Goal: Task Accomplishment & Management: Manage account settings

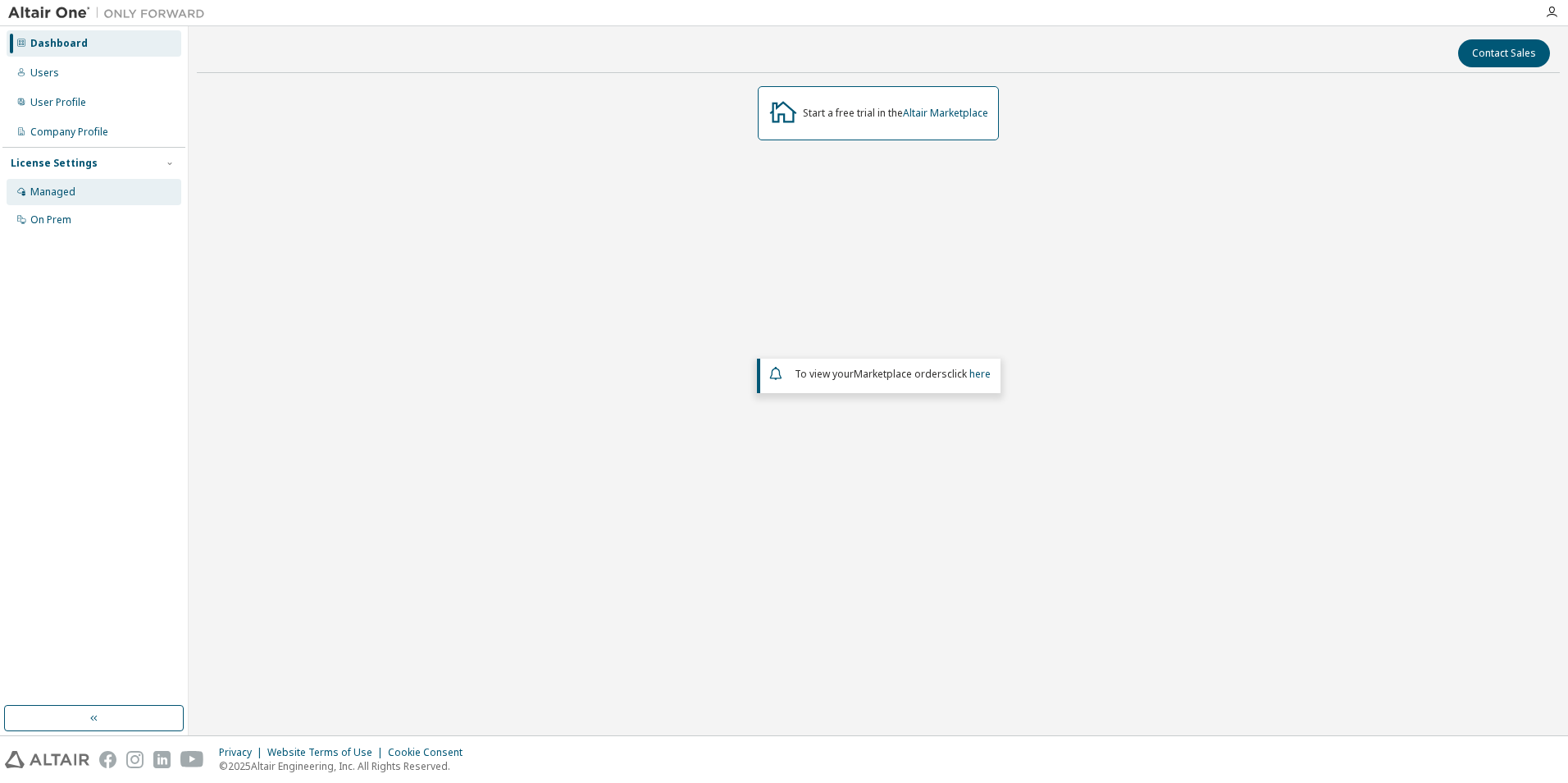
click at [46, 191] on div "Managed" at bounding box center [53, 191] width 45 height 13
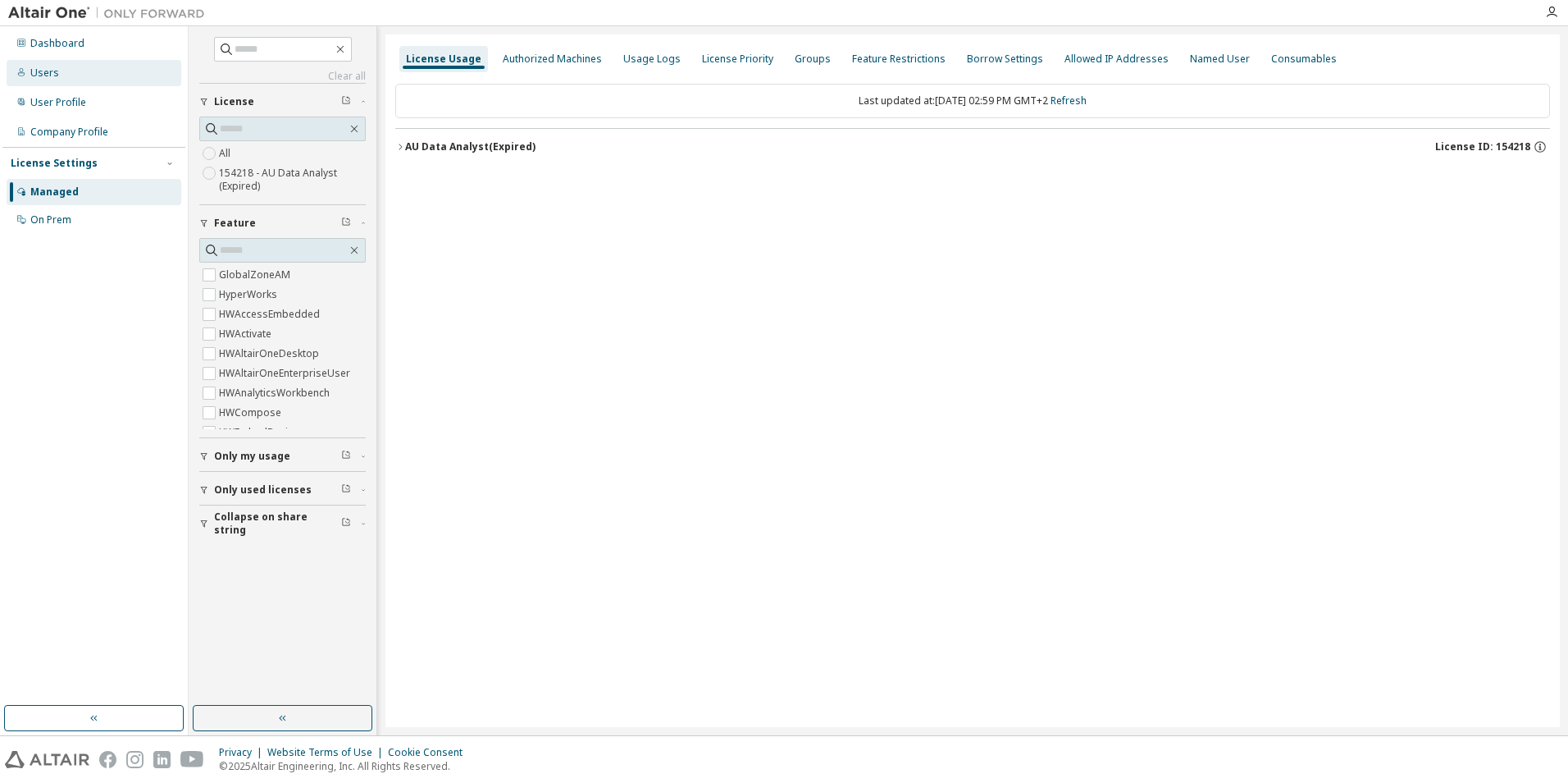
click at [77, 65] on div "Users" at bounding box center [94, 73] width 175 height 26
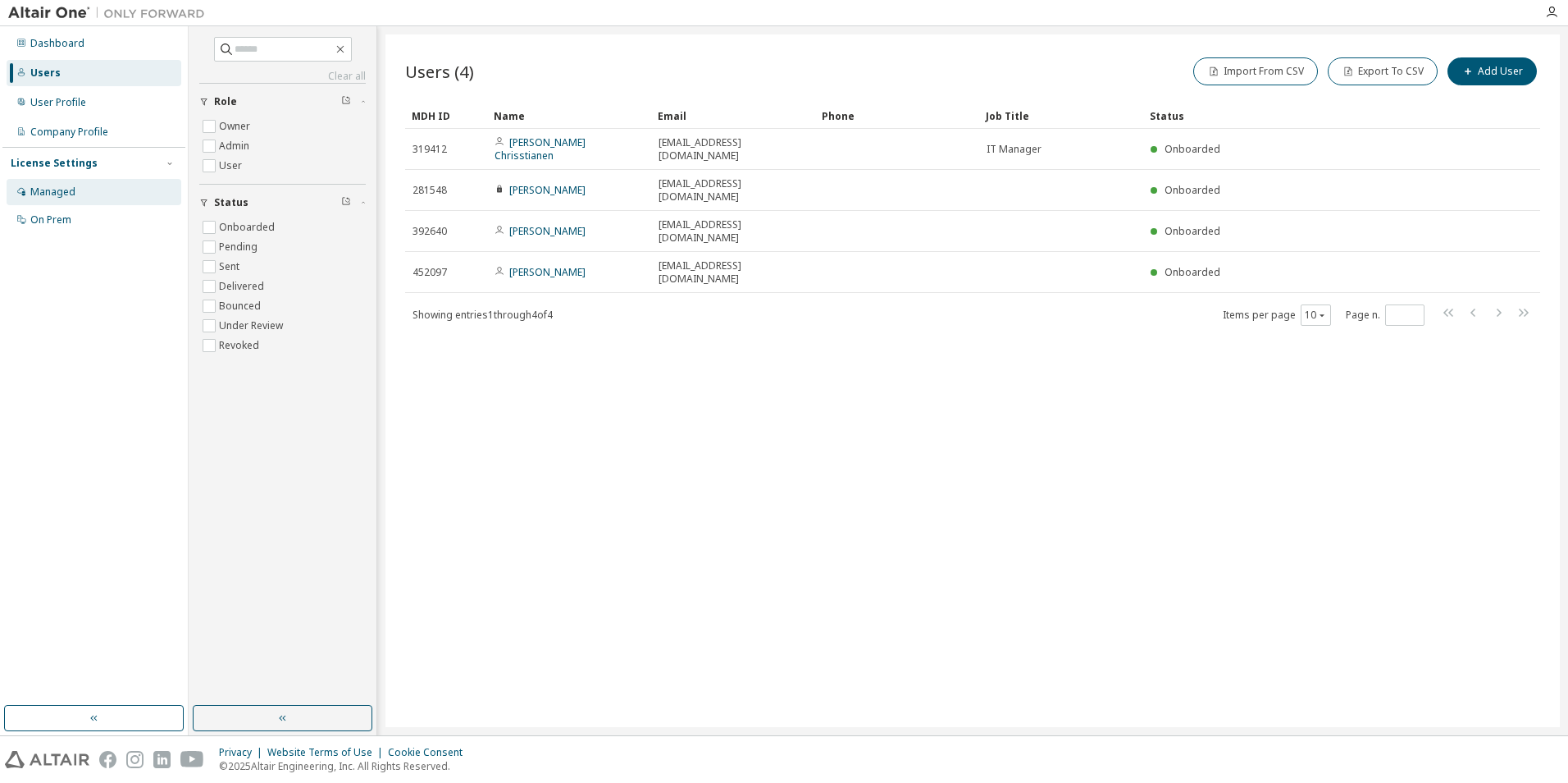
click at [76, 187] on div "Managed" at bounding box center [94, 192] width 175 height 26
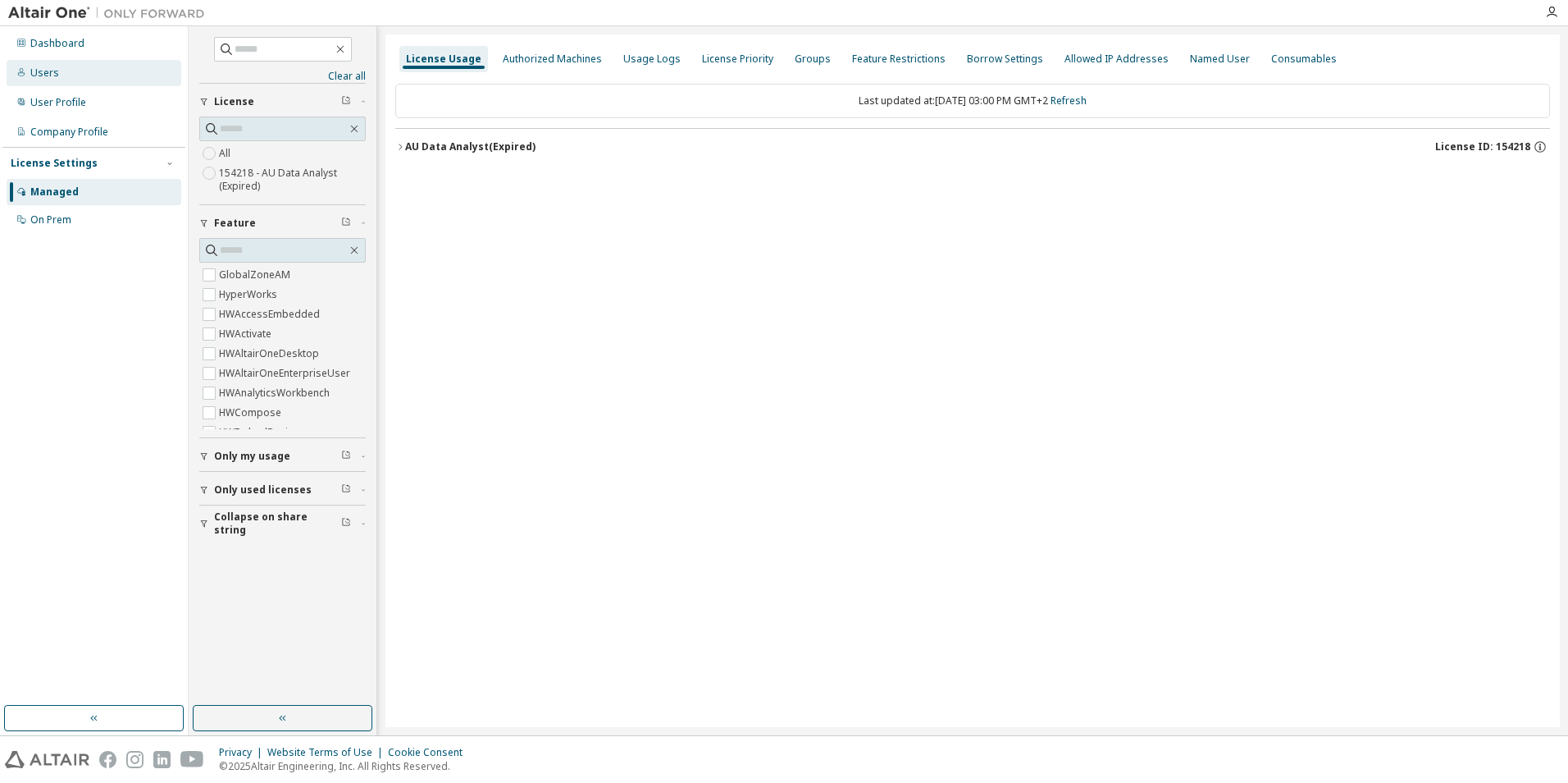
click at [51, 73] on div "Users" at bounding box center [44, 72] width 29 height 13
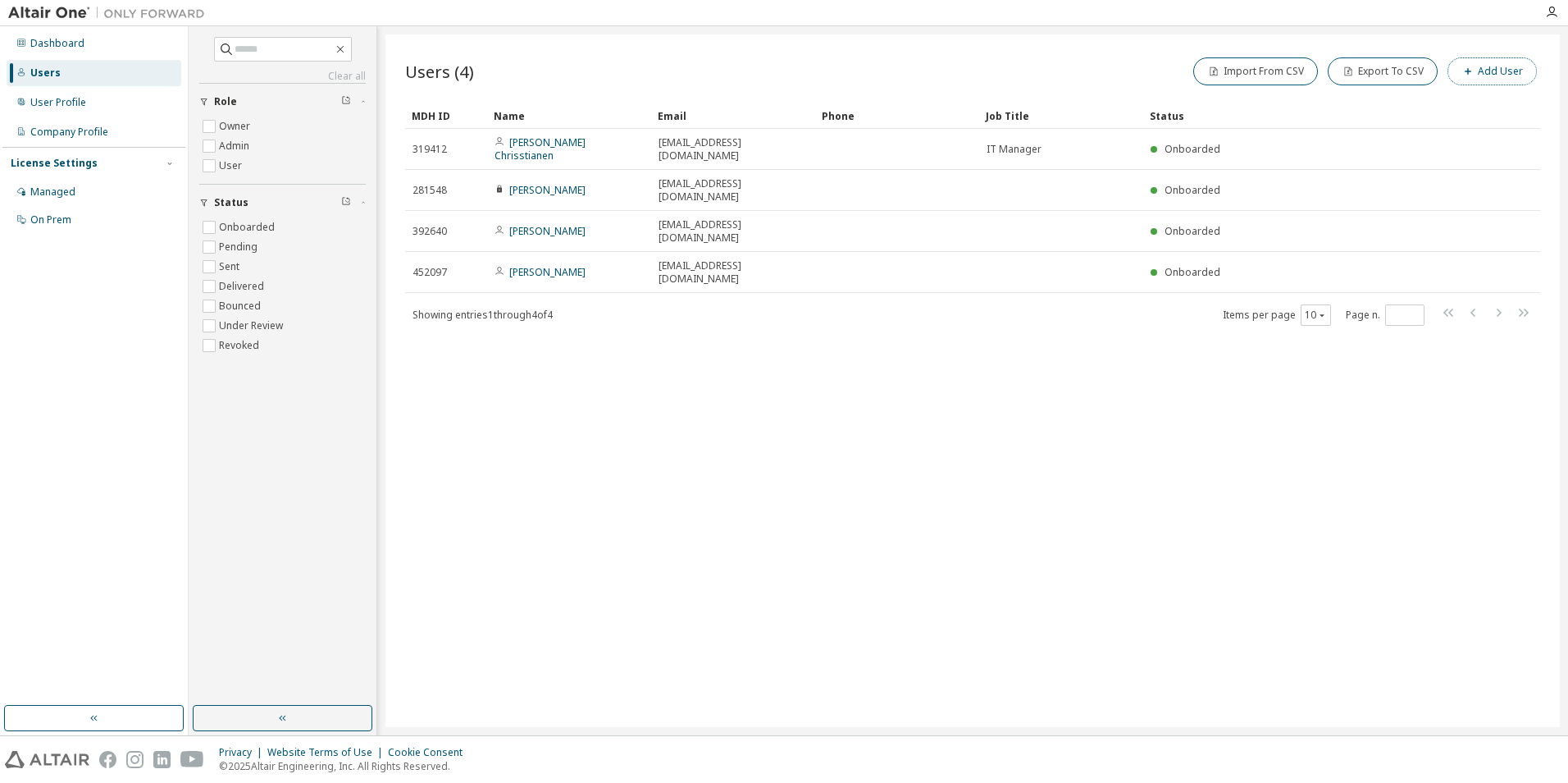
click at [1491, 64] on button "Add User" at bounding box center [1491, 71] width 90 height 28
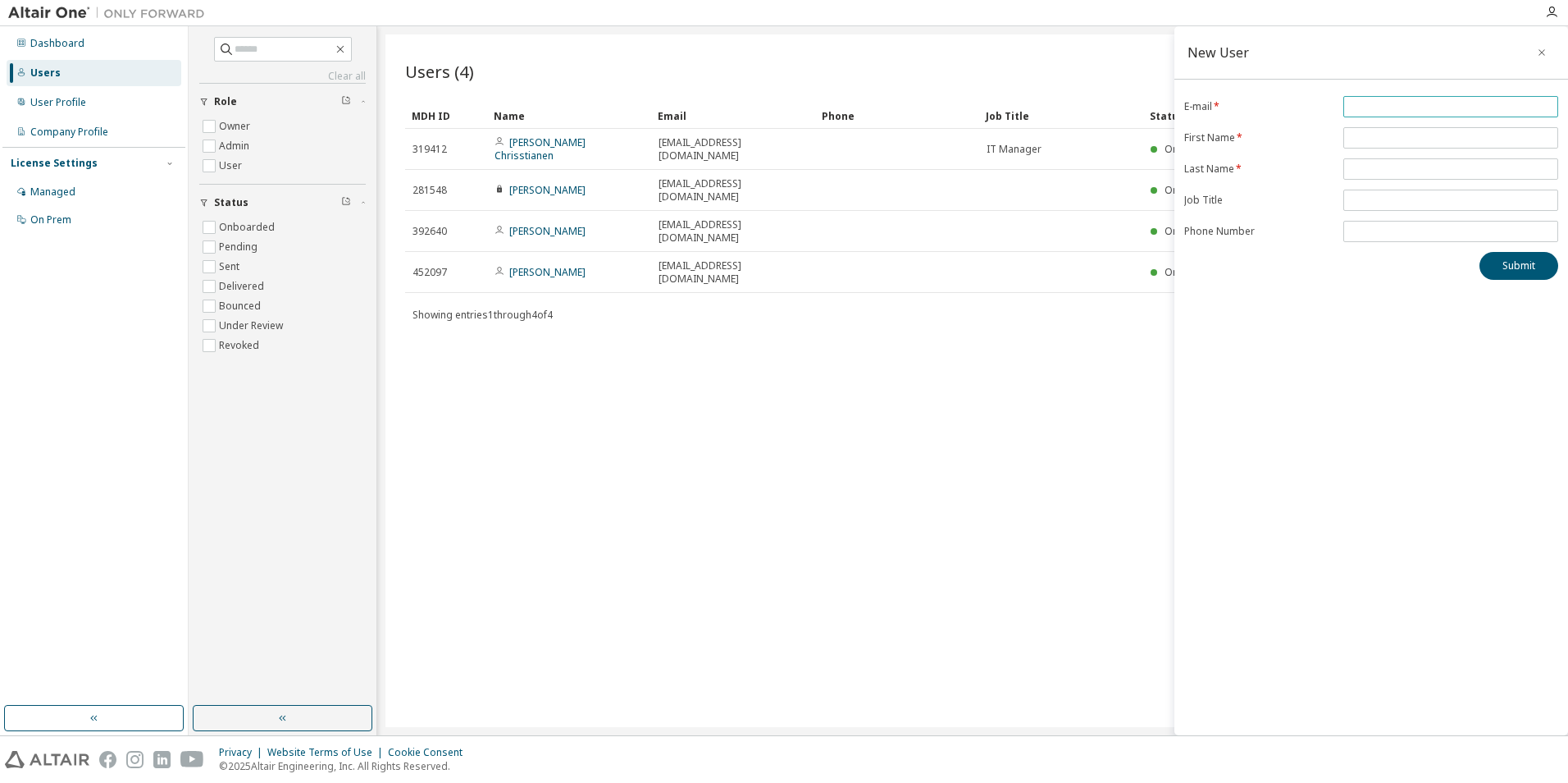
click at [1389, 103] on input "email" at bounding box center [1451, 106] width 207 height 13
type input "**********"
type input "****"
type input "******"
click at [1518, 268] on button "Submit" at bounding box center [1518, 265] width 79 height 28
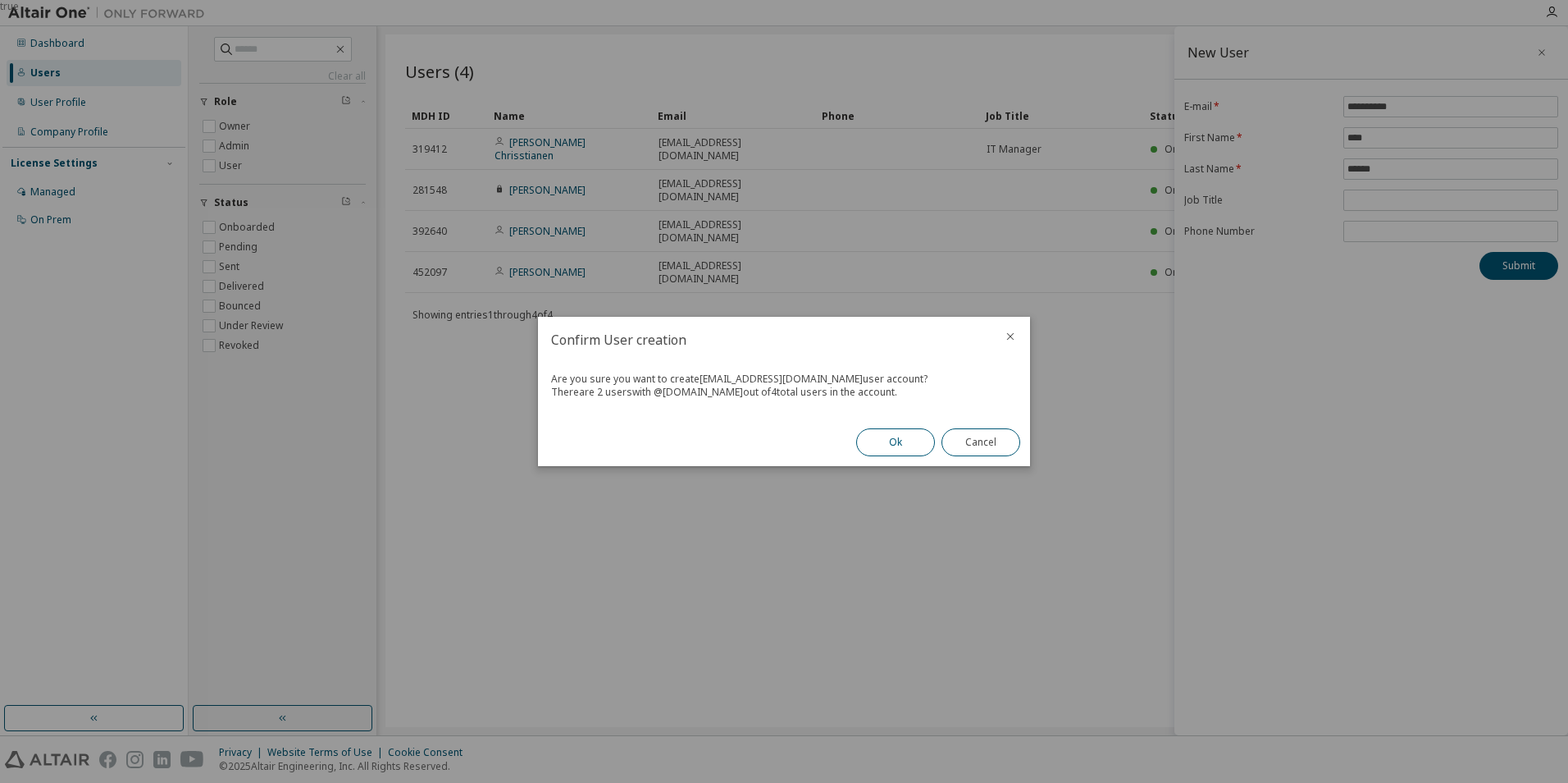
click at [905, 441] on button "Ok" at bounding box center [895, 442] width 79 height 28
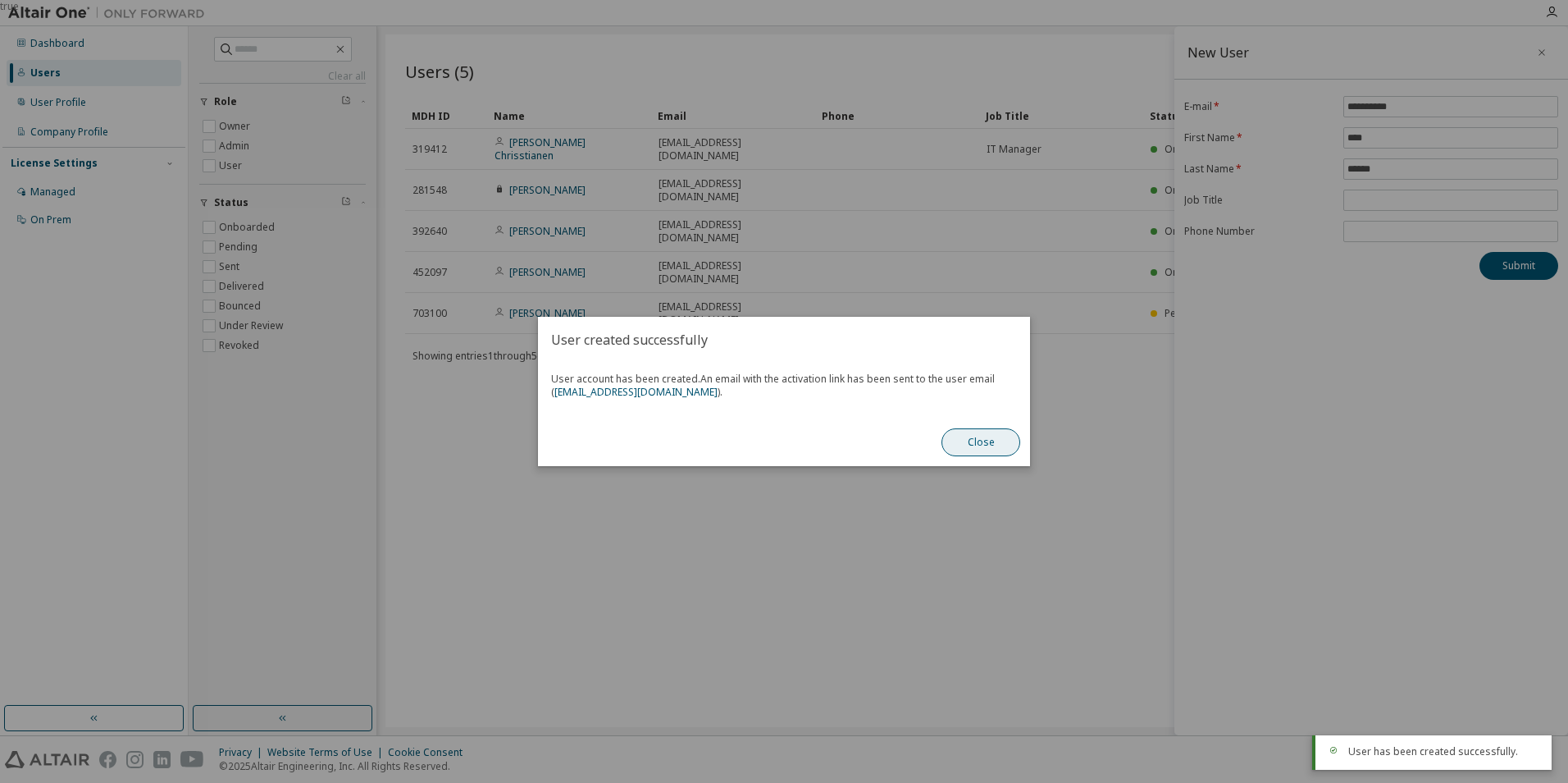
click at [978, 441] on button "Close" at bounding box center [980, 442] width 79 height 28
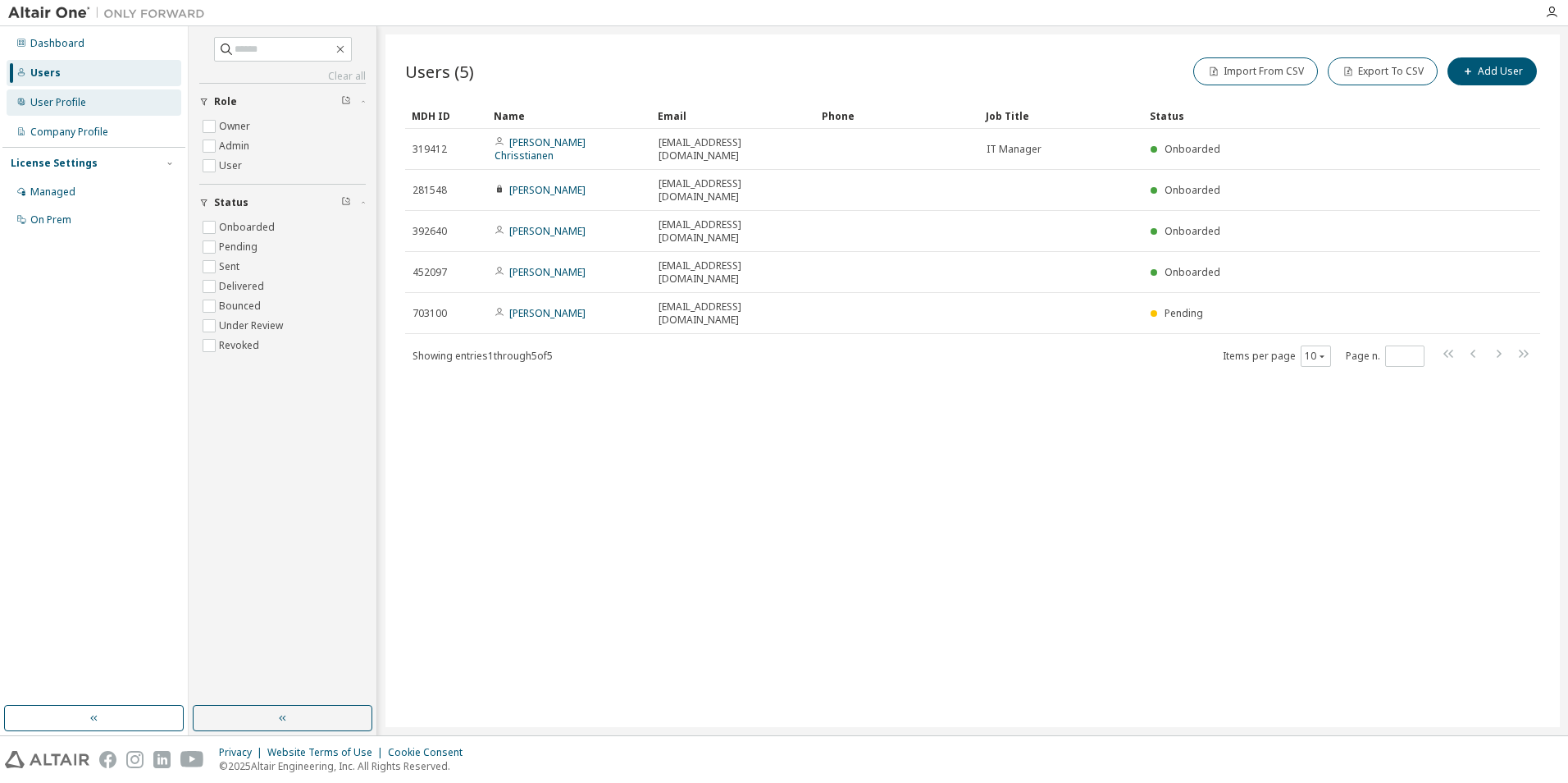
click at [88, 104] on div "User Profile" at bounding box center [94, 103] width 175 height 26
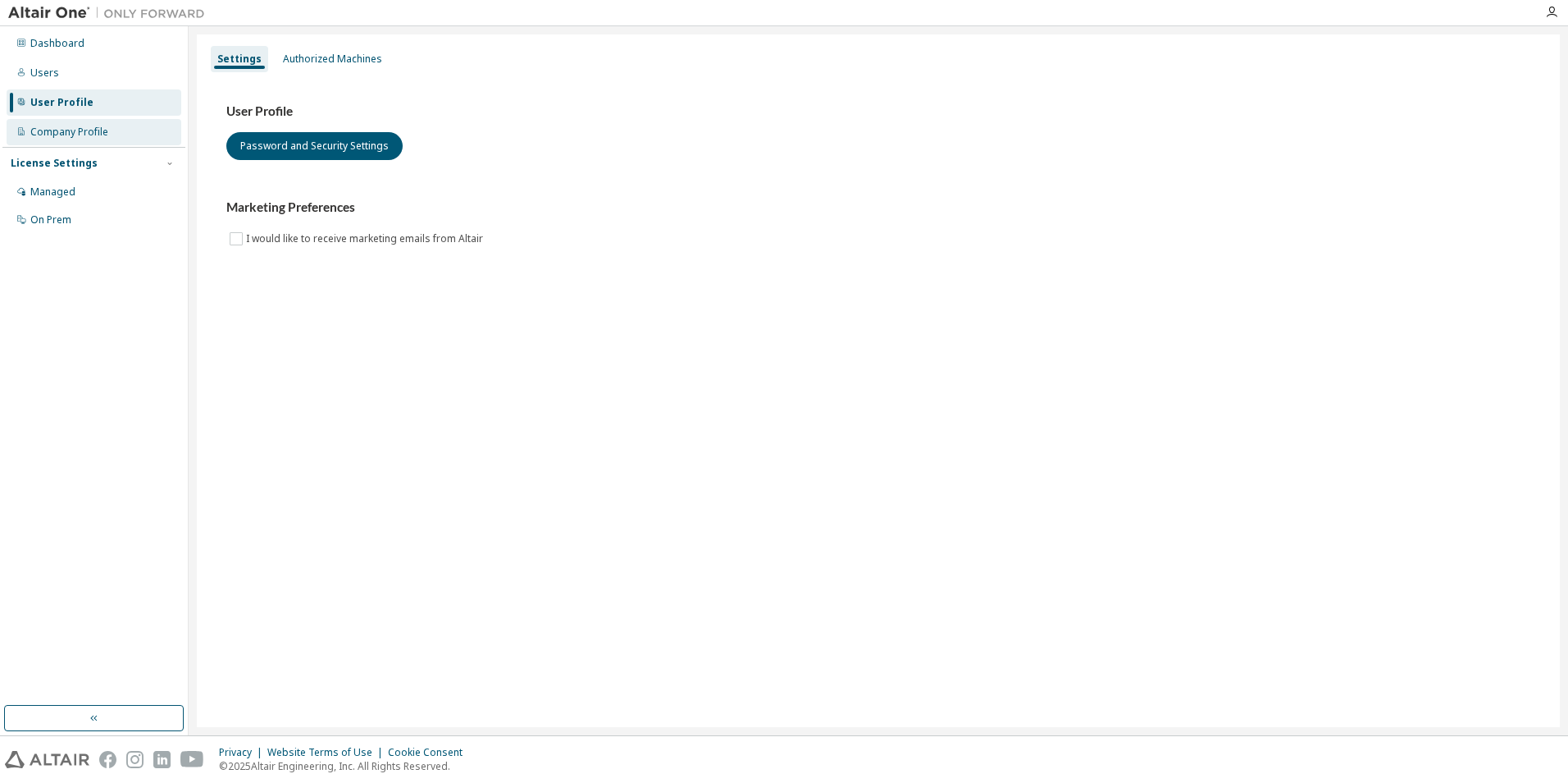
click at [72, 137] on div "Company Profile" at bounding box center [70, 131] width 78 height 13
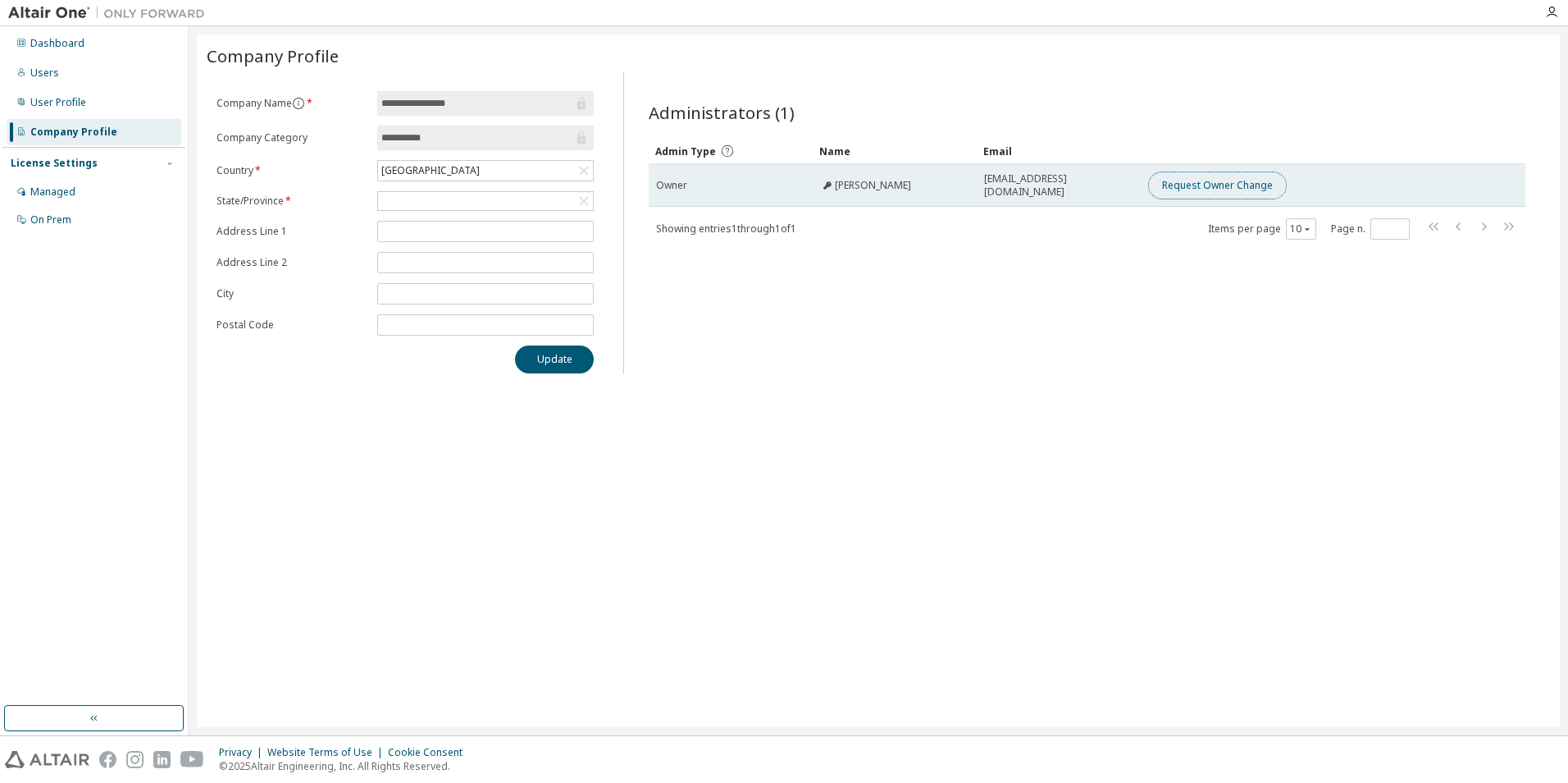
click at [1215, 181] on button "Request Owner Change" at bounding box center [1217, 185] width 138 height 28
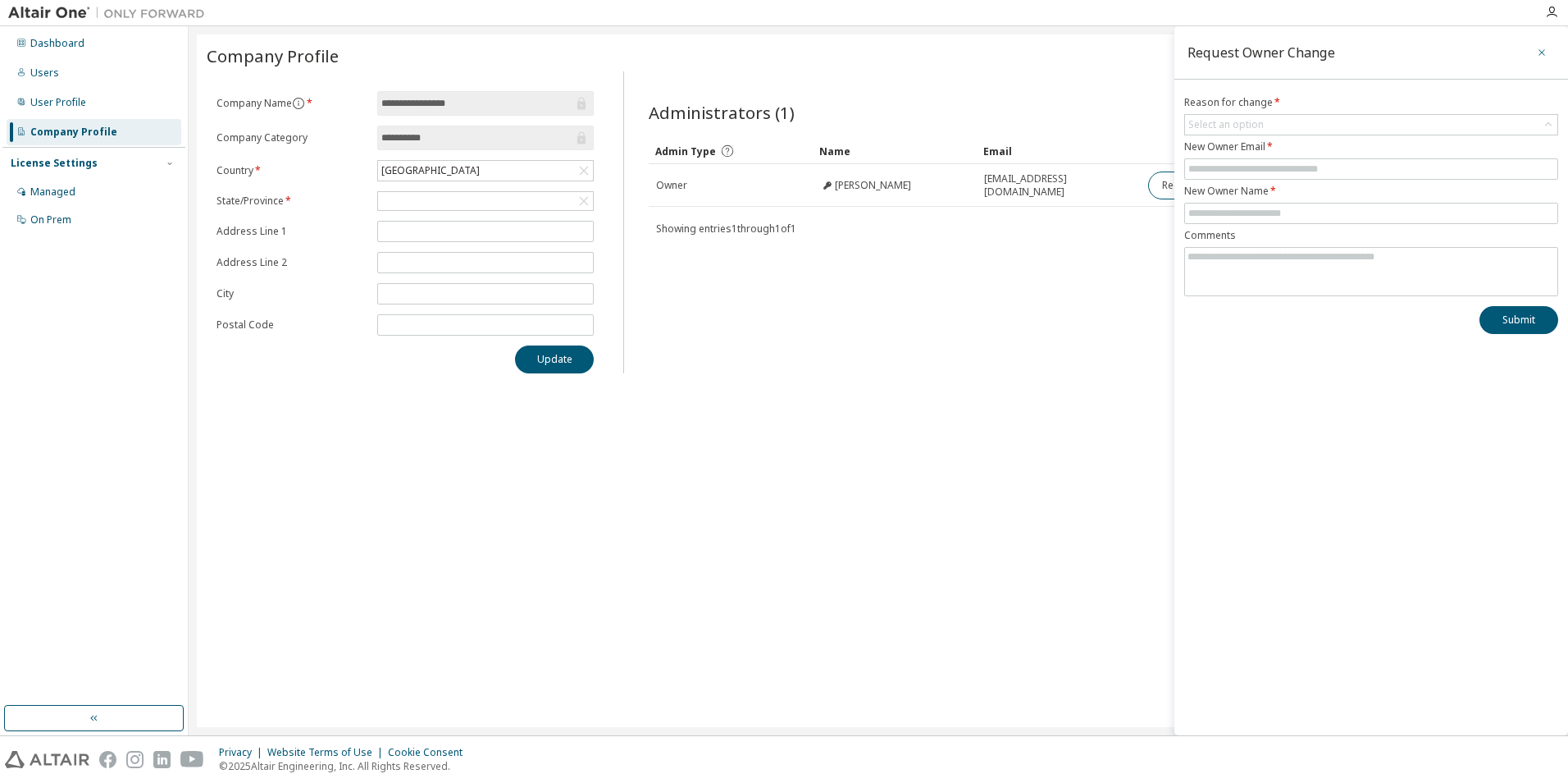
click at [1546, 53] on icon "button" at bounding box center [1541, 52] width 11 height 13
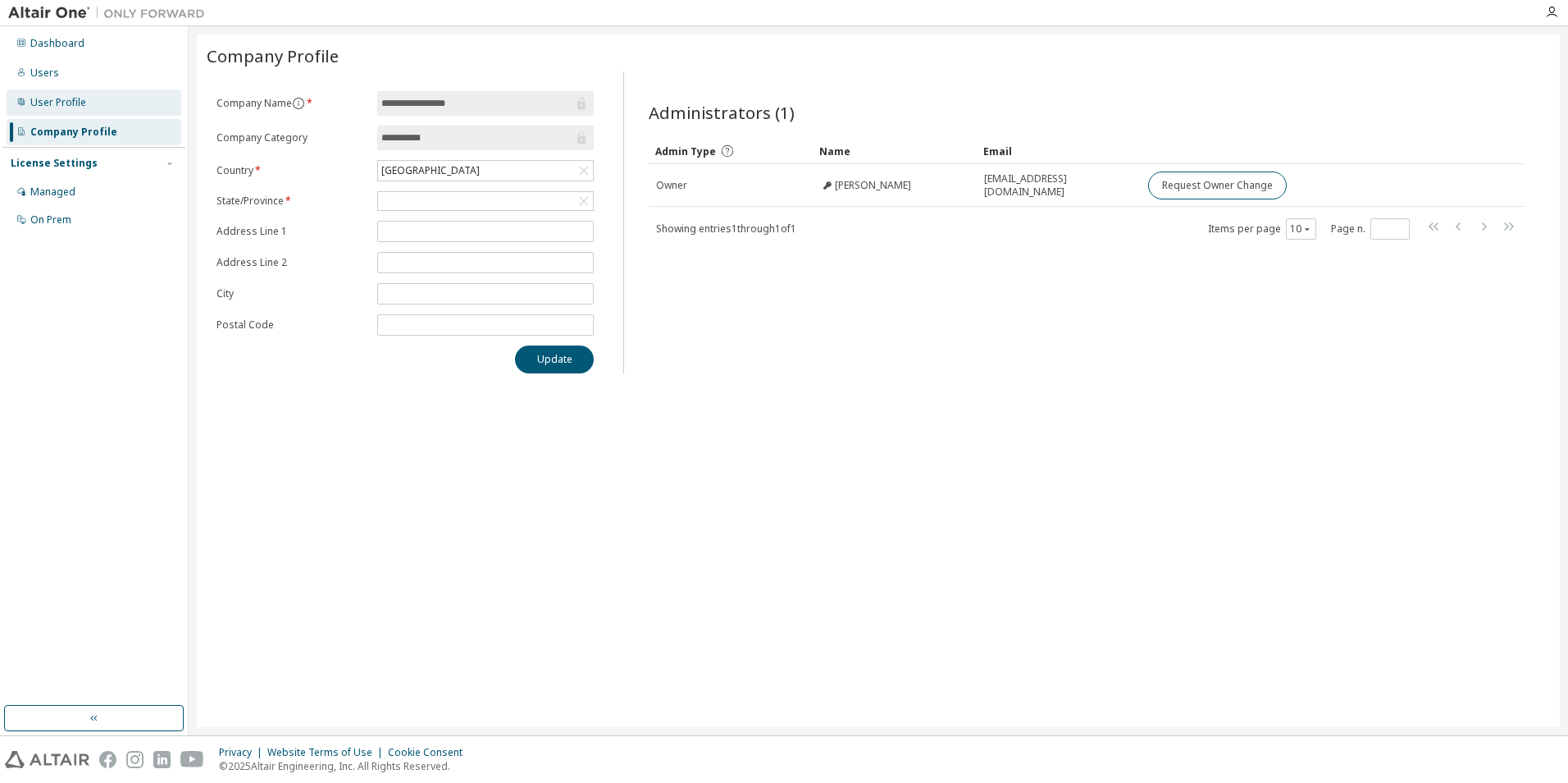
click at [83, 107] on div "User Profile" at bounding box center [58, 102] width 56 height 13
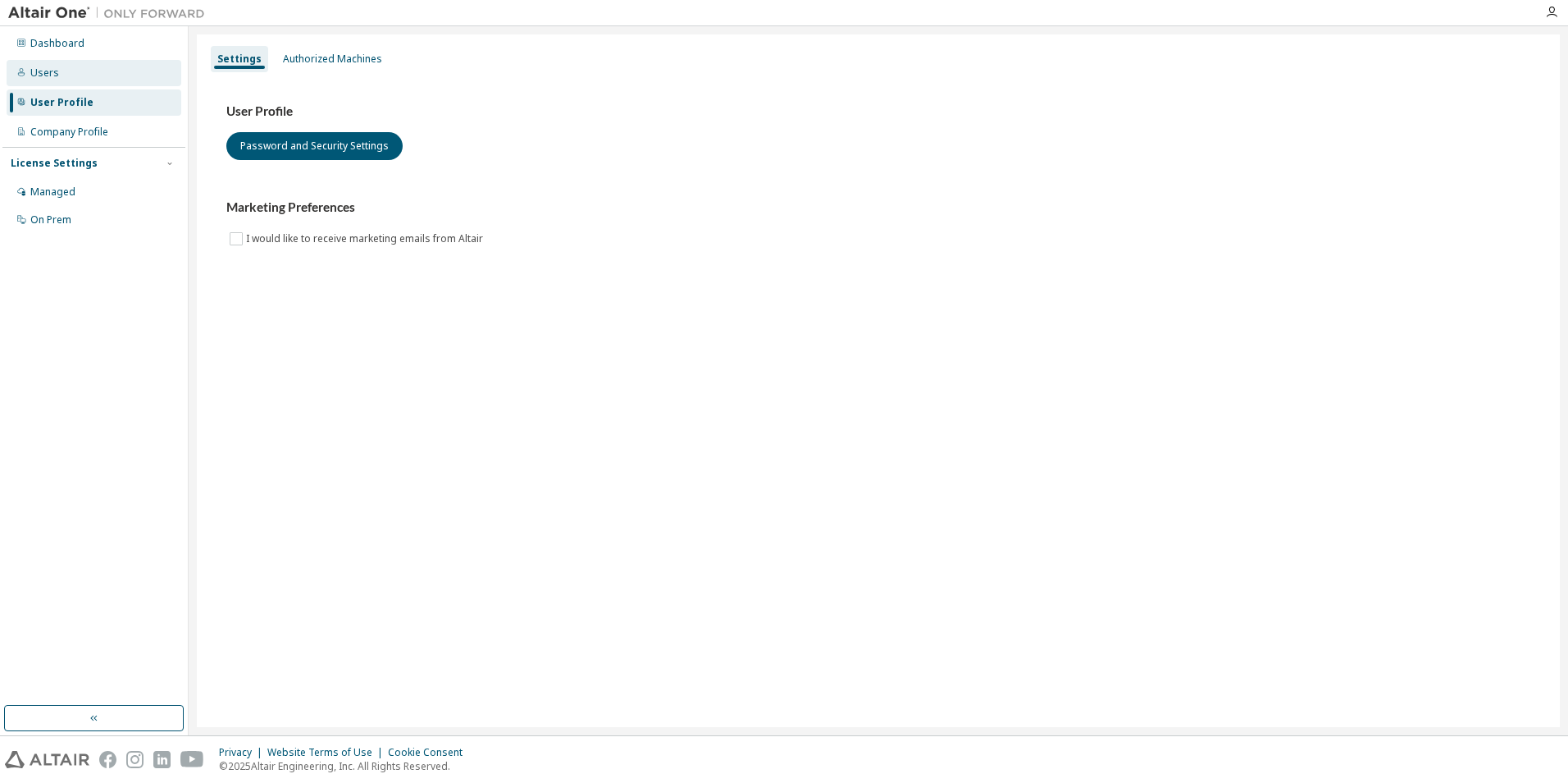
click at [73, 70] on div "Users" at bounding box center [94, 73] width 175 height 26
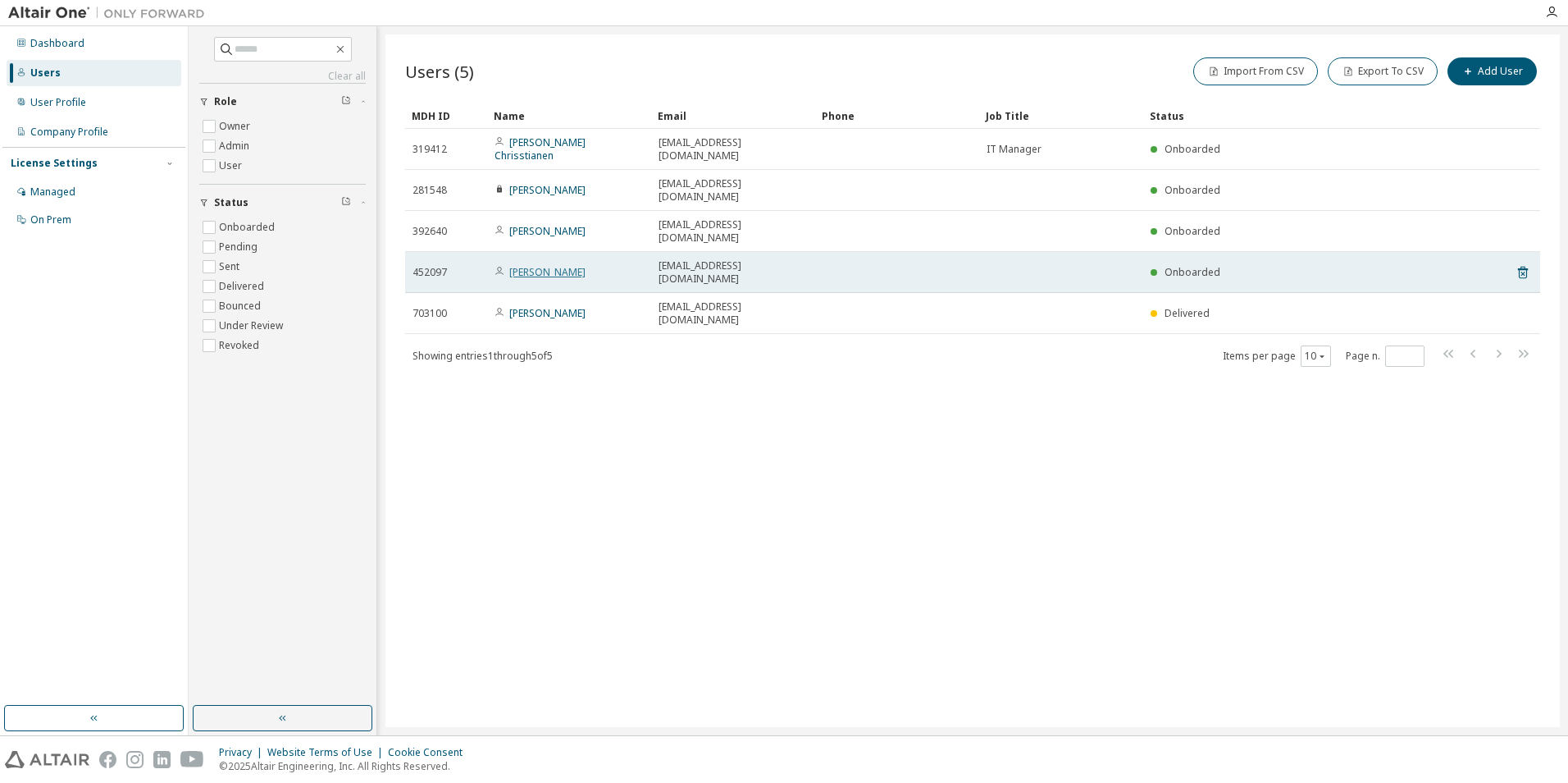
click at [544, 265] on link "[PERSON_NAME]" at bounding box center [548, 272] width 77 height 14
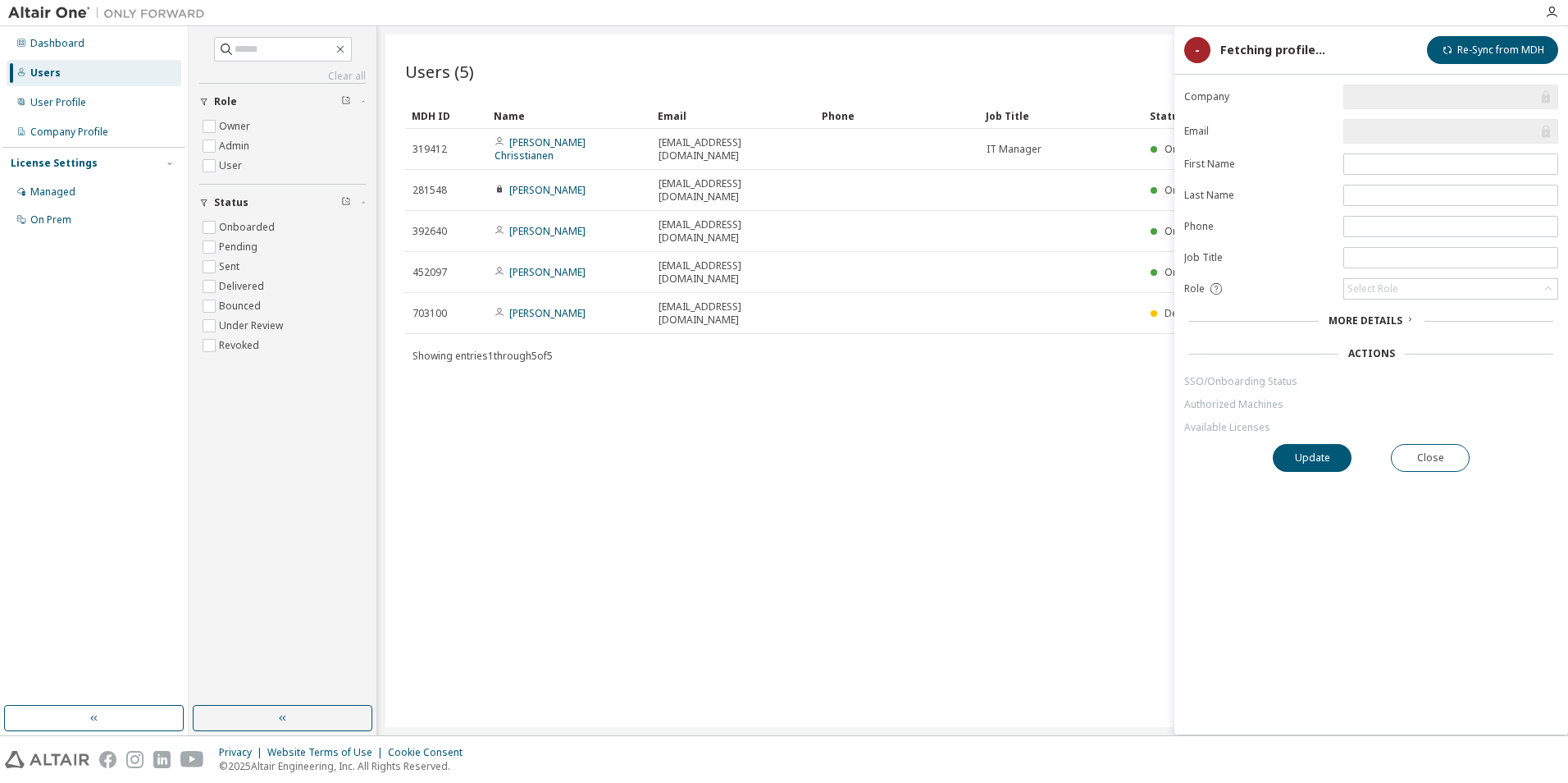
click at [1431, 400] on link "Authorized Machines" at bounding box center [1371, 404] width 374 height 13
click at [1545, 280] on div "User" at bounding box center [1450, 289] width 213 height 20
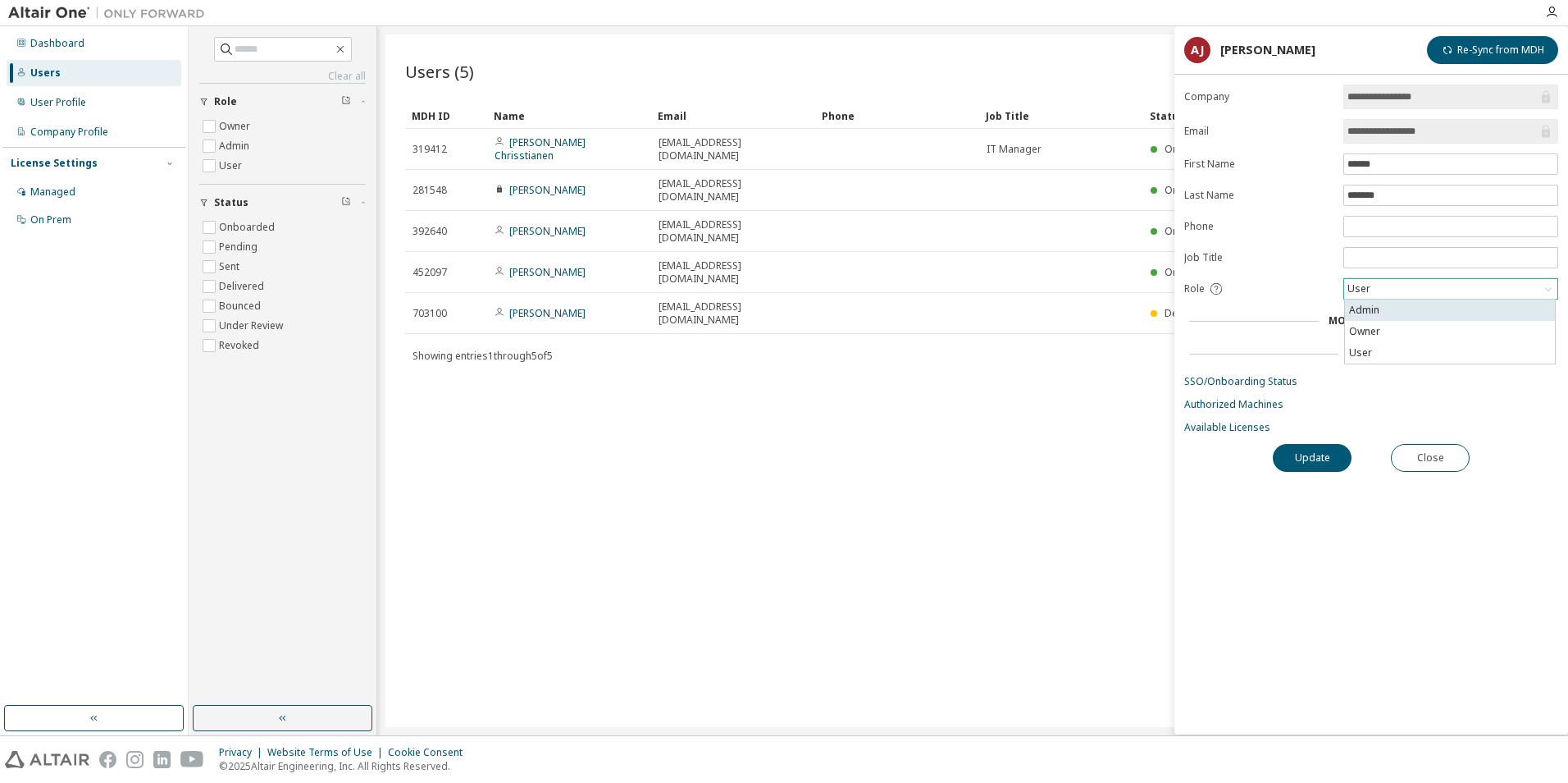
click at [1441, 304] on li "Admin" at bounding box center [1449, 310] width 210 height 22
click at [1321, 455] on button "Update" at bounding box center [1311, 458] width 79 height 28
click at [1432, 457] on button "Close" at bounding box center [1430, 458] width 79 height 28
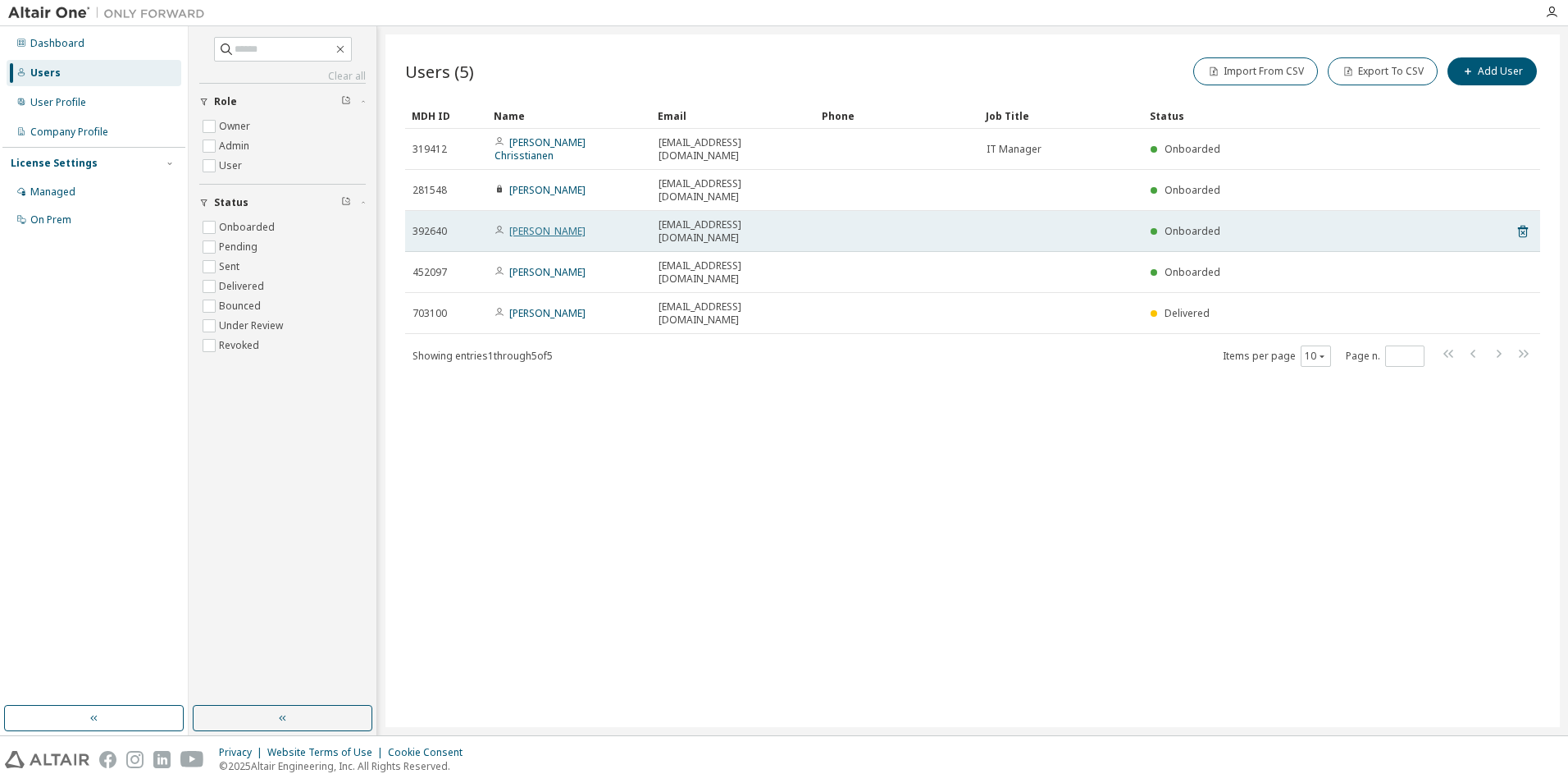
click at [517, 224] on link "[PERSON_NAME]" at bounding box center [548, 231] width 77 height 14
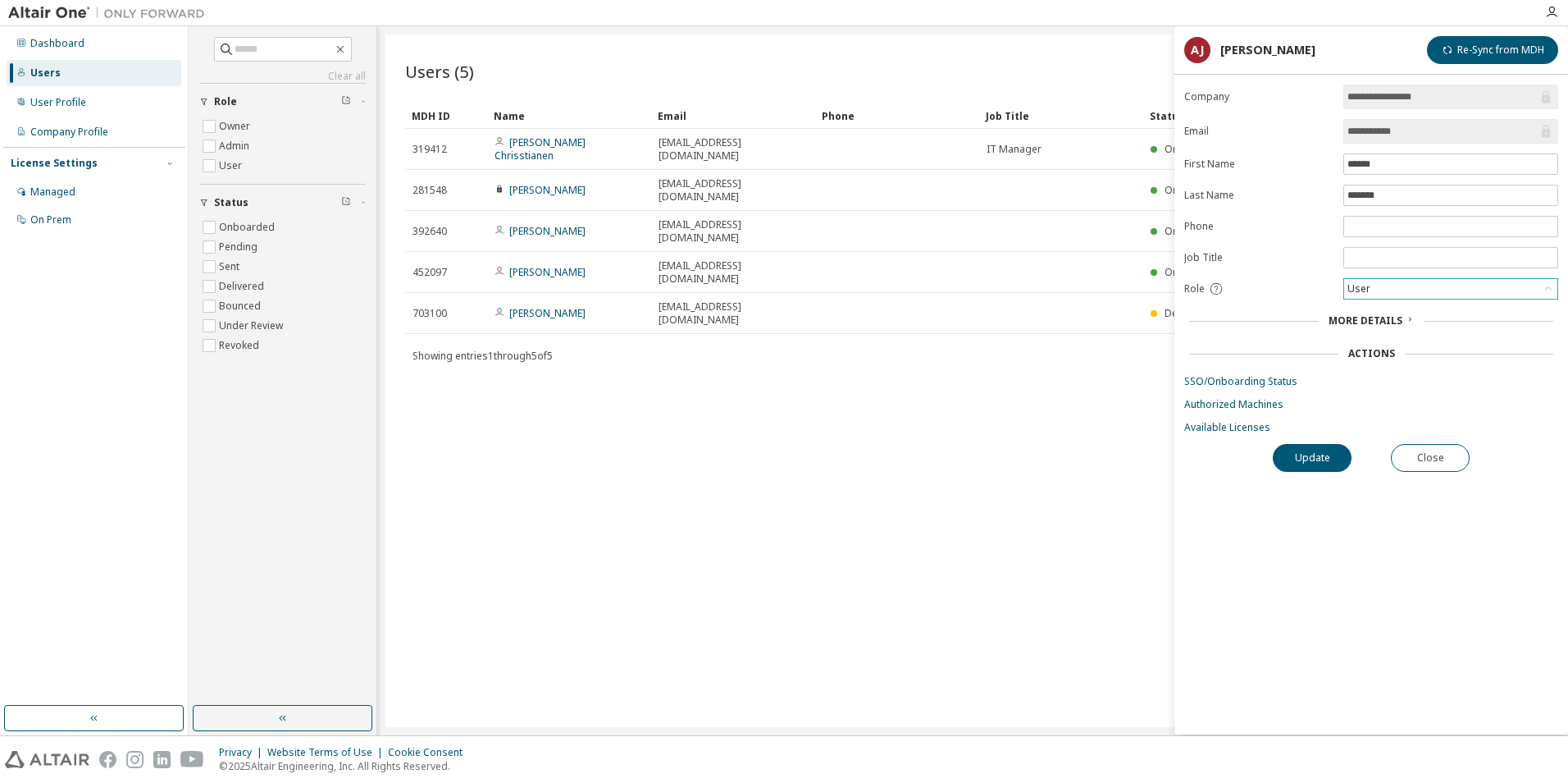
click at [1446, 295] on div "User" at bounding box center [1450, 289] width 213 height 20
click at [1391, 311] on li "Admin" at bounding box center [1449, 310] width 210 height 22
click at [1318, 452] on button "Update" at bounding box center [1311, 458] width 79 height 28
click at [1220, 426] on link "Available Licenses" at bounding box center [1371, 427] width 374 height 13
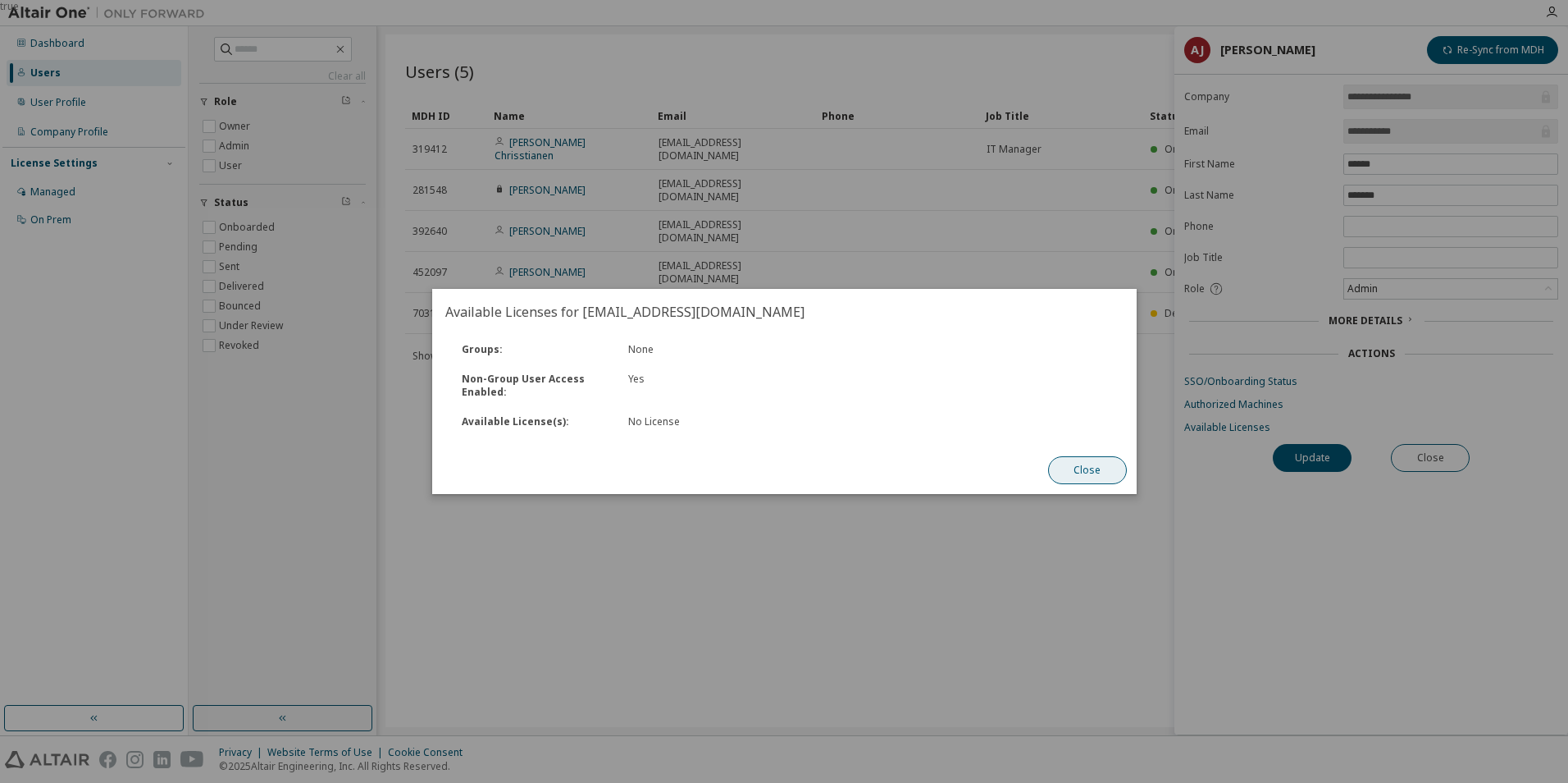
click at [1112, 462] on button "Close" at bounding box center [1086, 470] width 79 height 28
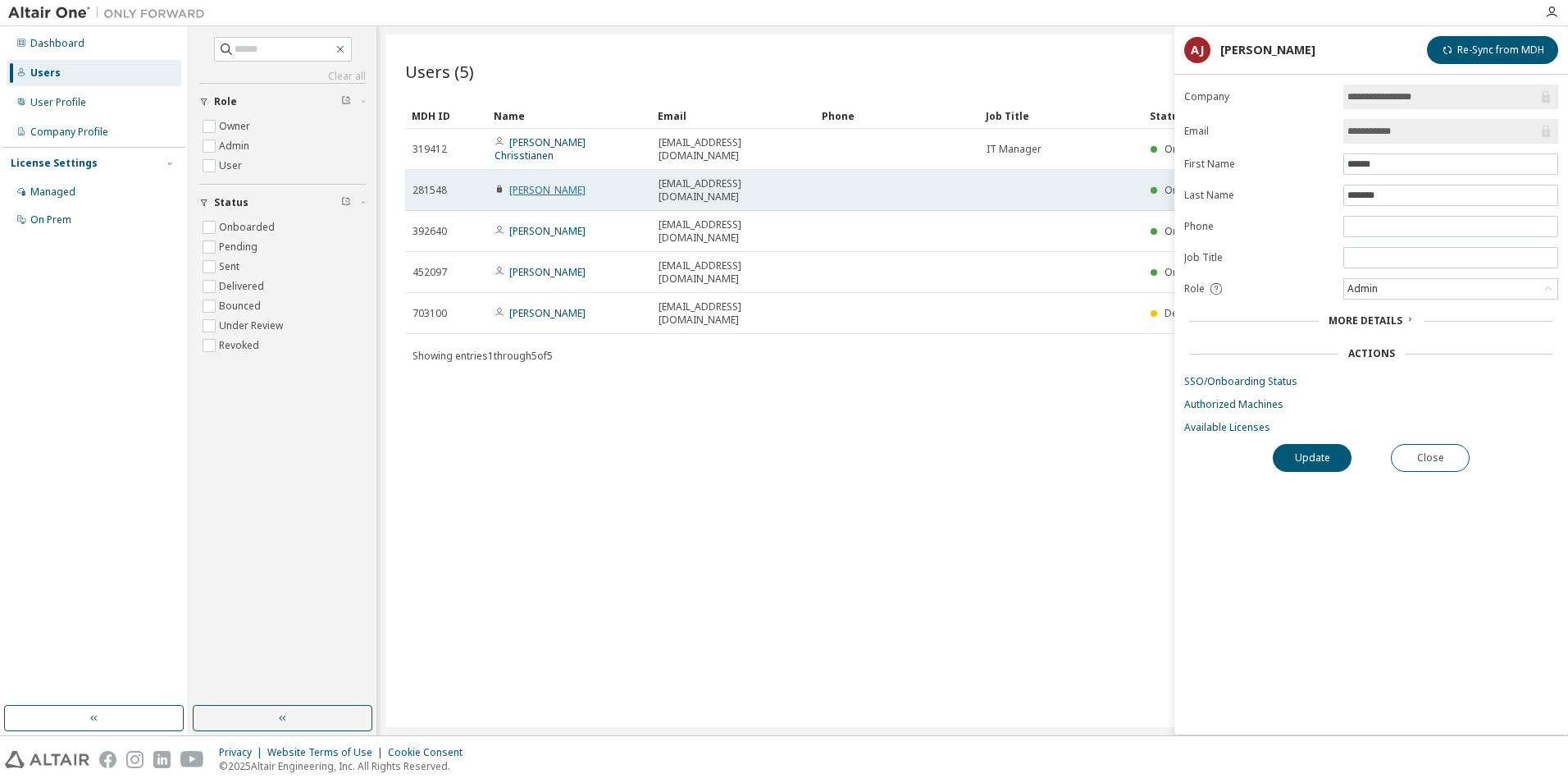
click at [548, 183] on link "[PERSON_NAME]" at bounding box center [548, 190] width 77 height 14
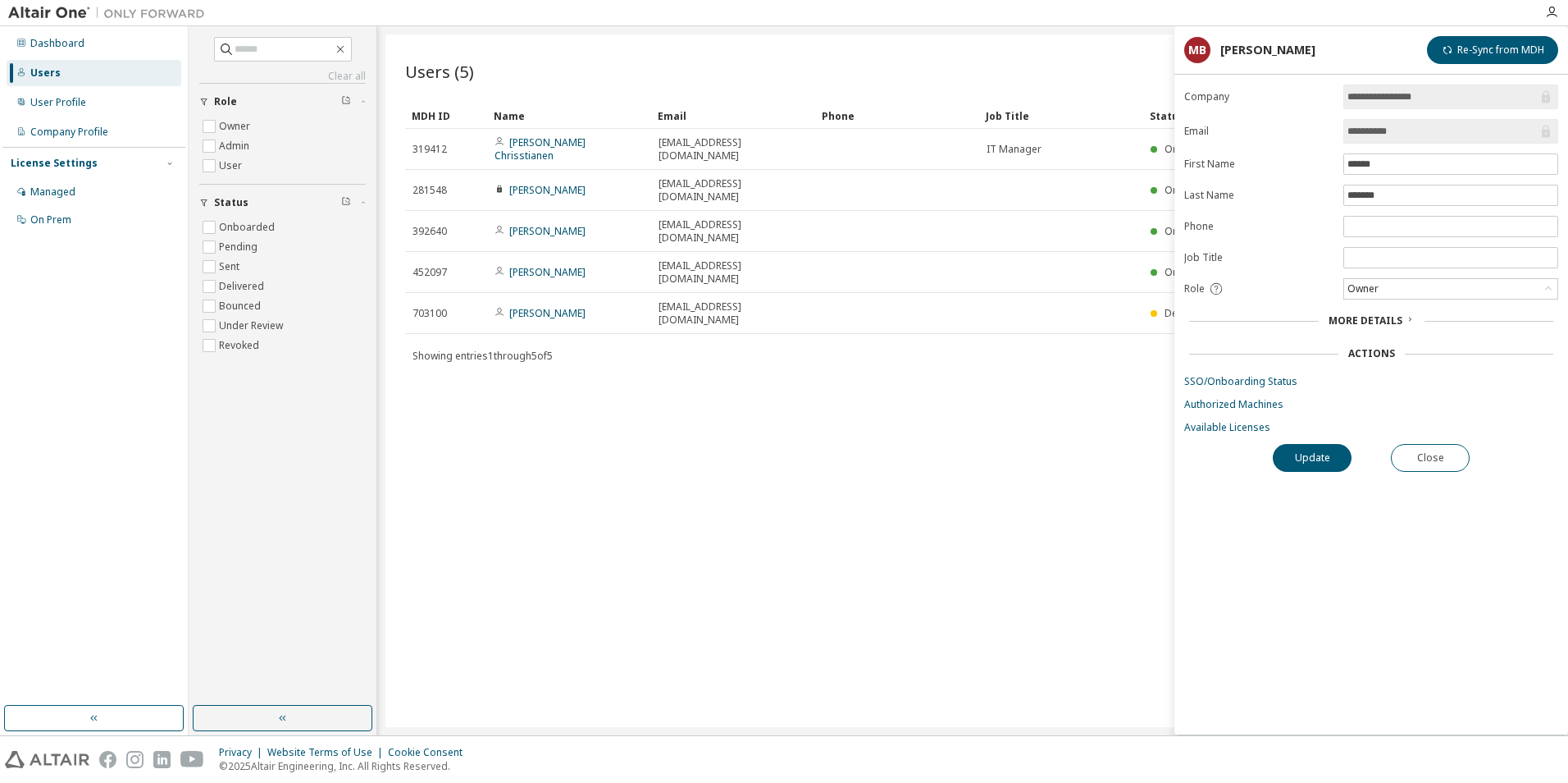
click at [1244, 419] on form "**********" at bounding box center [1371, 259] width 374 height 350
click at [1244, 425] on link "Available Licenses" at bounding box center [1371, 427] width 374 height 13
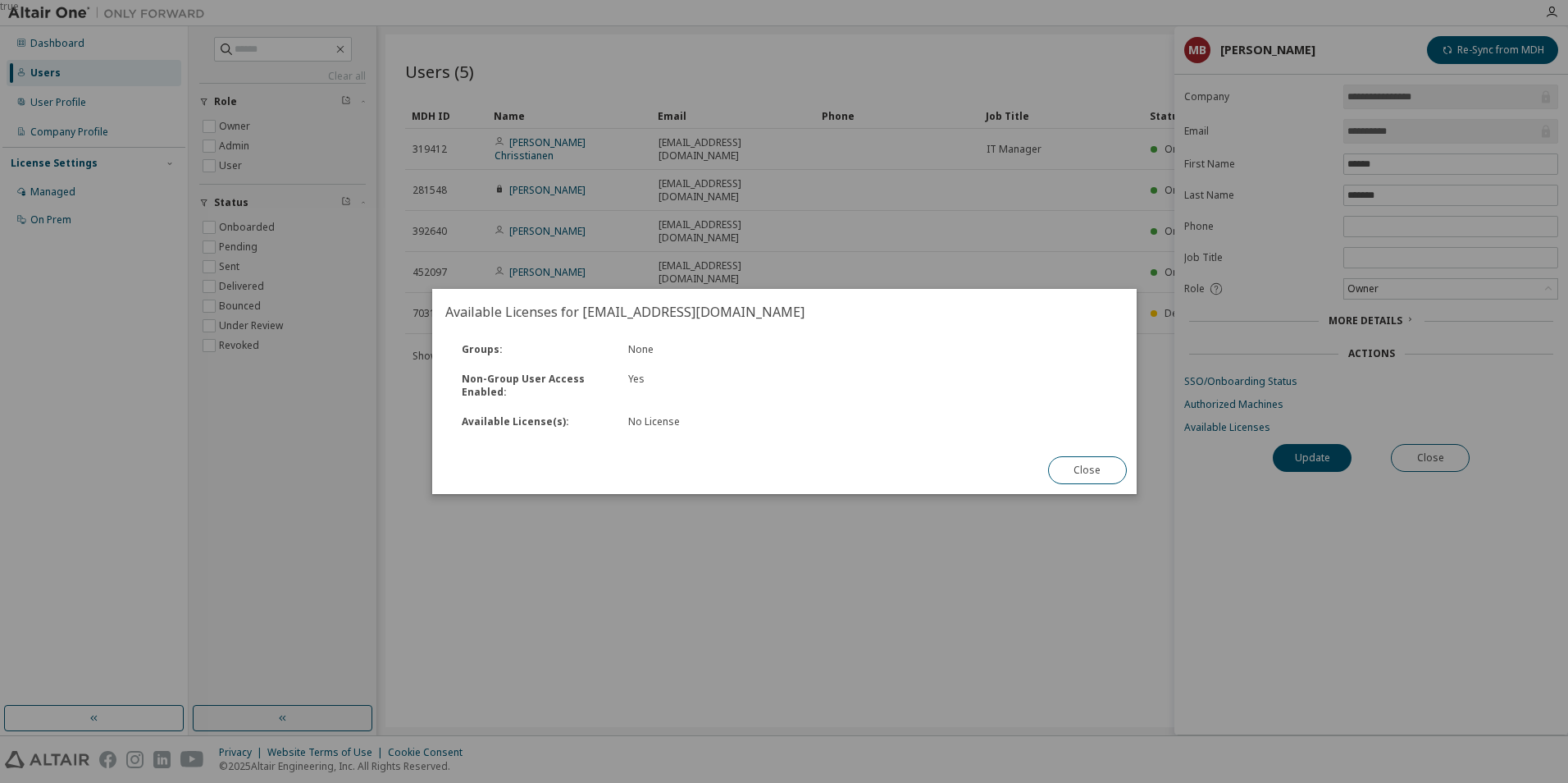
click at [667, 421] on div "No License" at bounding box center [742, 421] width 230 height 13
click at [1085, 470] on button "Close" at bounding box center [1086, 470] width 79 height 28
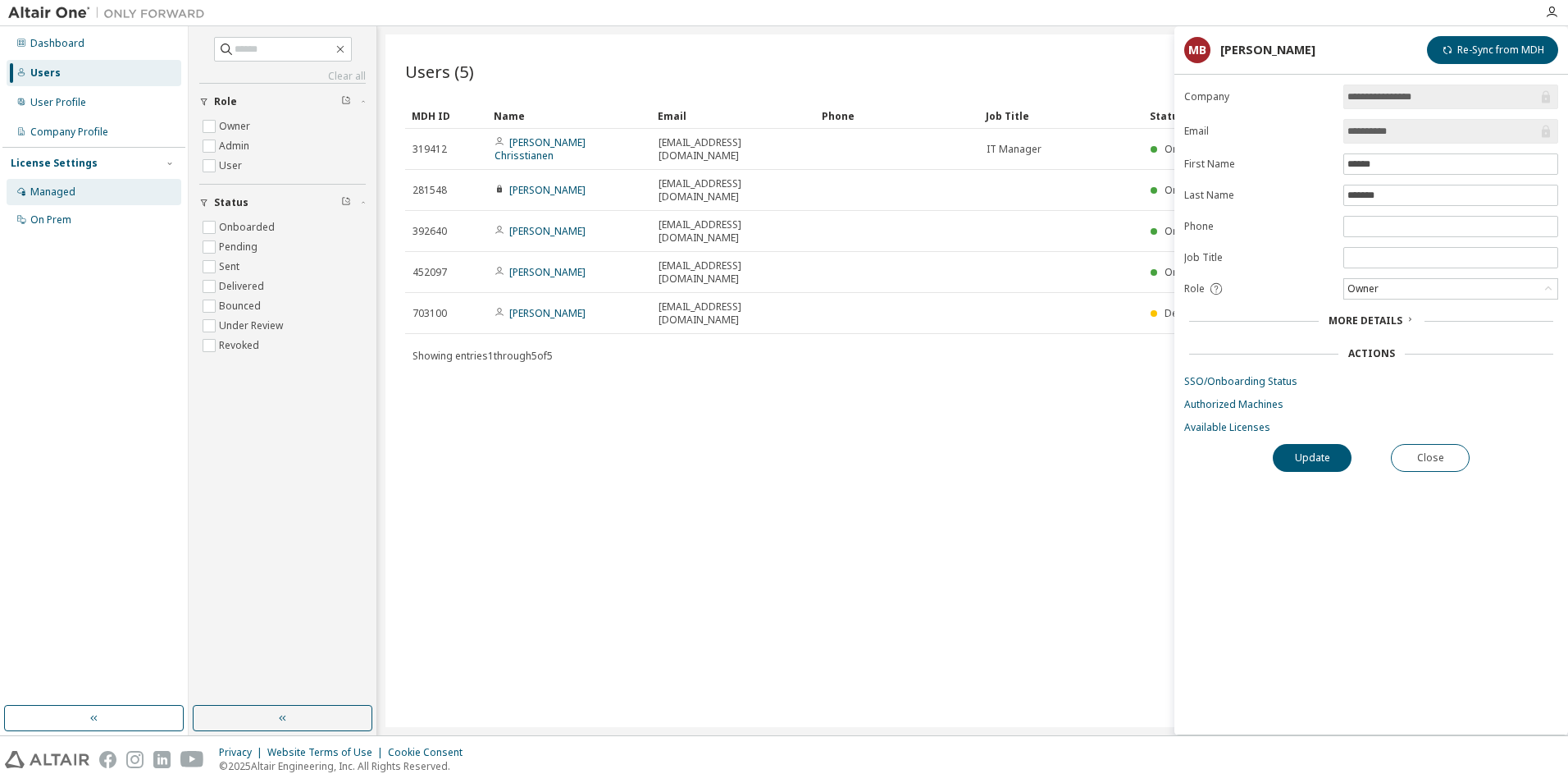
click at [54, 185] on div "Managed" at bounding box center [53, 191] width 45 height 13
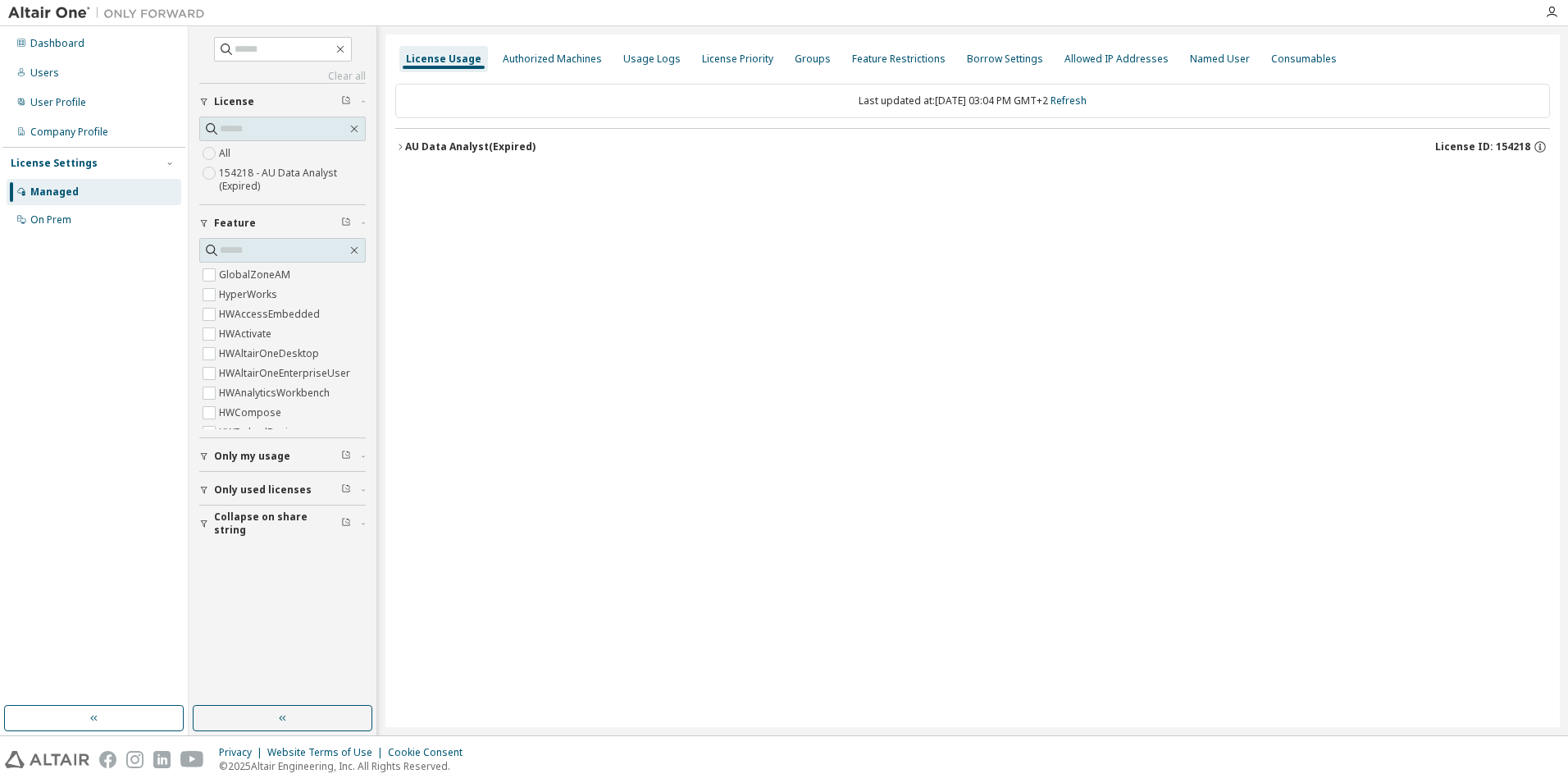
click at [407, 146] on div "AU Data Analyst (Expired)" at bounding box center [470, 146] width 130 height 13
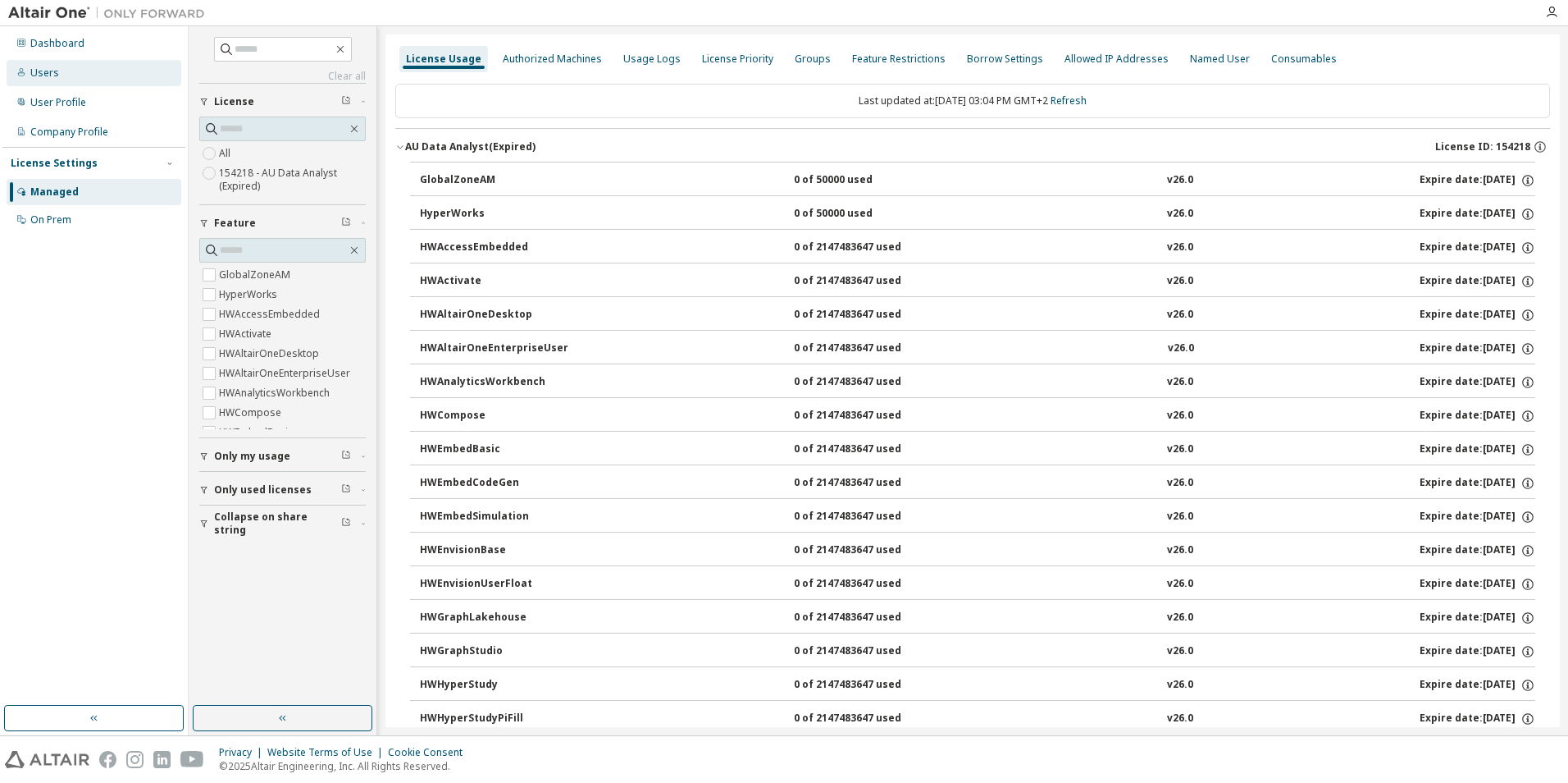
click at [59, 75] on div "Users" at bounding box center [94, 73] width 175 height 26
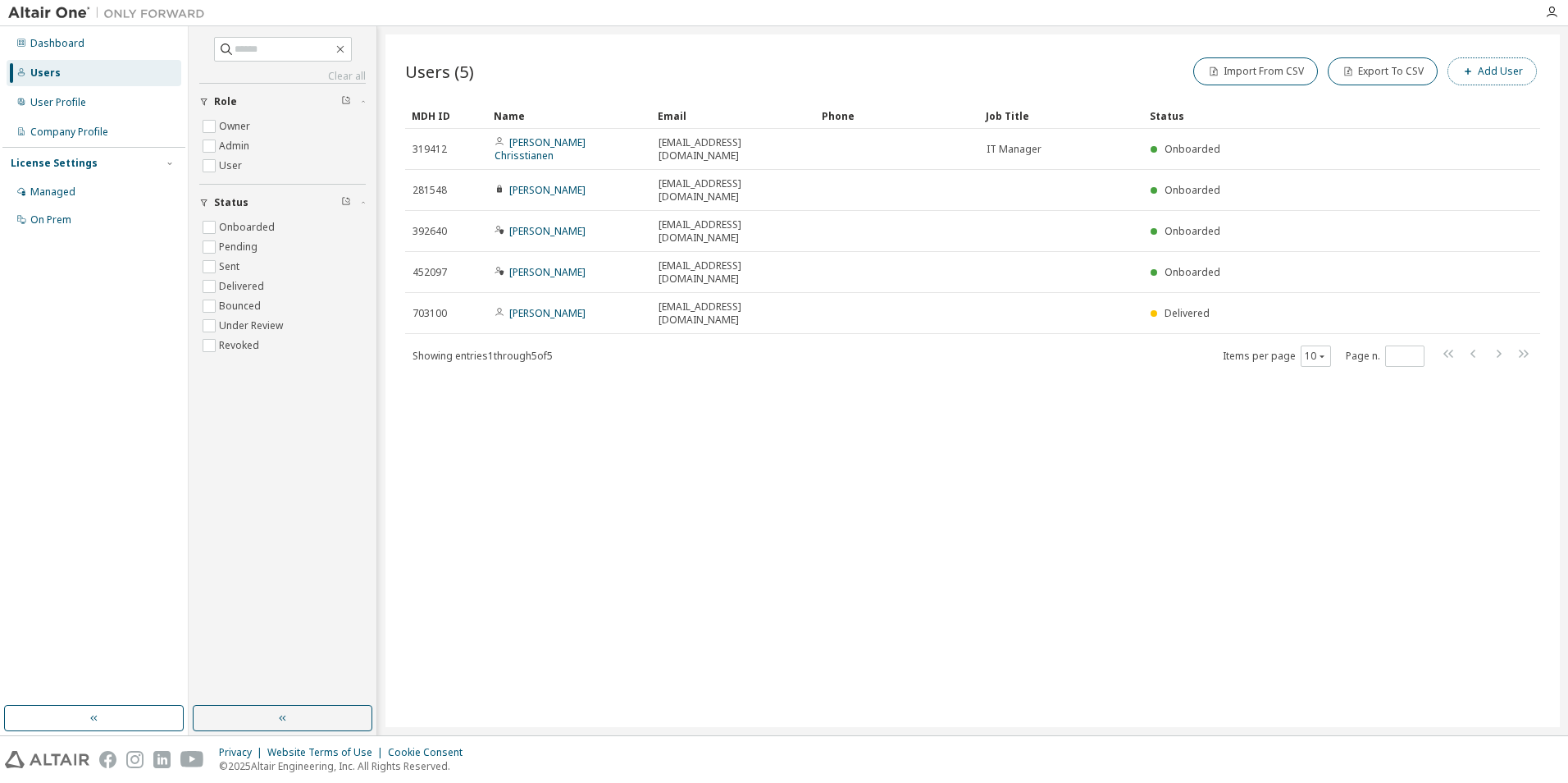
click at [1485, 64] on button "Add User" at bounding box center [1491, 71] width 90 height 28
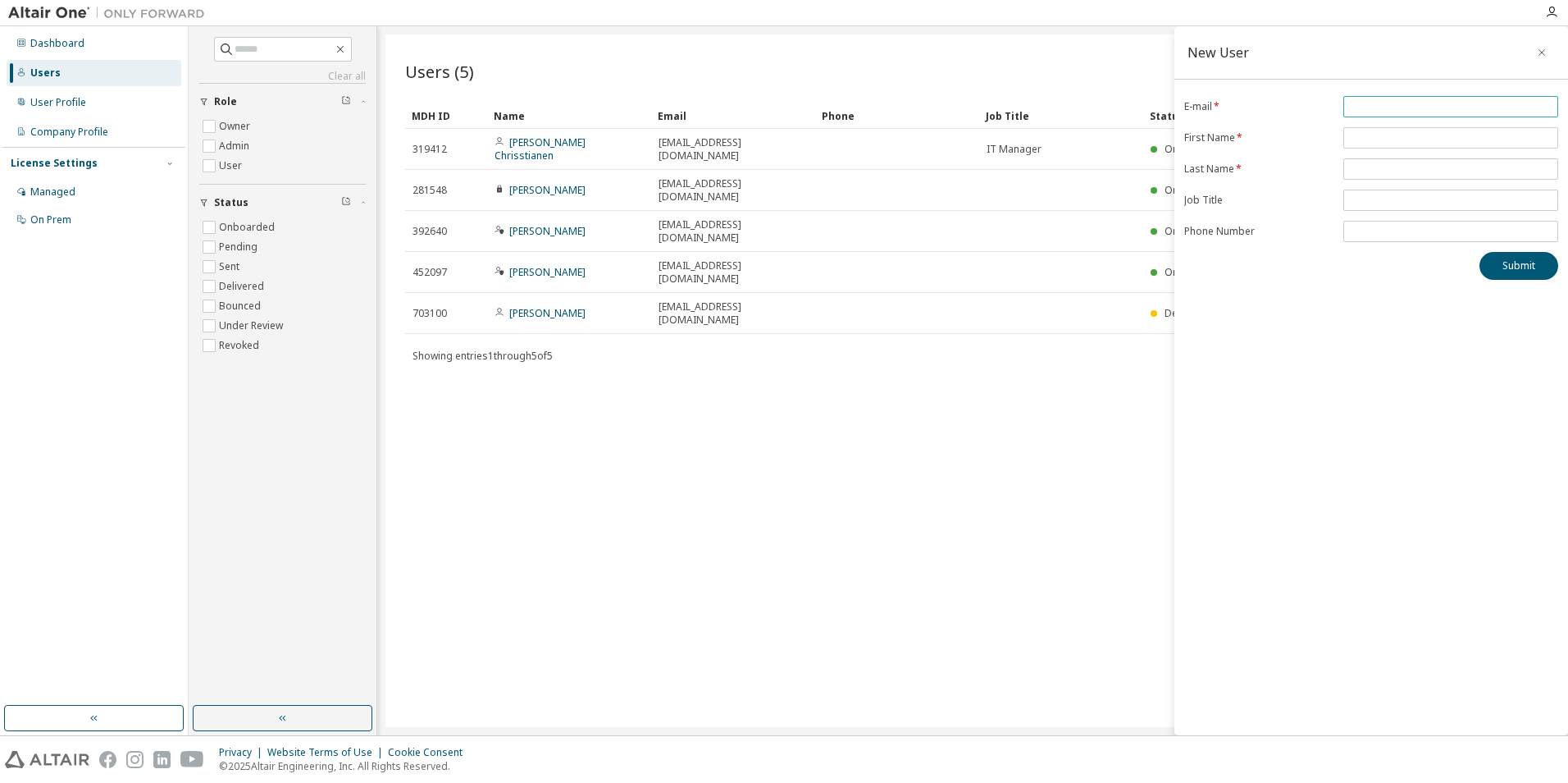
click at [1371, 101] on input "email" at bounding box center [1451, 106] width 207 height 13
click at [1537, 50] on icon "button" at bounding box center [1541, 52] width 11 height 13
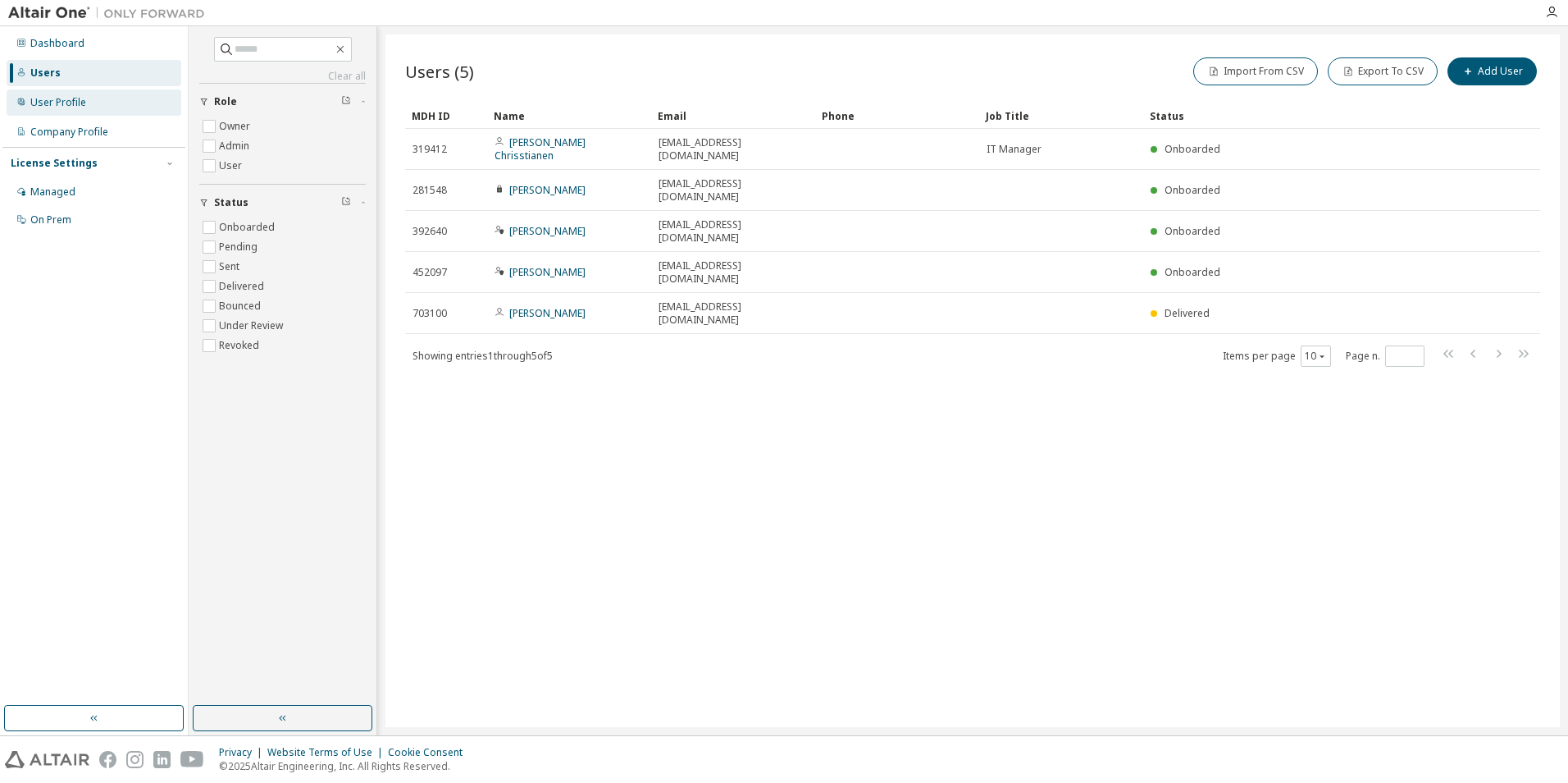
click at [76, 100] on div "User Profile" at bounding box center [58, 102] width 56 height 13
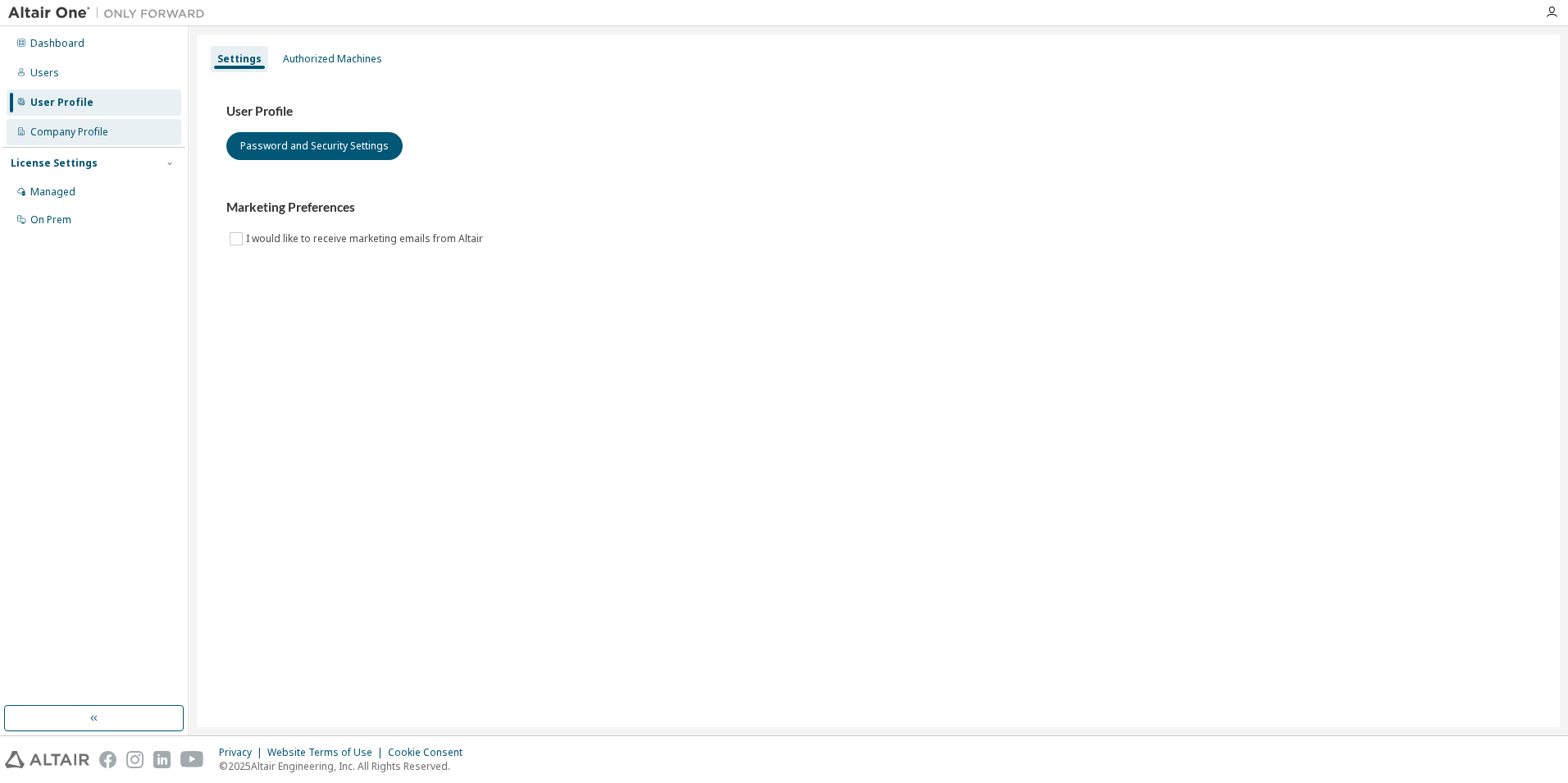
click at [93, 127] on div "Company Profile" at bounding box center [70, 131] width 78 height 13
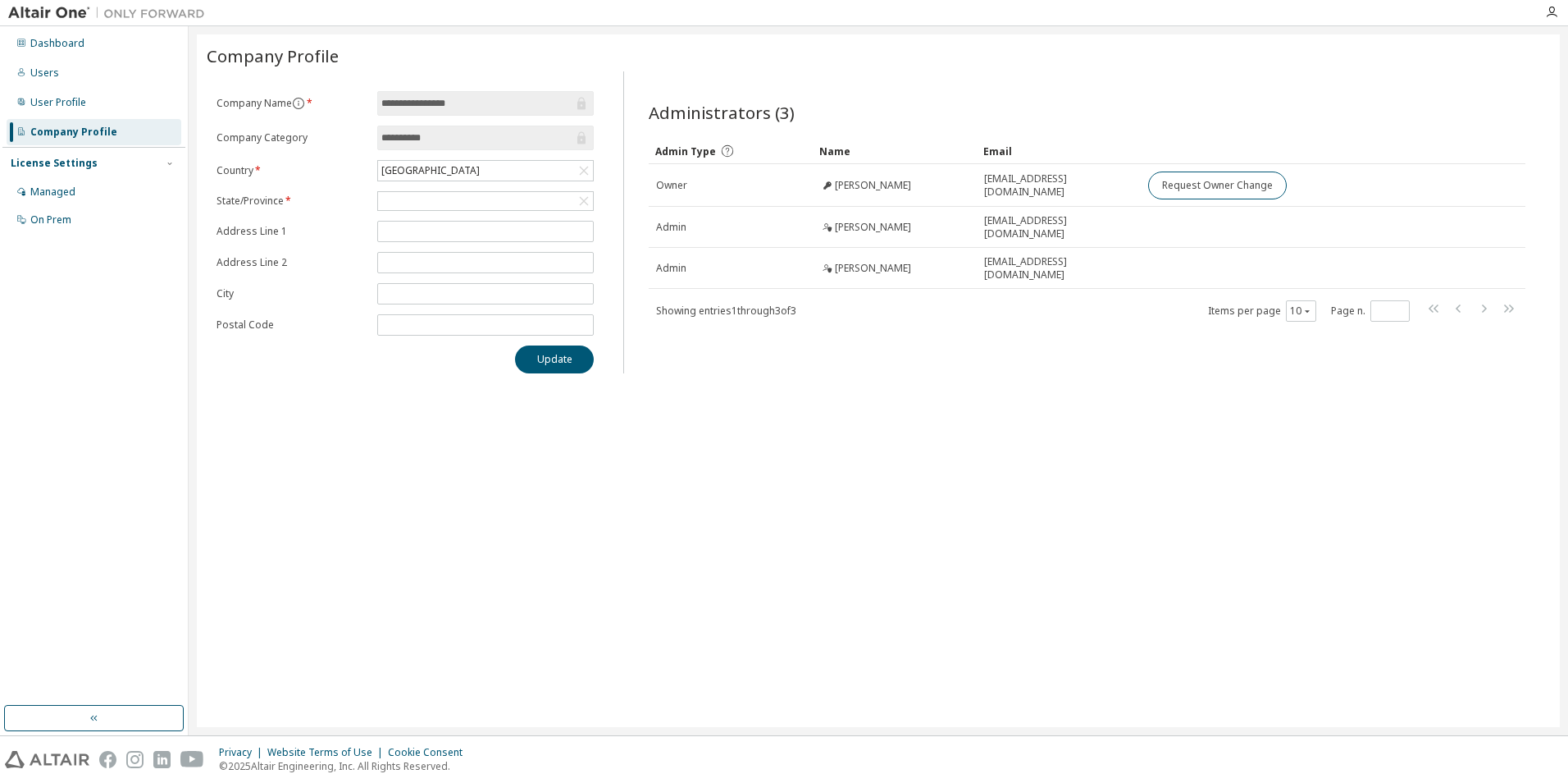
click at [64, 158] on div "License Settings" at bounding box center [54, 163] width 87 height 13
drag, startPoint x: 64, startPoint y: 158, endPoint x: 44, endPoint y: 294, distance: 137.5
click at [44, 315] on div "Dashboard Users User Profile Company Profile License Settings Managed On Prem" at bounding box center [94, 365] width 183 height 674
click at [72, 43] on div "Dashboard" at bounding box center [57, 43] width 54 height 13
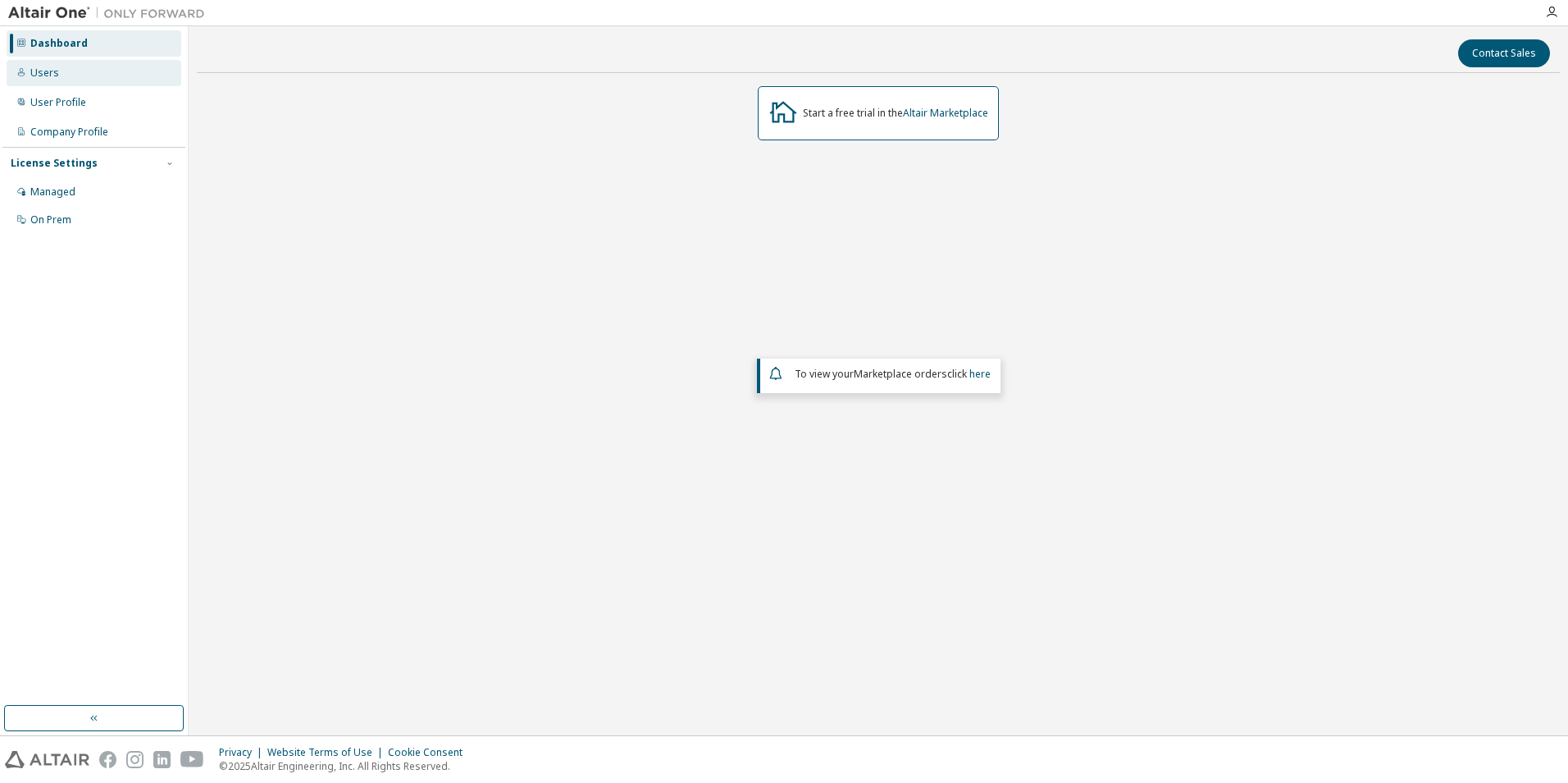
click at [54, 64] on div "Users" at bounding box center [94, 73] width 175 height 26
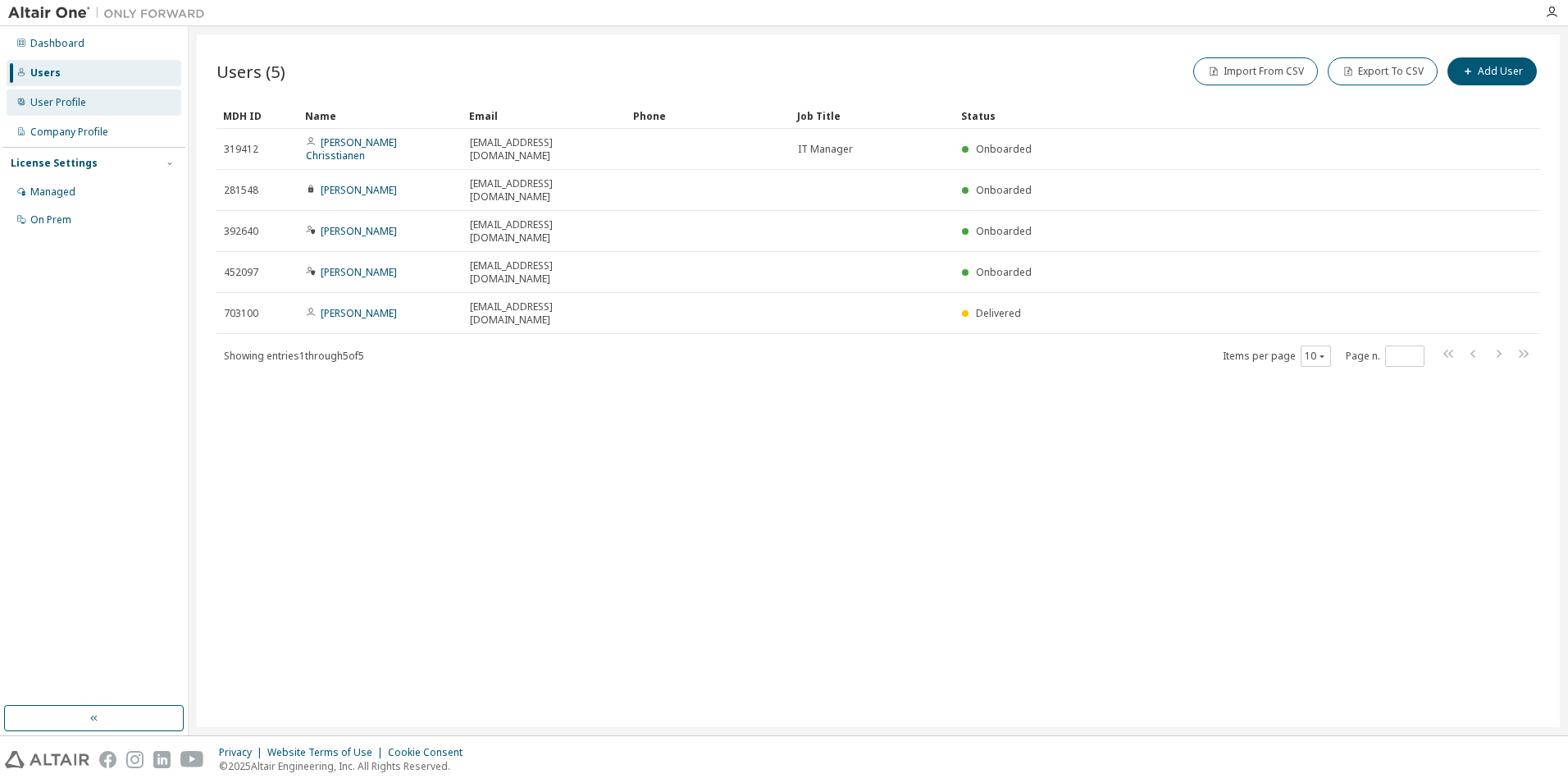
click at [64, 106] on div "User Profile" at bounding box center [58, 102] width 56 height 13
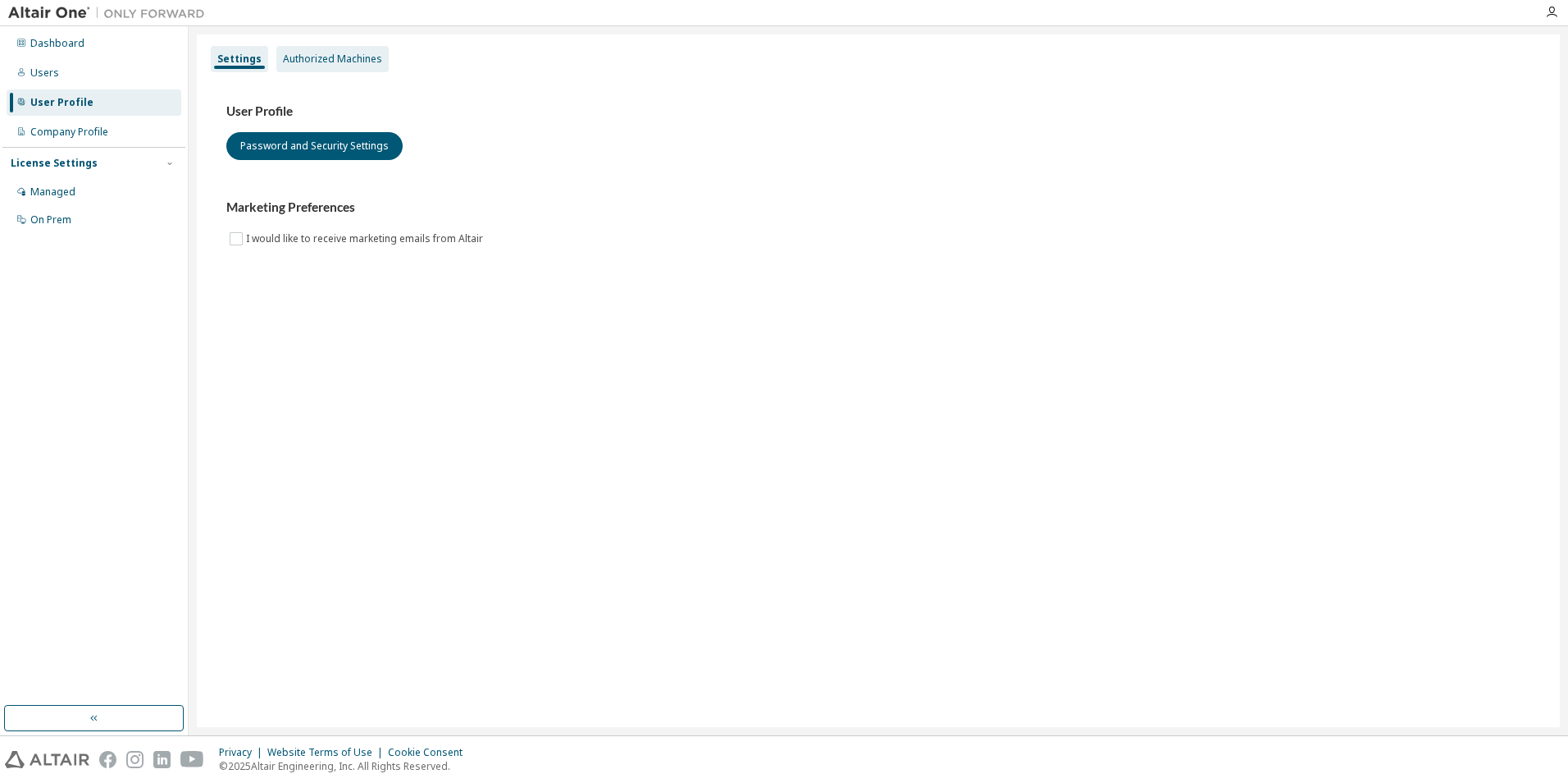
click at [330, 53] on div "Authorized Machines" at bounding box center [332, 58] width 99 height 13
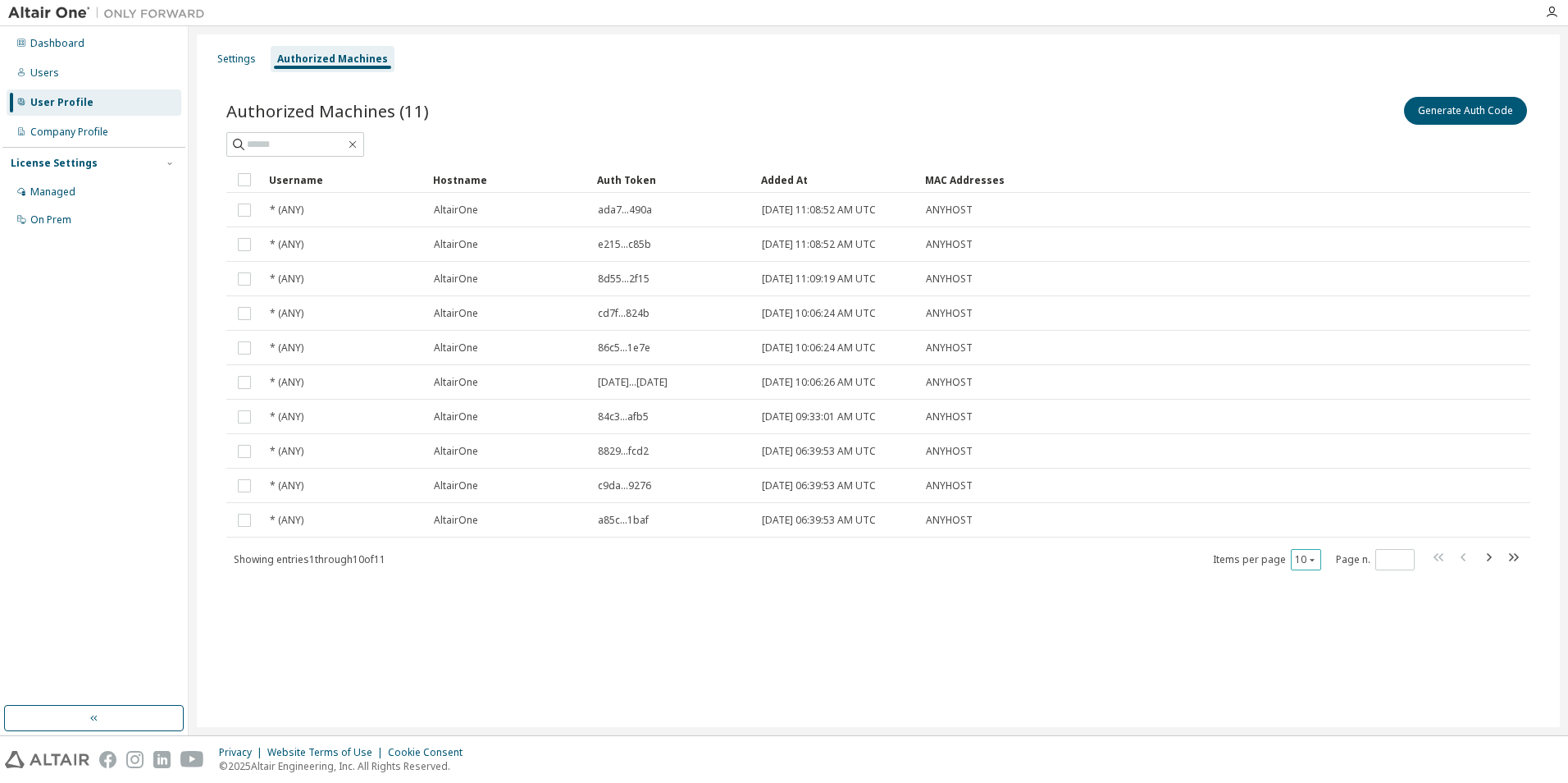
click at [1311, 560] on icon "button" at bounding box center [1311, 559] width 10 height 10
click at [1324, 606] on div "20" at bounding box center [1356, 601] width 131 height 20
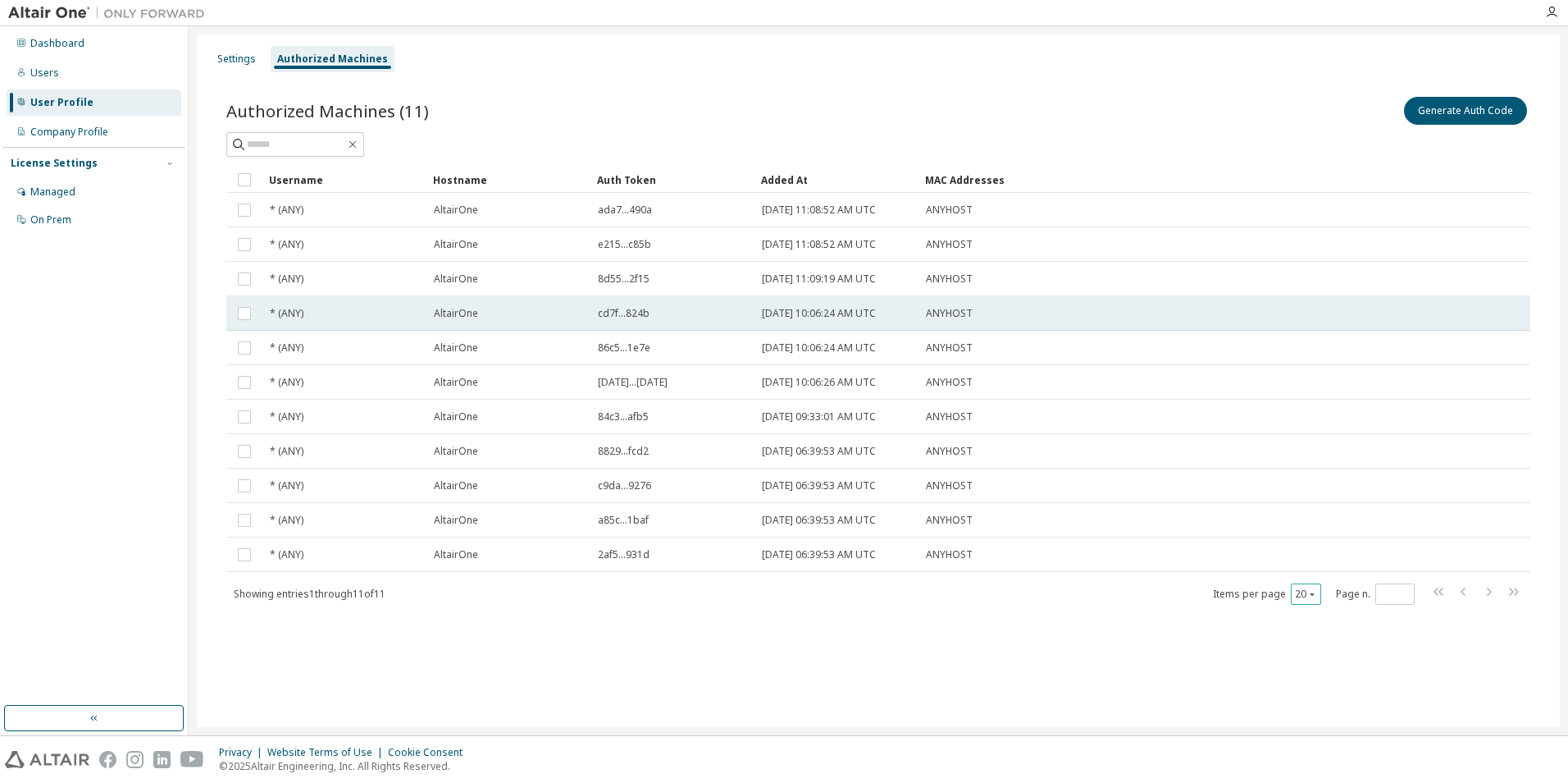
type button "20"
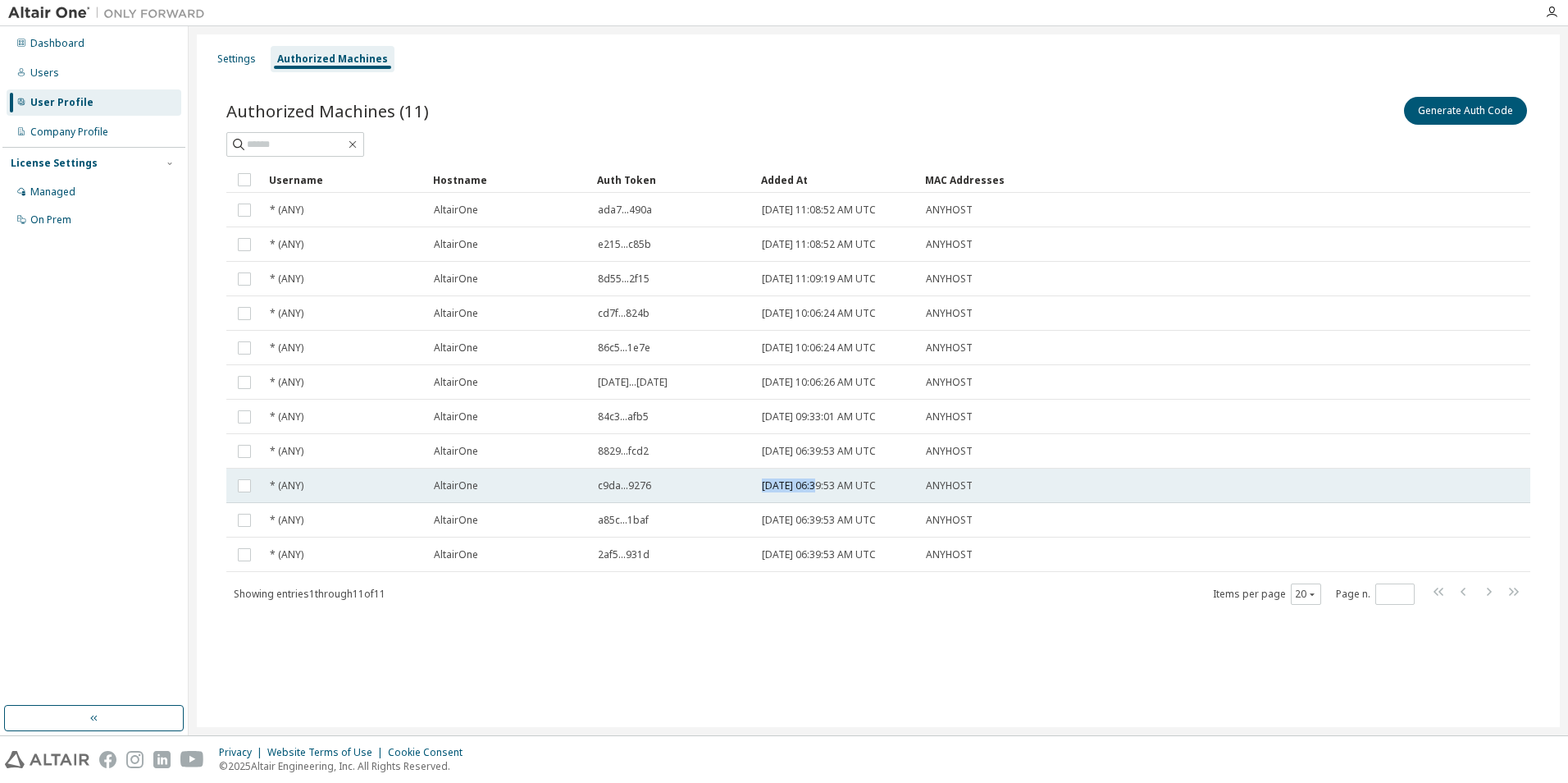
drag, startPoint x: 815, startPoint y: 489, endPoint x: 760, endPoint y: 480, distance: 55.7
click at [760, 480] on td "[DATE] 06:39:53 AM UTC" at bounding box center [836, 485] width 164 height 35
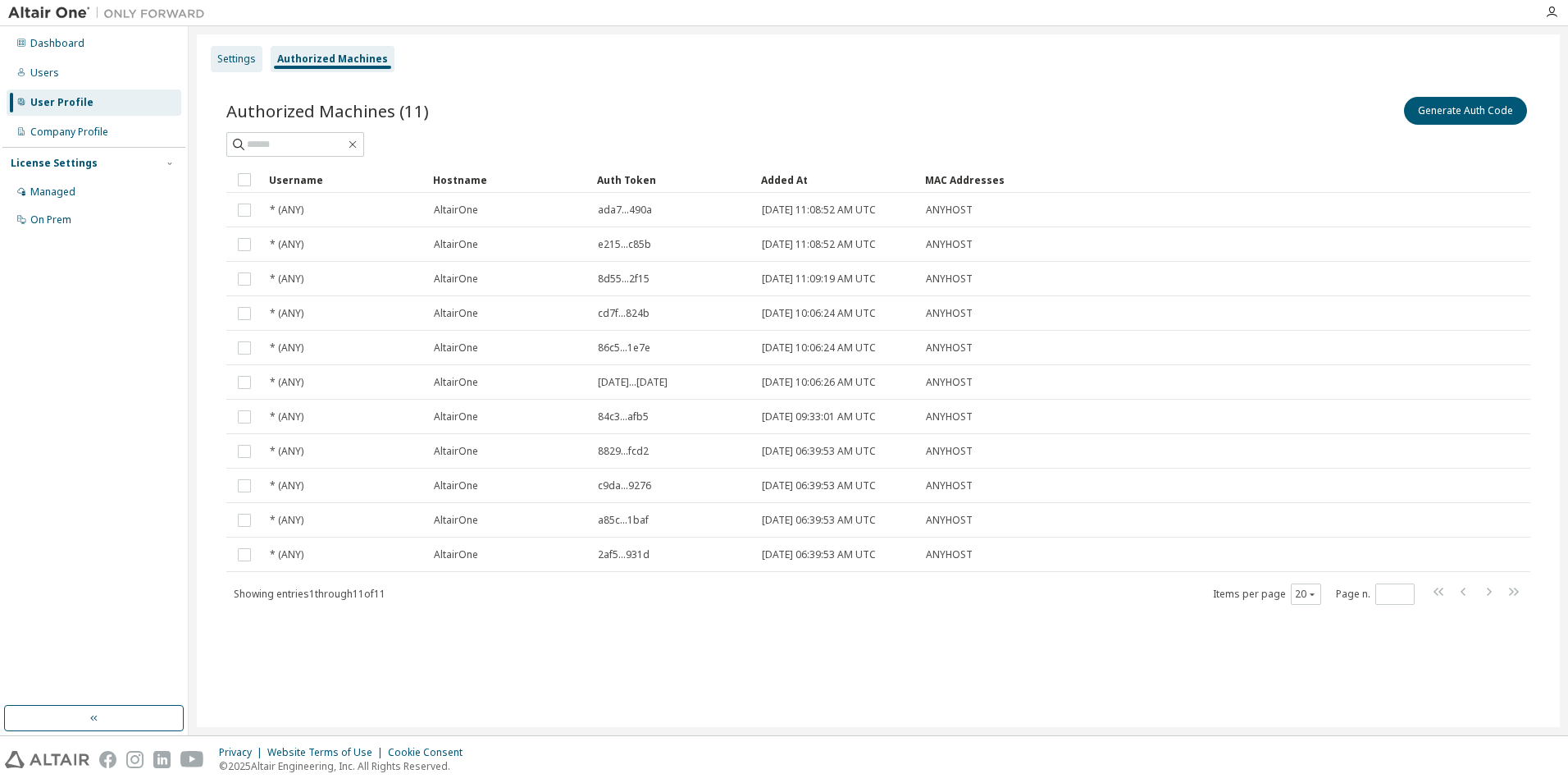
click at [244, 57] on div "Settings" at bounding box center [237, 58] width 38 height 13
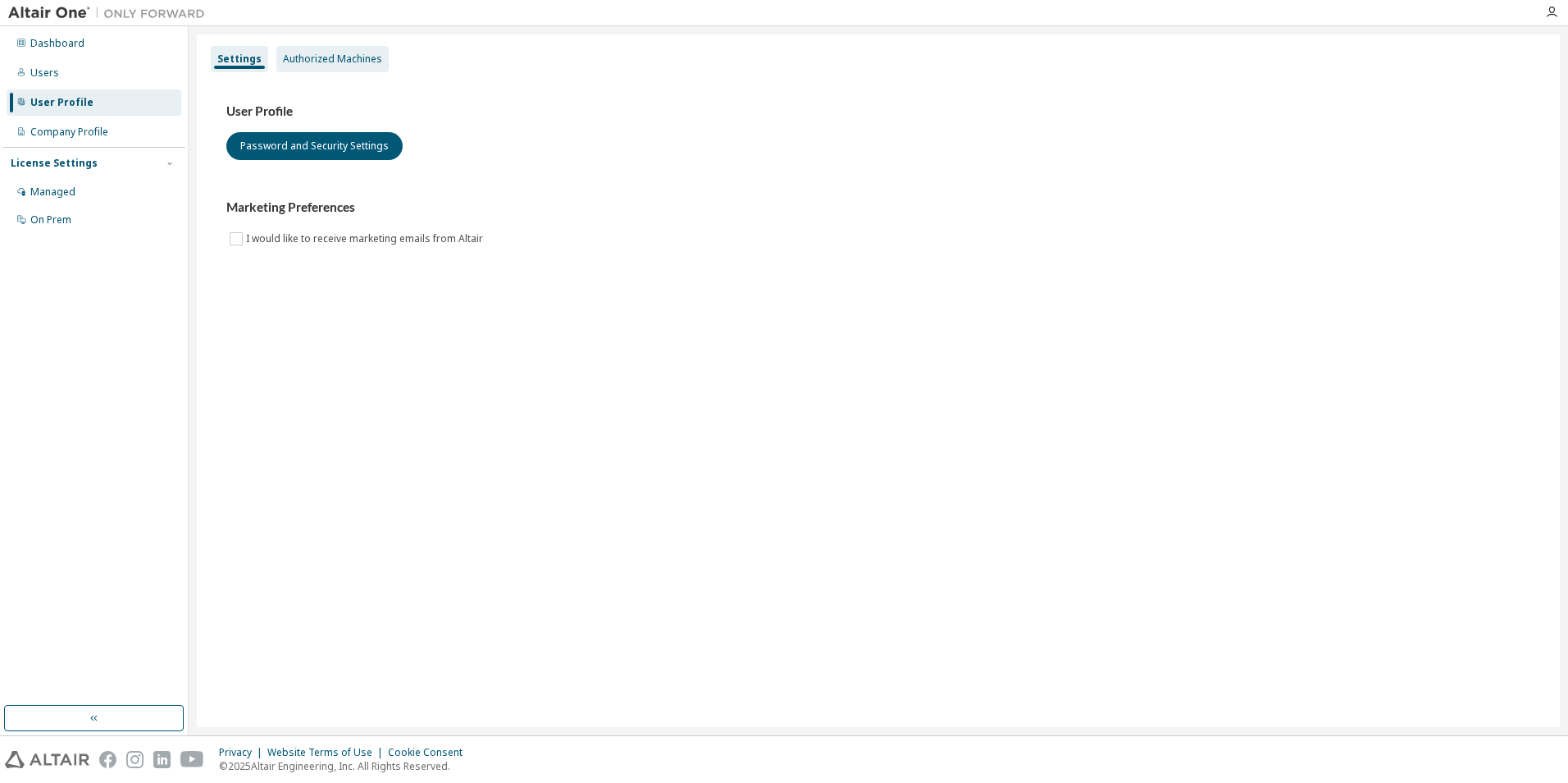
click at [342, 48] on div "Authorized Machines" at bounding box center [332, 59] width 112 height 26
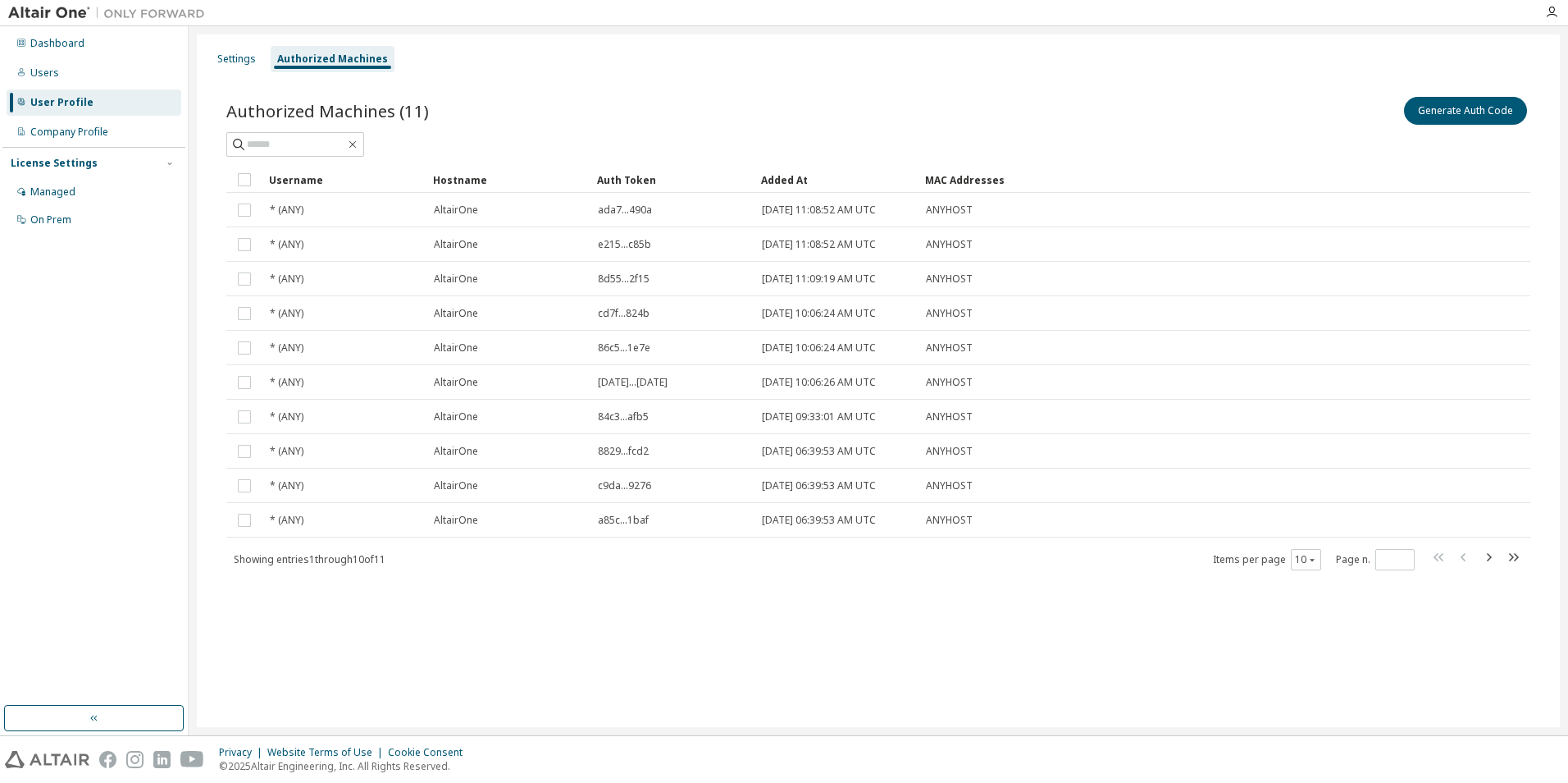
click at [91, 177] on div "License Settings Managed On Prem" at bounding box center [94, 191] width 183 height 88
click at [83, 220] on div "On Prem" at bounding box center [94, 220] width 175 height 26
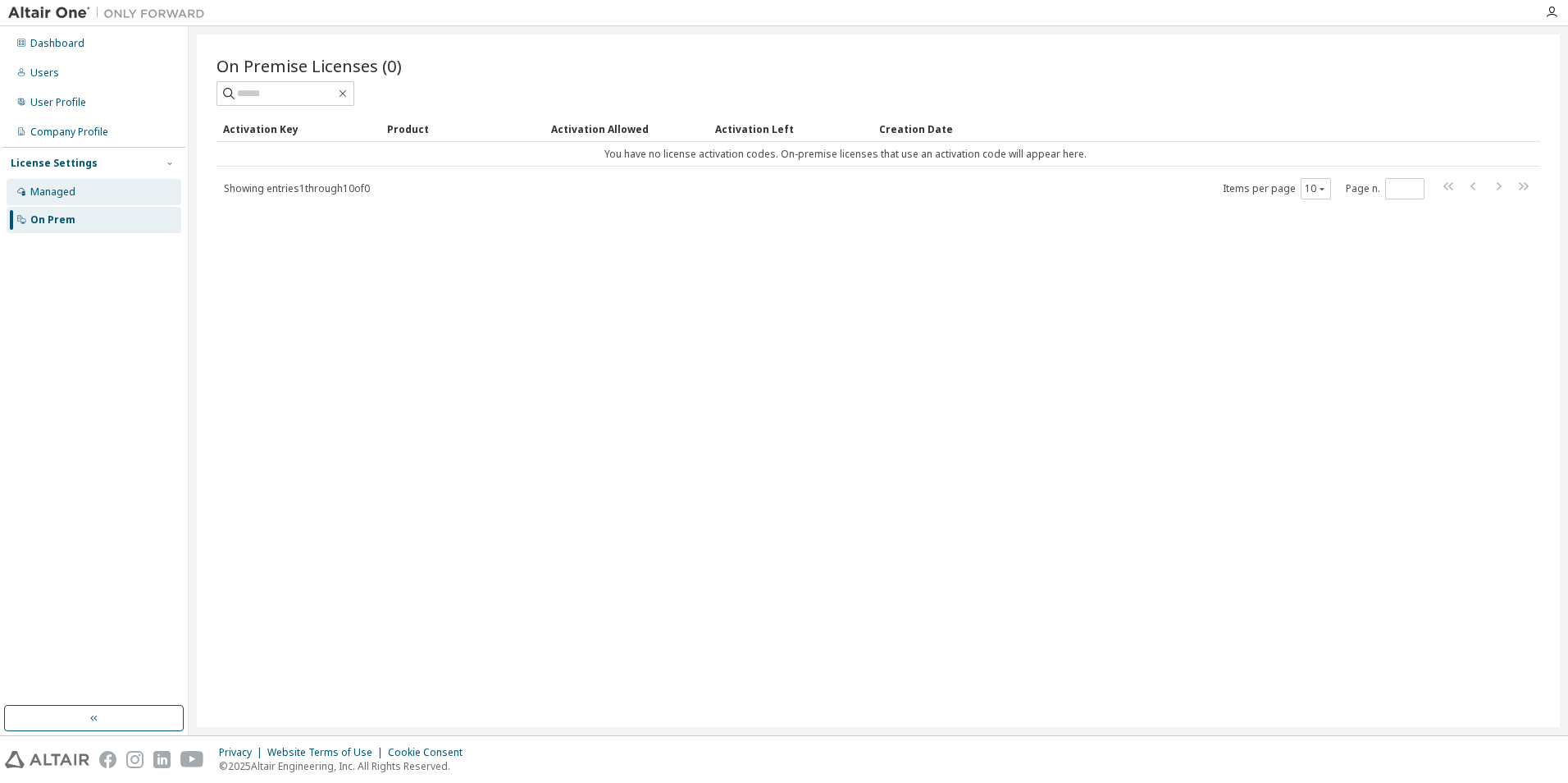
click at [36, 198] on div "Managed" at bounding box center [94, 192] width 175 height 26
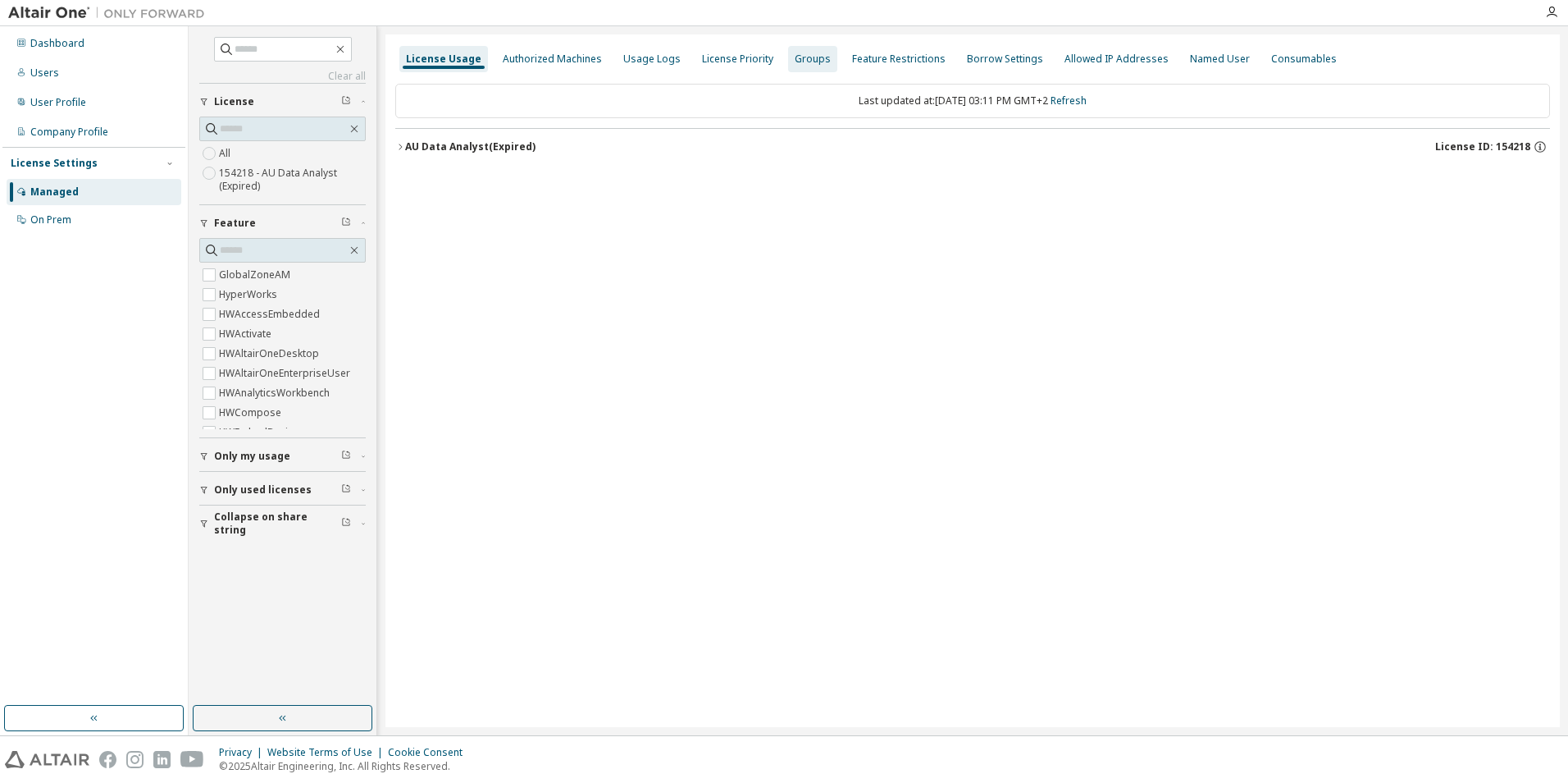
click at [797, 58] on div "Groups" at bounding box center [812, 58] width 36 height 13
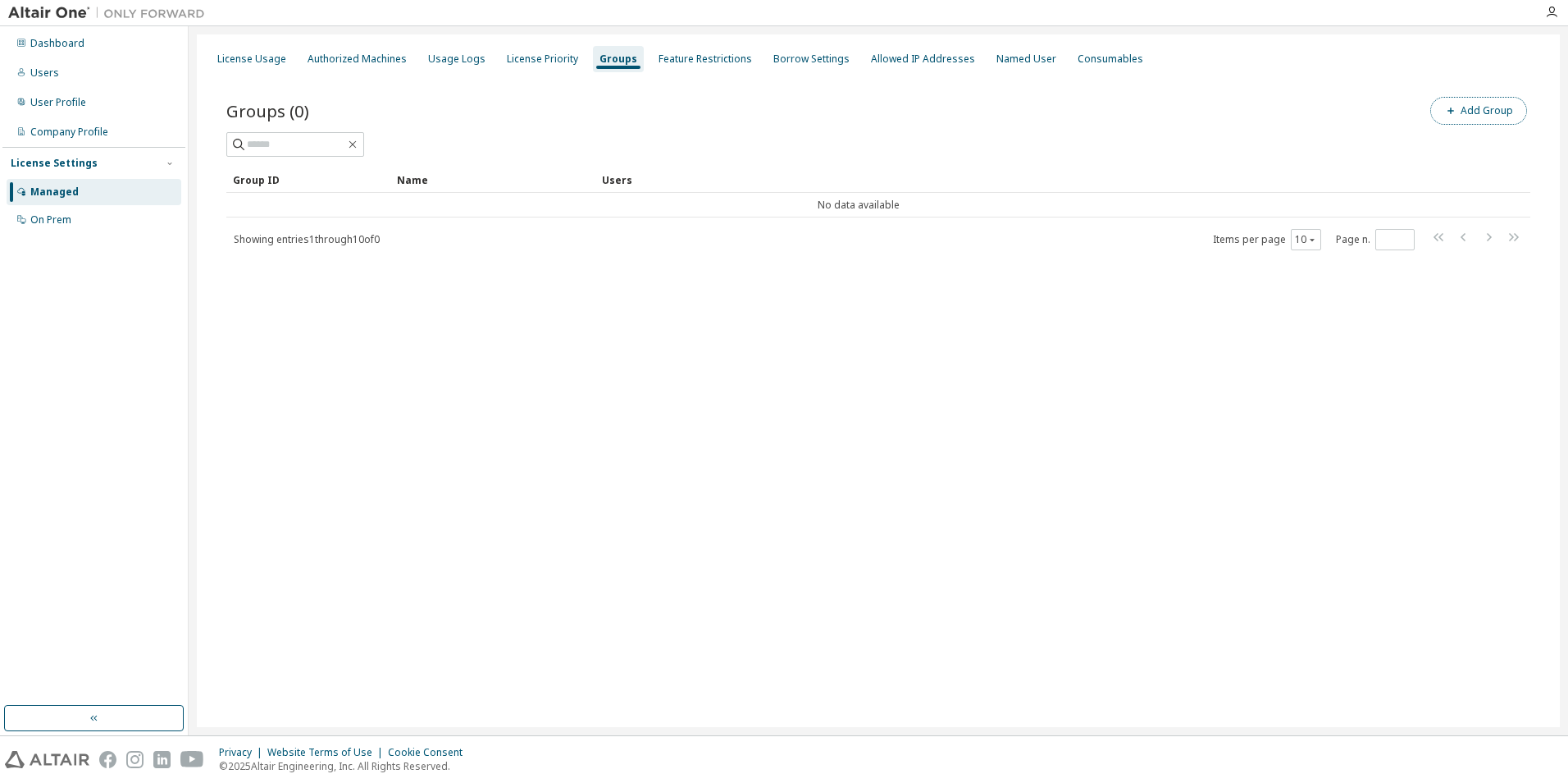
click at [1481, 104] on button "Add Group" at bounding box center [1478, 110] width 97 height 28
click at [1256, 115] on span at bounding box center [1371, 124] width 374 height 22
click at [1250, 117] on span at bounding box center [1371, 124] width 374 height 22
click at [1244, 126] on input "text" at bounding box center [1371, 124] width 366 height 13
type input "********"
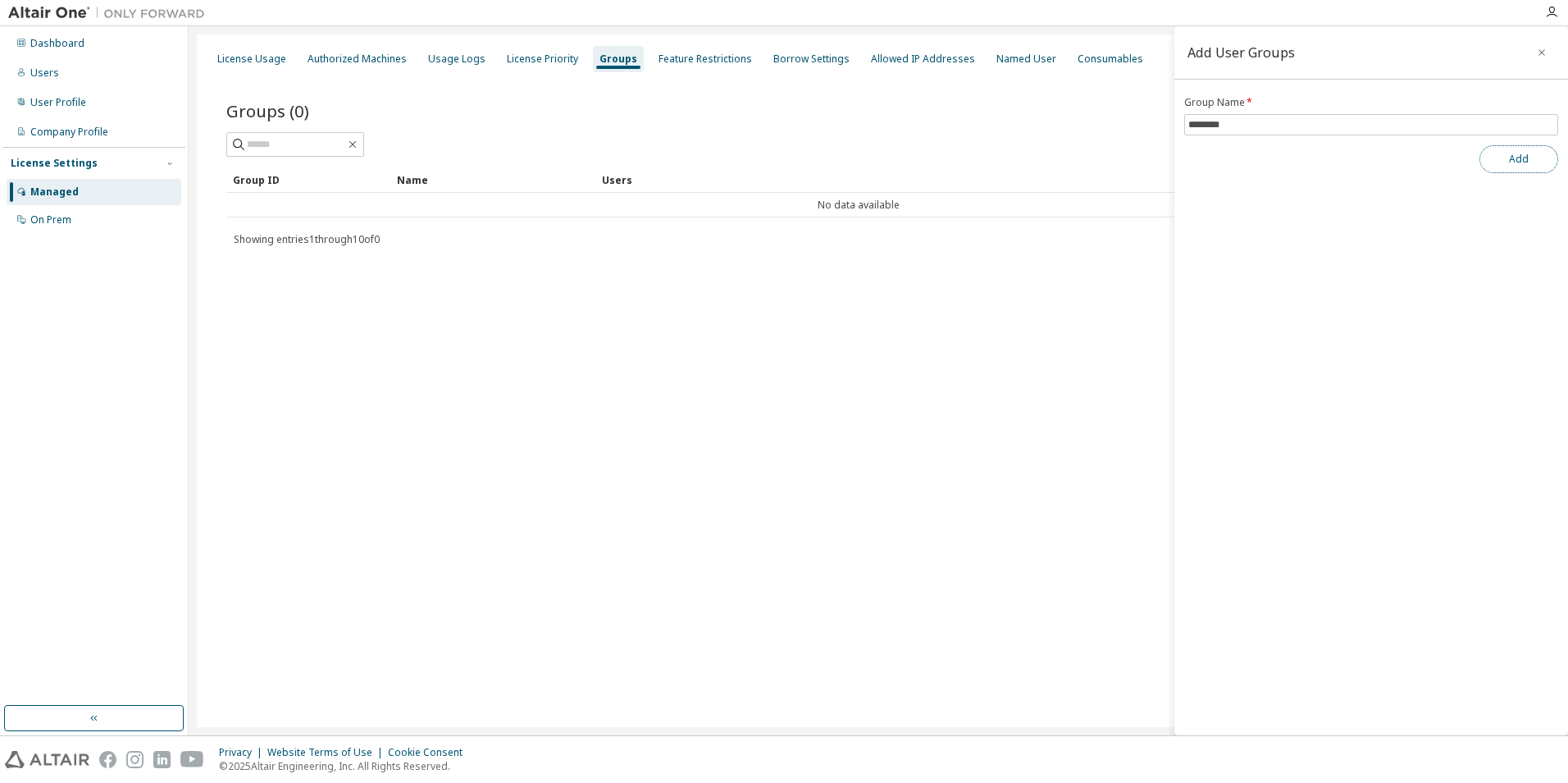
click at [1497, 159] on button "Add" at bounding box center [1518, 159] width 79 height 28
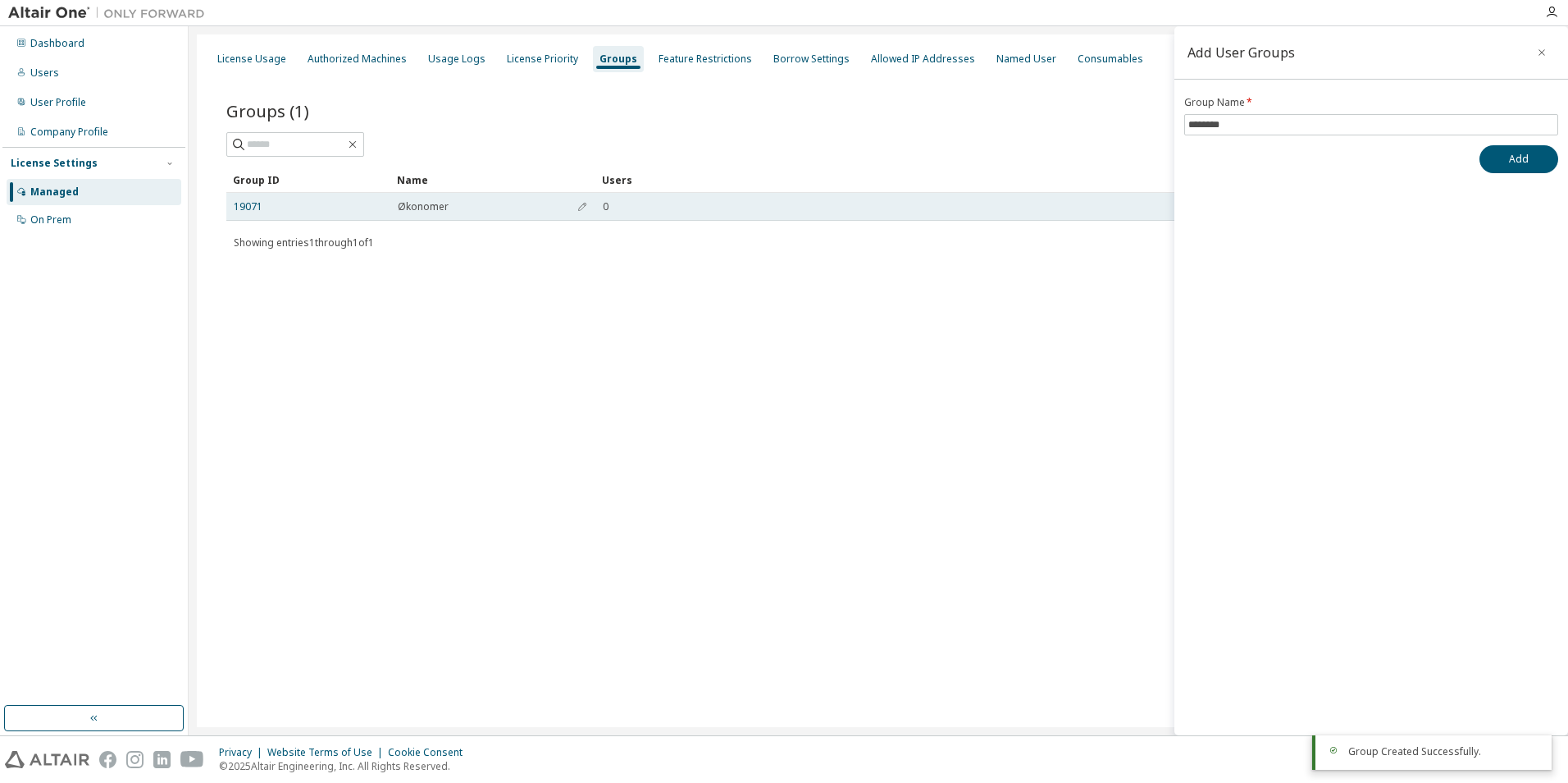
click at [246, 198] on td "19071" at bounding box center [308, 207] width 164 height 28
click at [246, 204] on link "19071" at bounding box center [248, 206] width 29 height 13
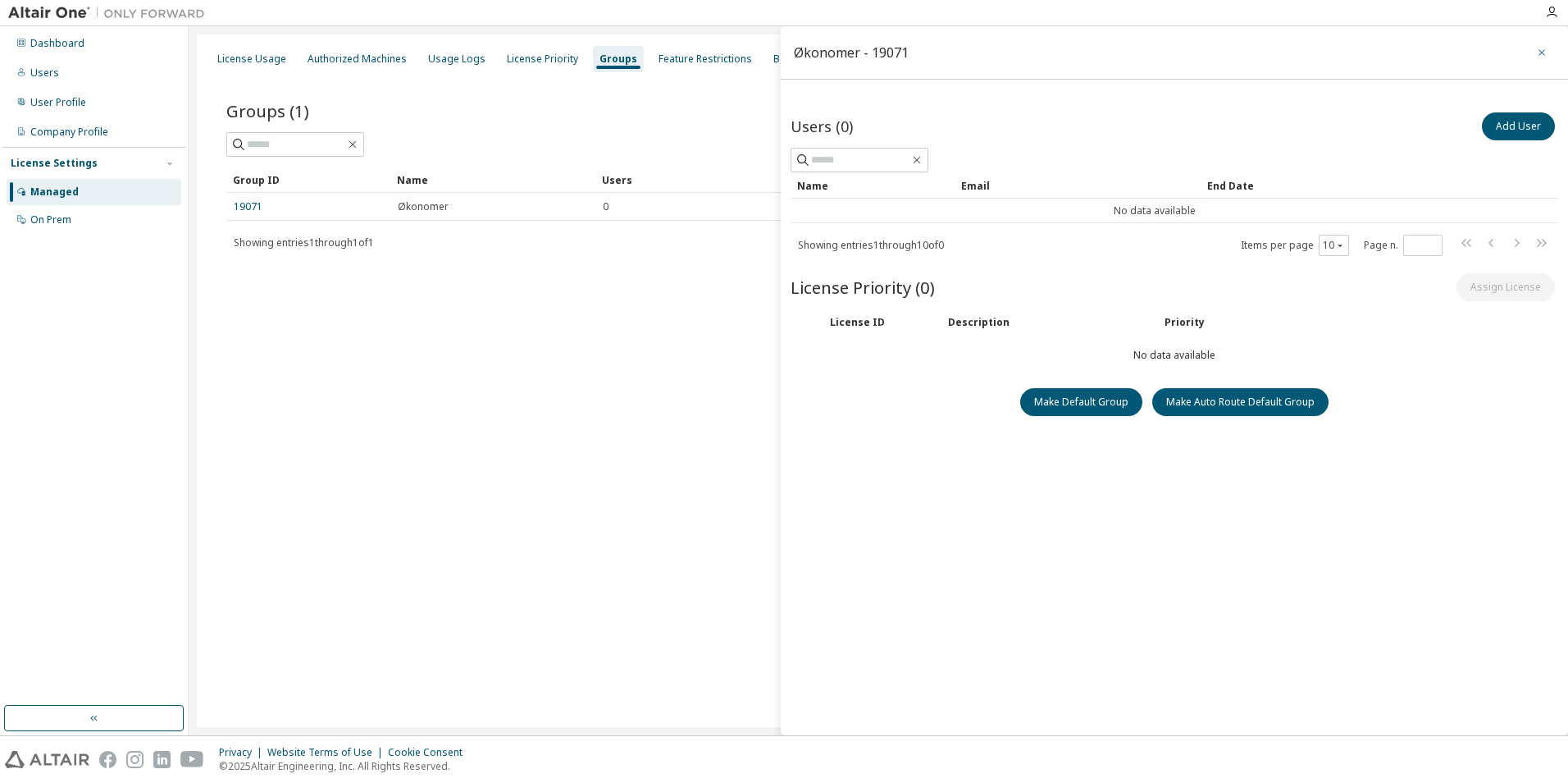
click at [1544, 50] on icon "button" at bounding box center [1541, 52] width 11 height 13
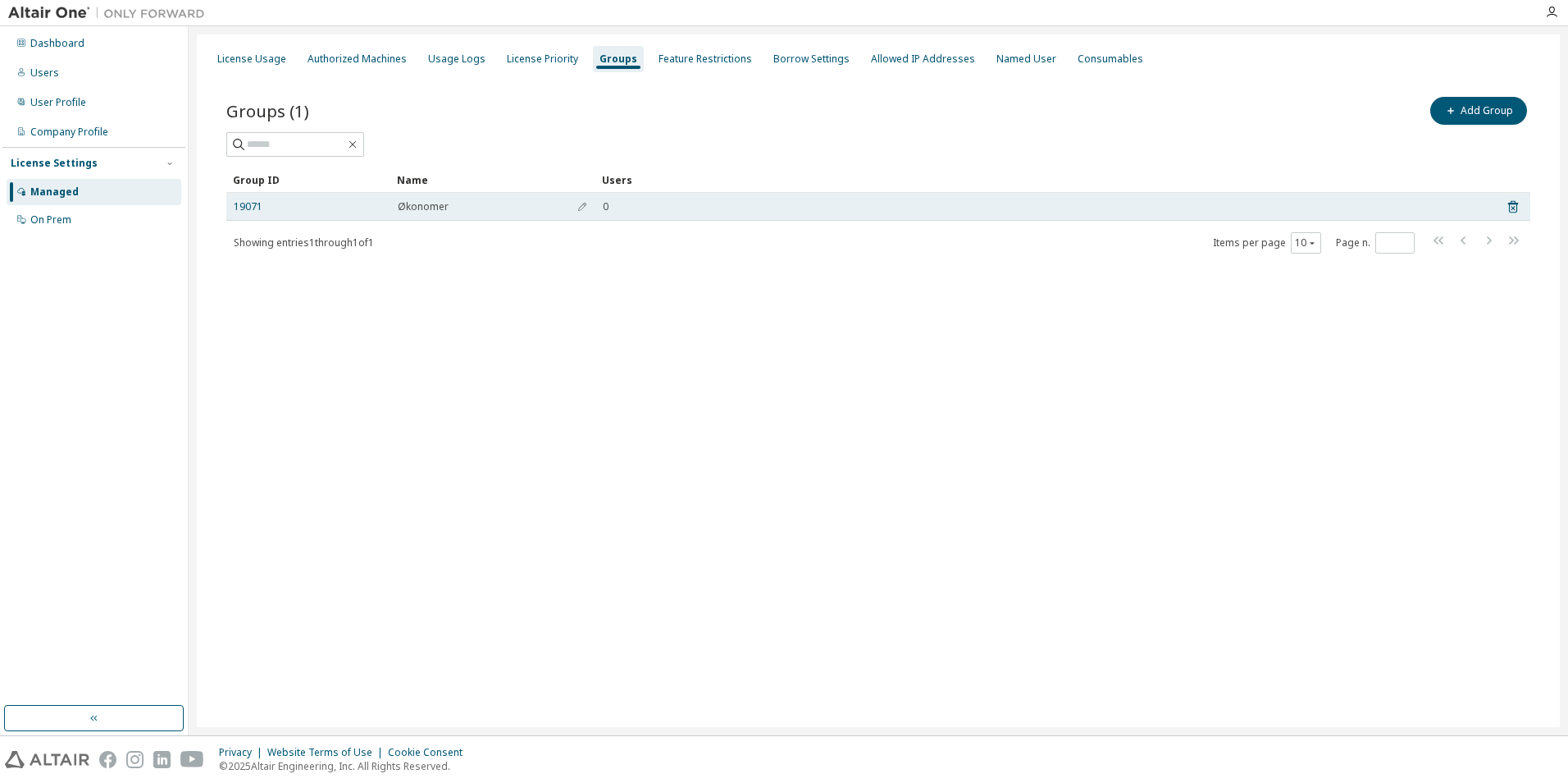
click at [245, 198] on td "19071" at bounding box center [308, 207] width 164 height 28
click at [242, 210] on link "19071" at bounding box center [248, 206] width 29 height 13
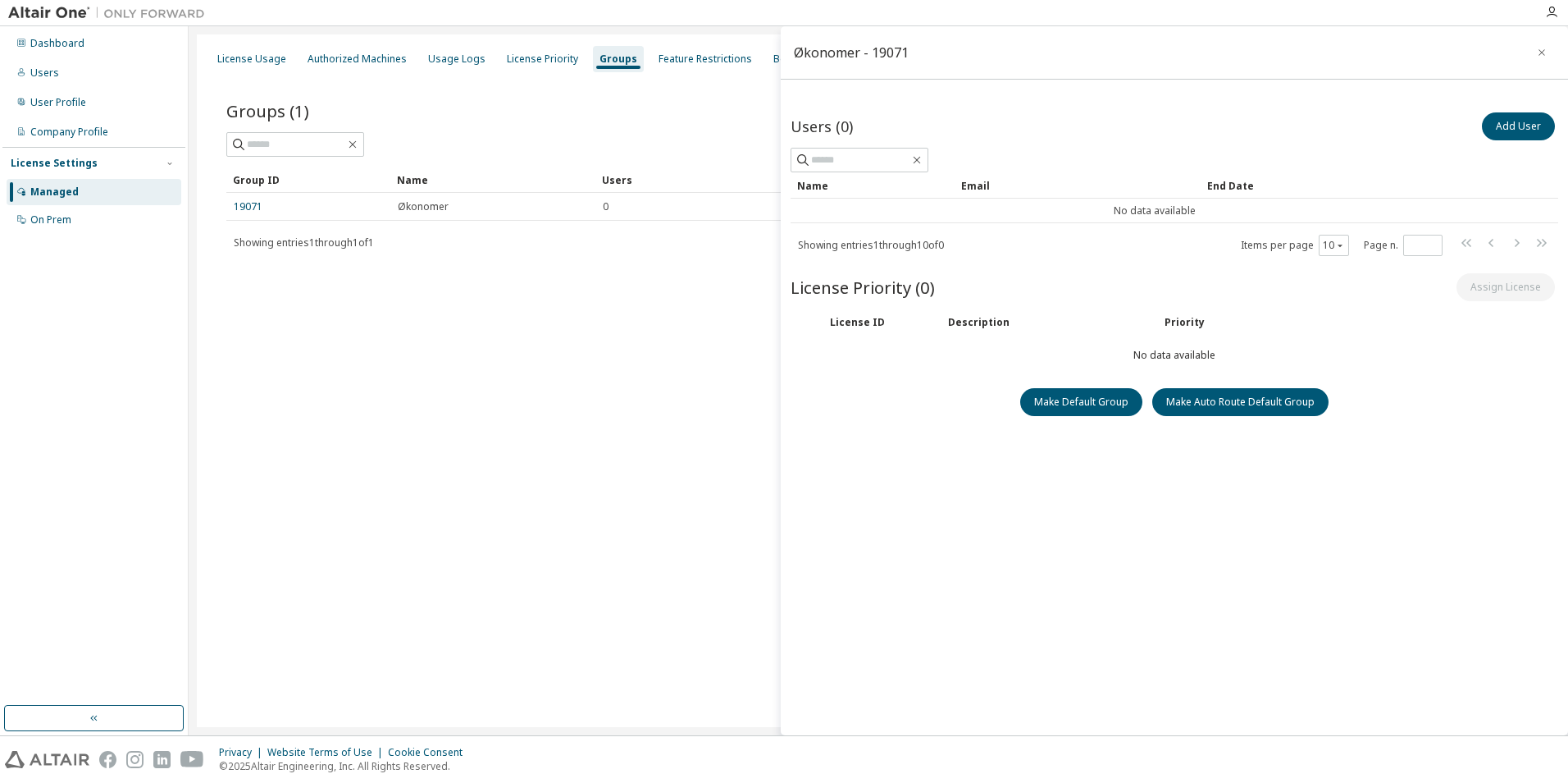
click at [57, 188] on div "Managed" at bounding box center [55, 191] width 49 height 13
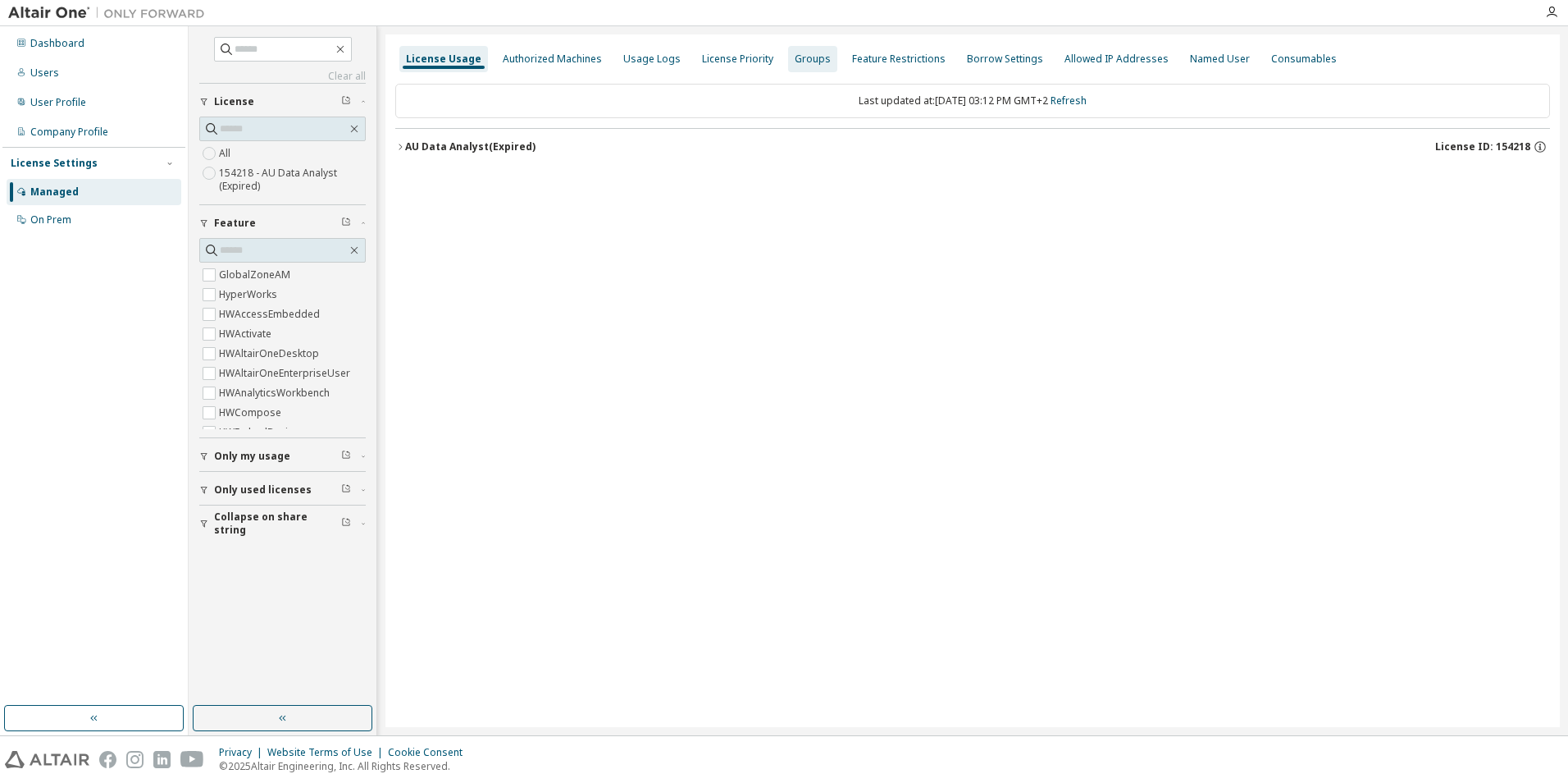
click at [795, 58] on div "Groups" at bounding box center [812, 58] width 36 height 13
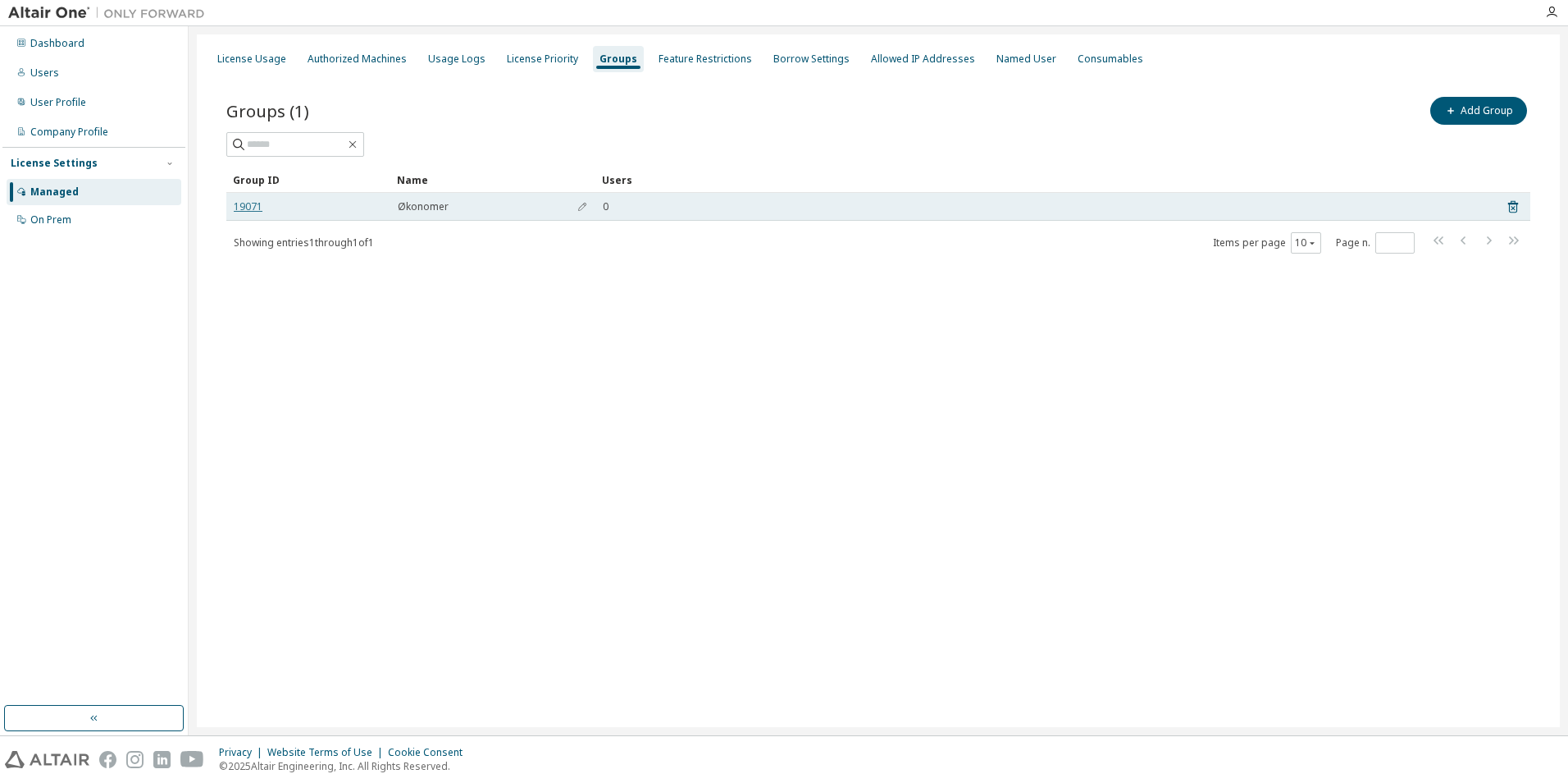
click at [239, 210] on link "19071" at bounding box center [248, 206] width 29 height 13
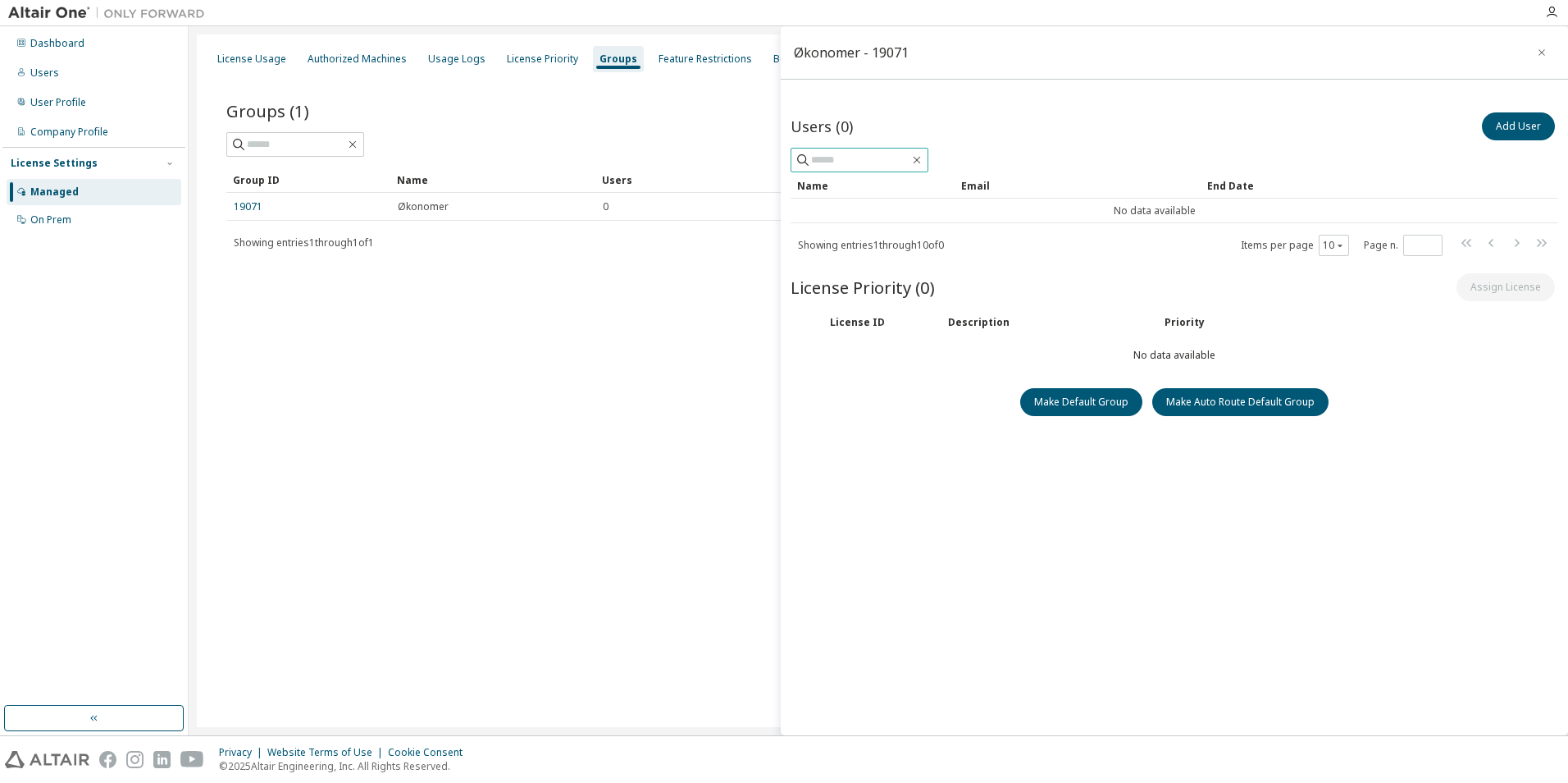
click at [841, 151] on input "text" at bounding box center [860, 159] width 98 height 17
click at [499, 373] on div "License Usage Authorized Machines Usage Logs License Priority Groups Feature Re…" at bounding box center [877, 381] width 1363 height 693
click at [61, 70] on div "Users" at bounding box center [94, 73] width 175 height 26
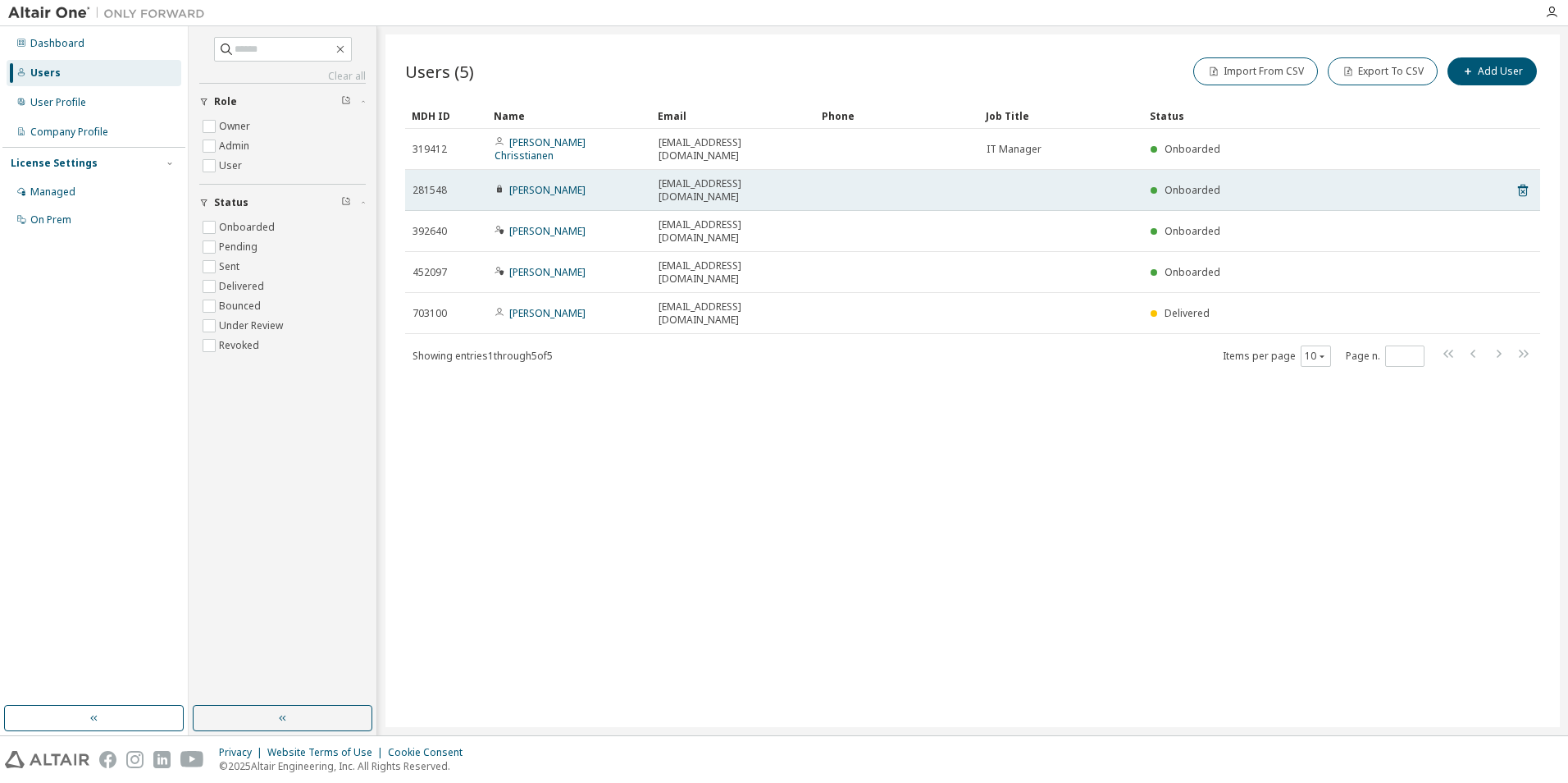
click at [675, 177] on span "[EMAIL_ADDRESS][DOMAIN_NAME]" at bounding box center [733, 191] width 150 height 26
click at [552, 183] on link "[PERSON_NAME]" at bounding box center [548, 190] width 77 height 14
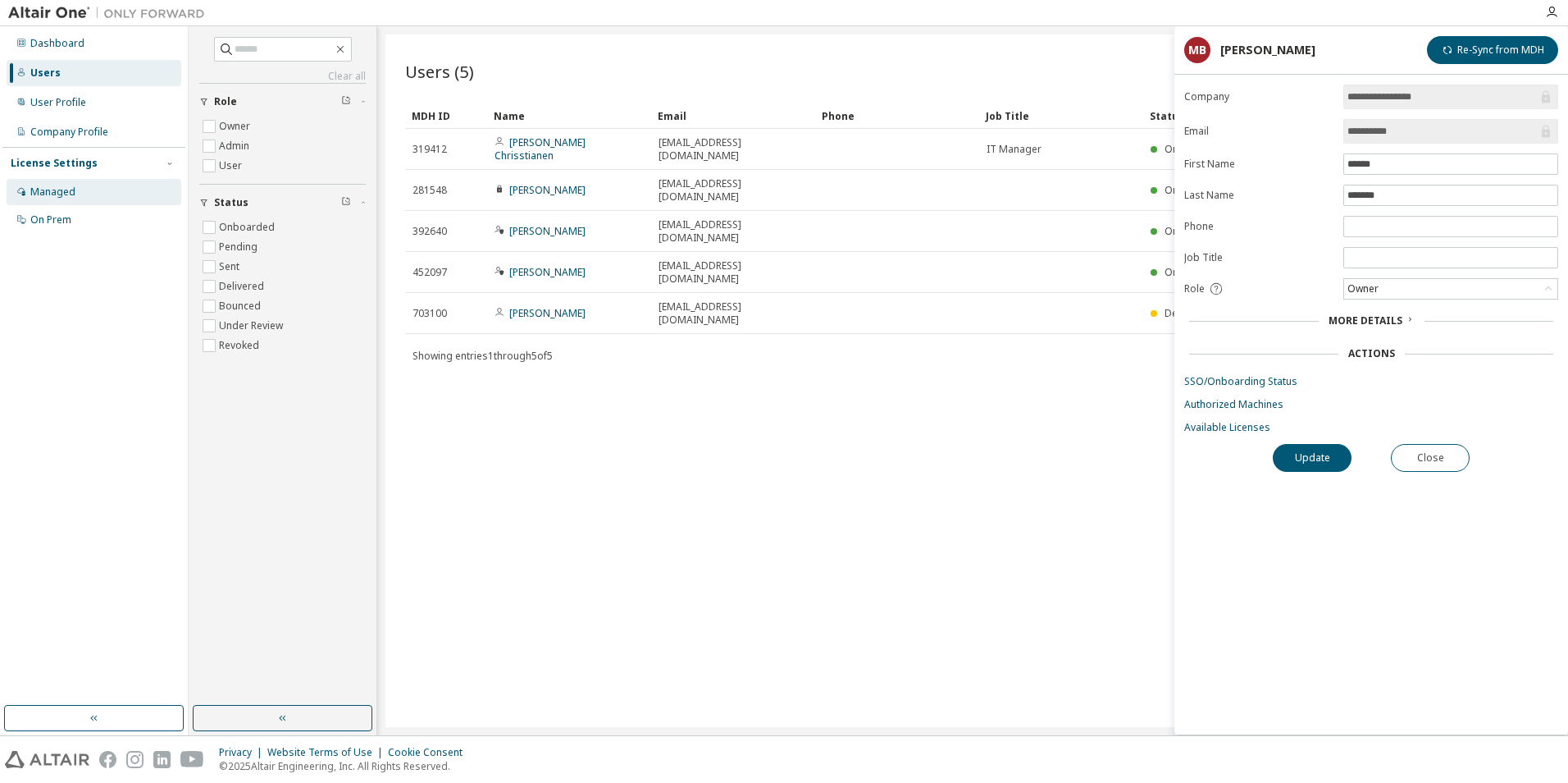
click at [63, 187] on div "Managed" at bounding box center [53, 191] width 45 height 13
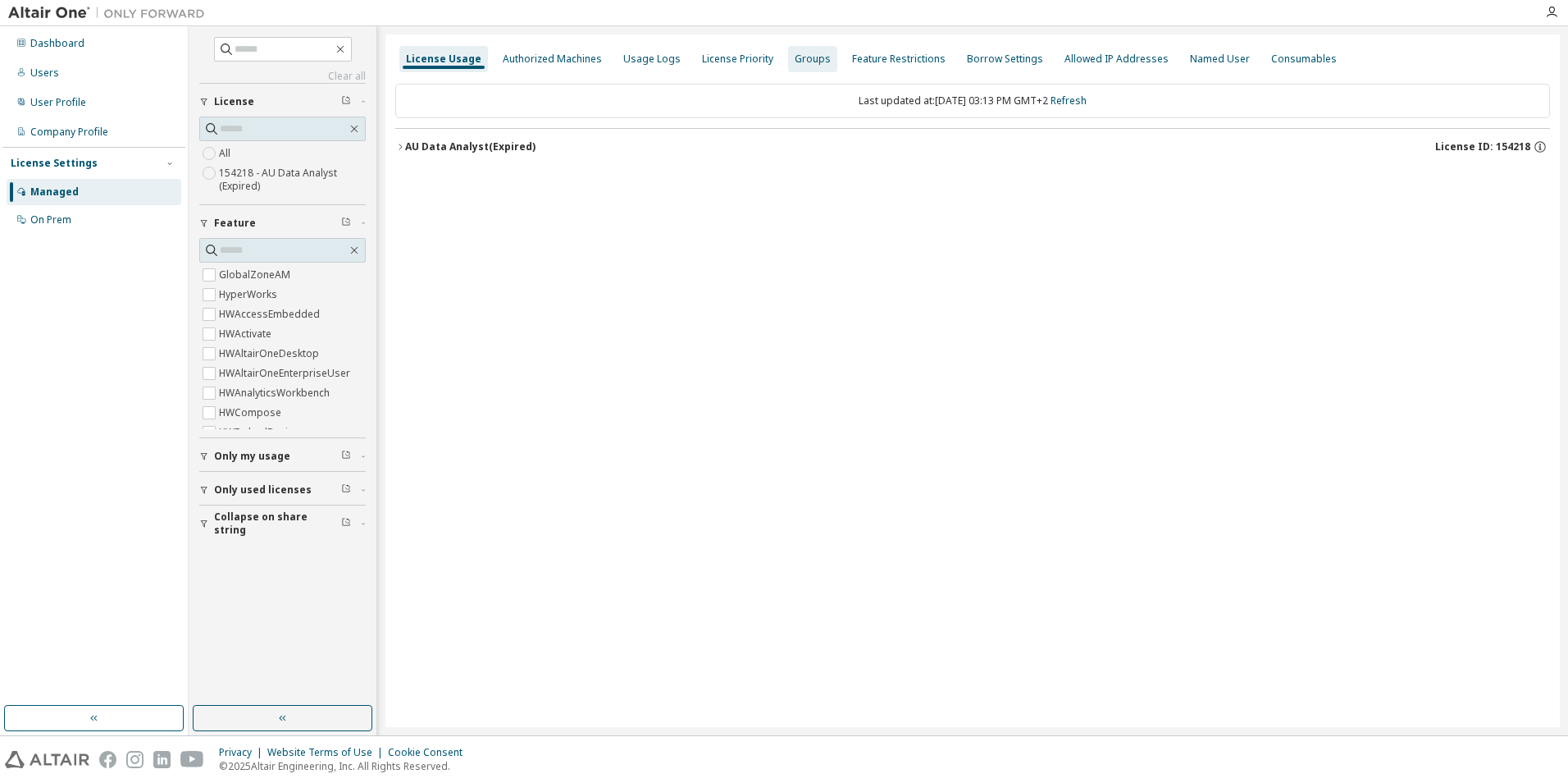
click at [810, 55] on div "Groups" at bounding box center [812, 58] width 36 height 13
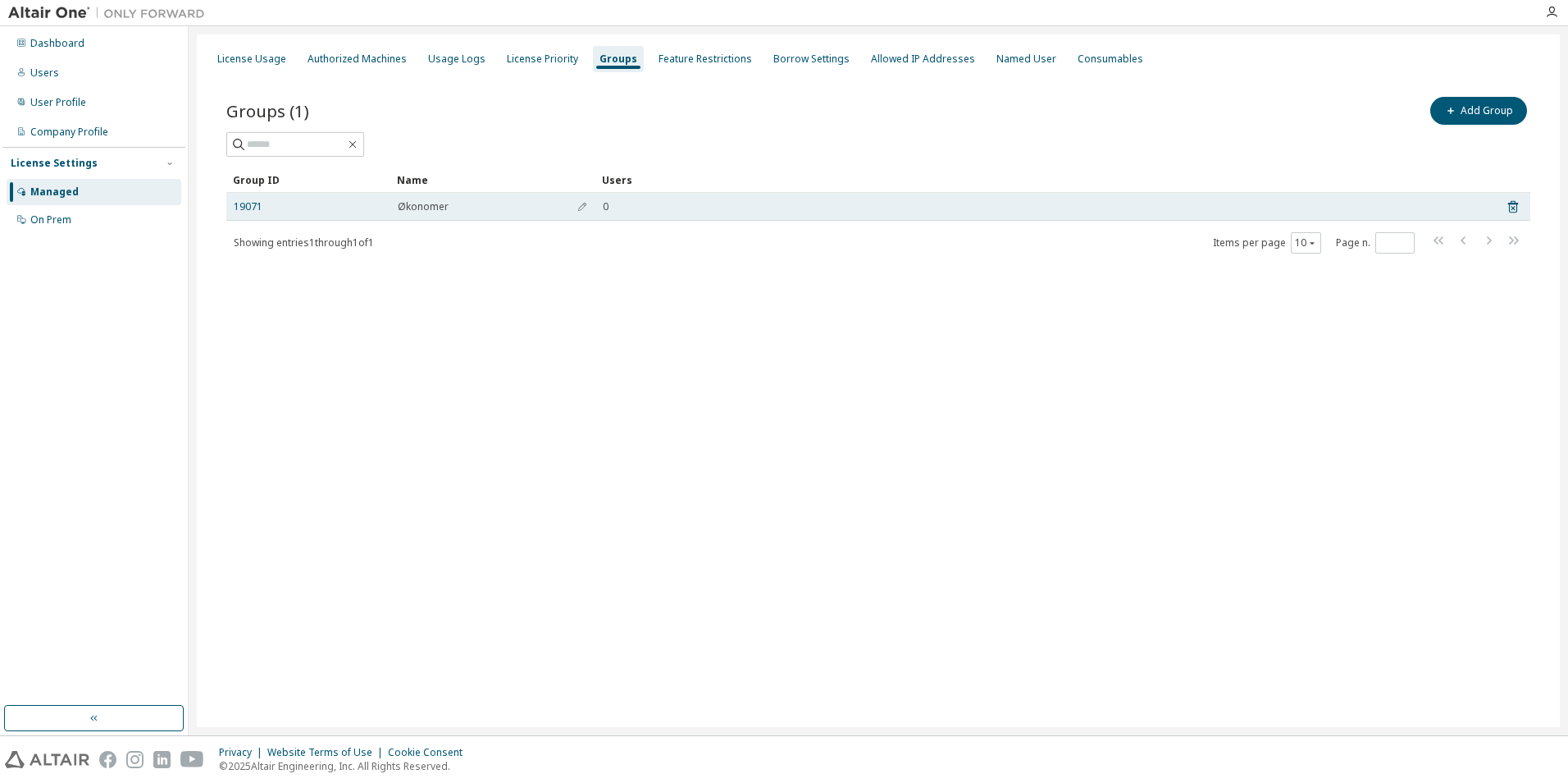
click at [610, 203] on div "0" at bounding box center [1043, 206] width 881 height 13
click at [239, 209] on link "19071" at bounding box center [248, 206] width 29 height 13
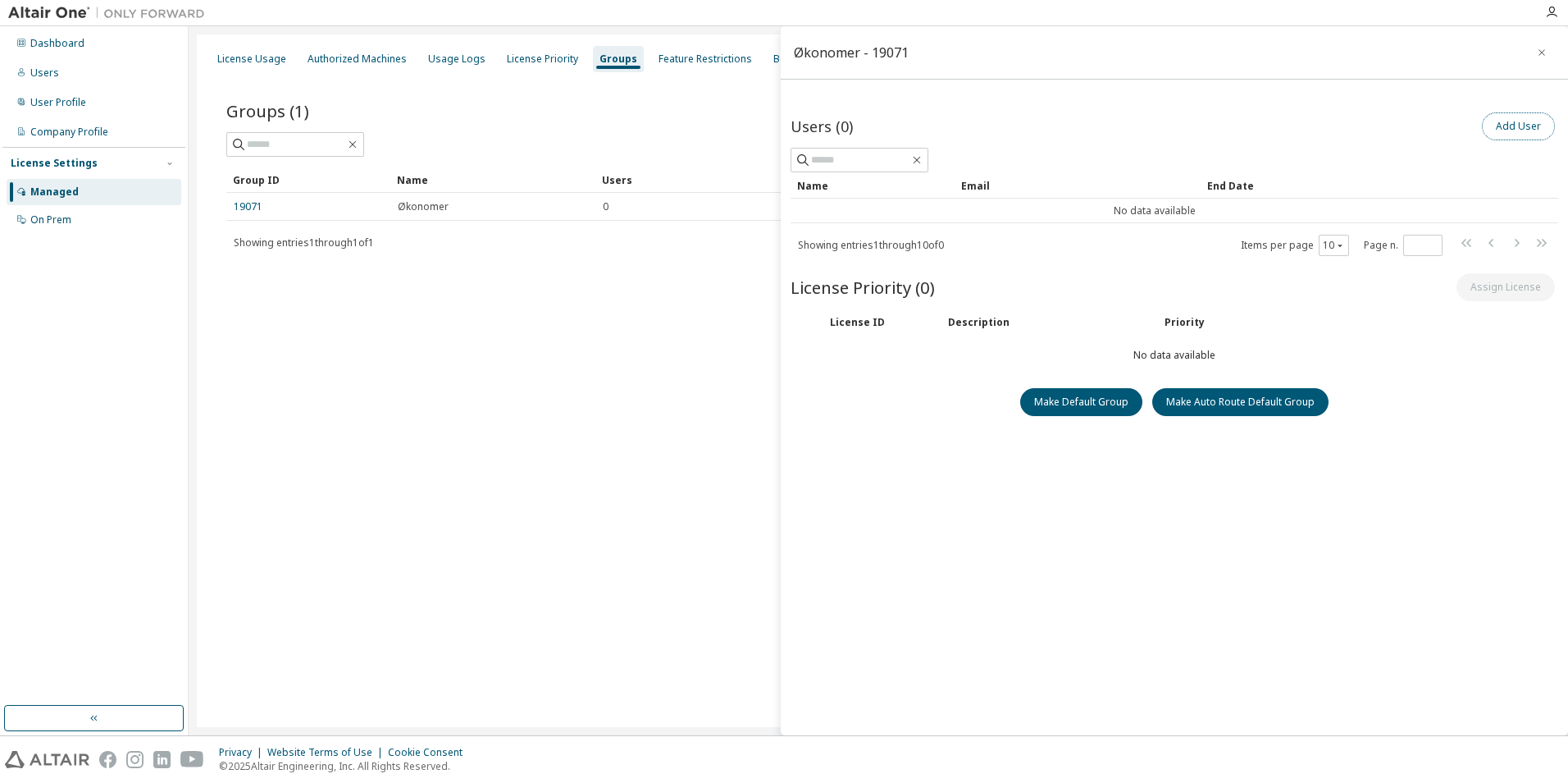
click at [1506, 122] on button "Add User" at bounding box center [1518, 126] width 73 height 28
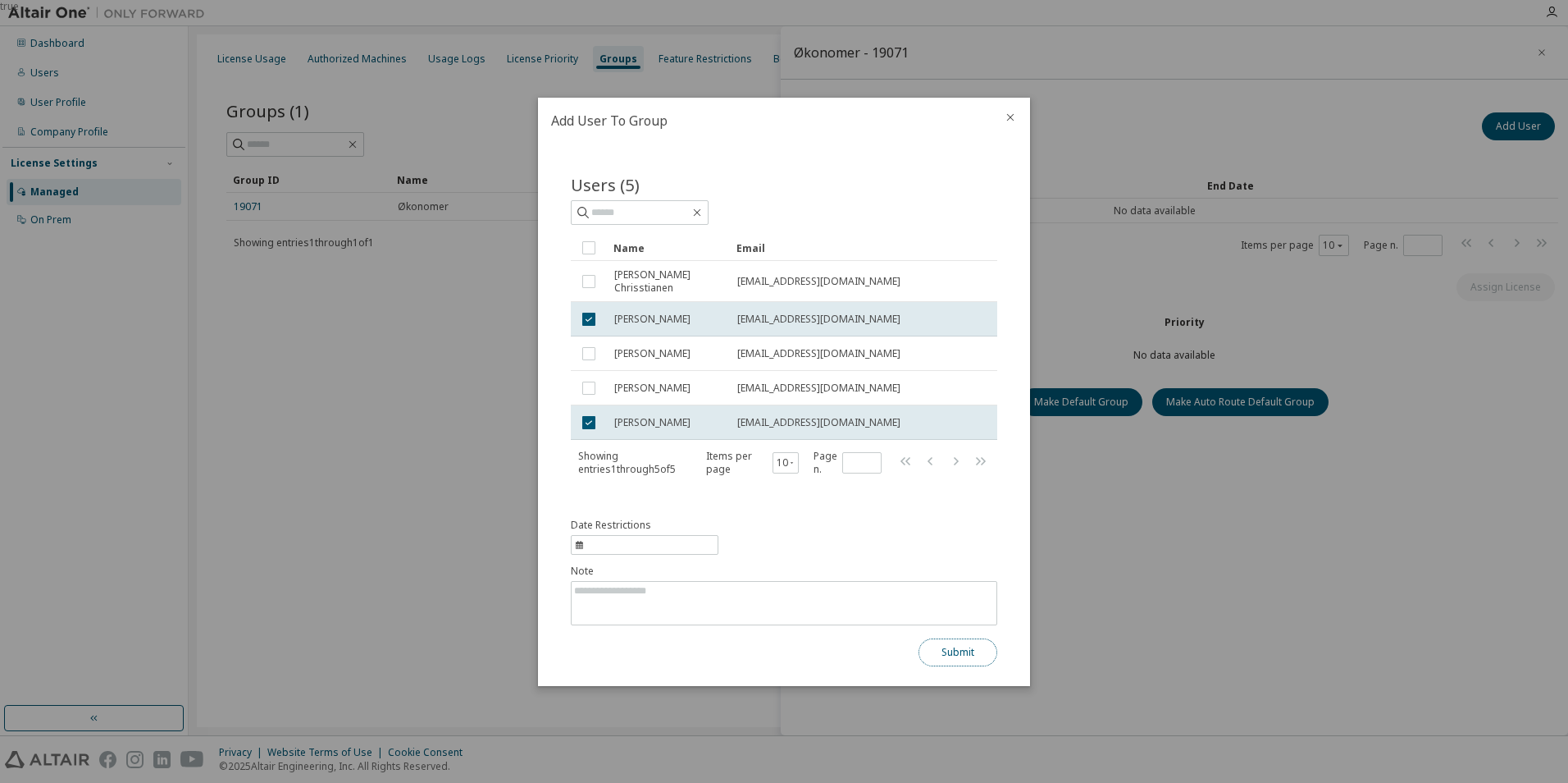
click at [970, 652] on button "Submit" at bounding box center [957, 652] width 79 height 28
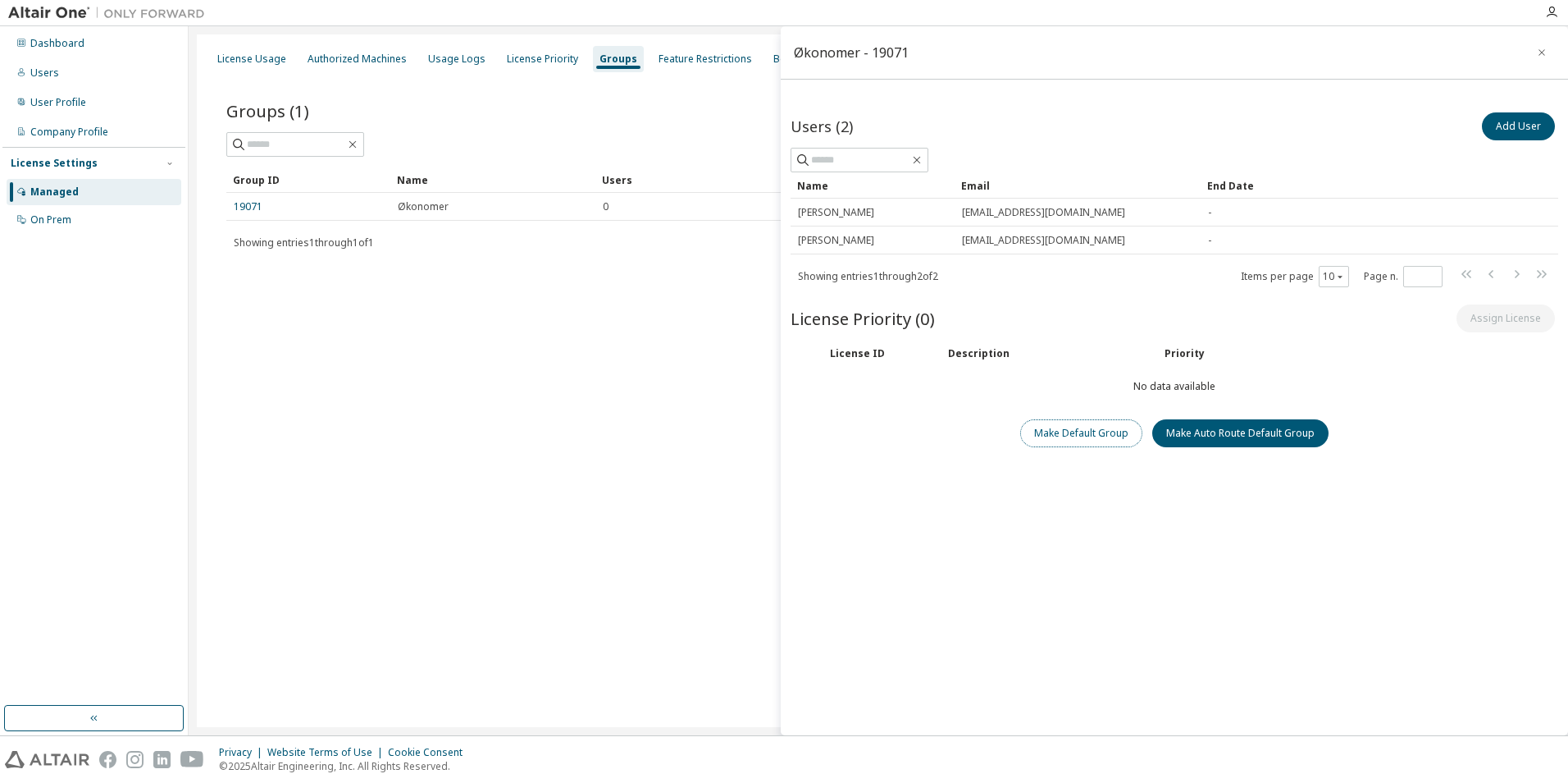
click at [1076, 425] on button "Make Default Group" at bounding box center [1081, 433] width 122 height 28
click at [618, 363] on div "License Usage Authorized Machines Usage Logs License Priority Groups Feature Re…" at bounding box center [877, 381] width 1363 height 693
drag, startPoint x: 443, startPoint y: 301, endPoint x: 448, endPoint y: 283, distance: 18.7
click at [444, 301] on div "License Usage Authorized Machines Usage Logs License Priority Groups Feature Re…" at bounding box center [877, 381] width 1363 height 693
click at [1536, 51] on icon "button" at bounding box center [1541, 52] width 11 height 13
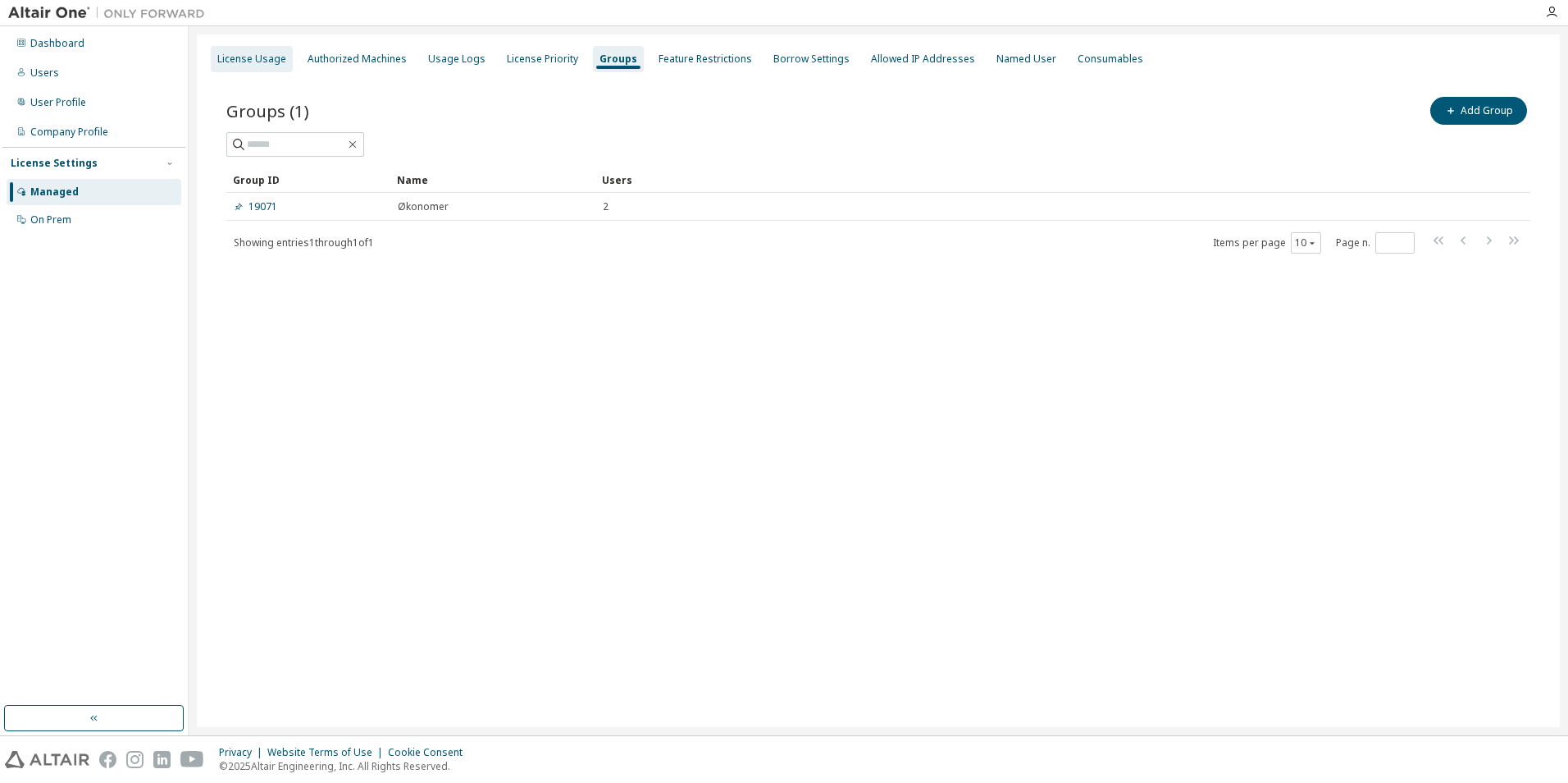
click at [249, 54] on div "License Usage" at bounding box center [251, 58] width 69 height 13
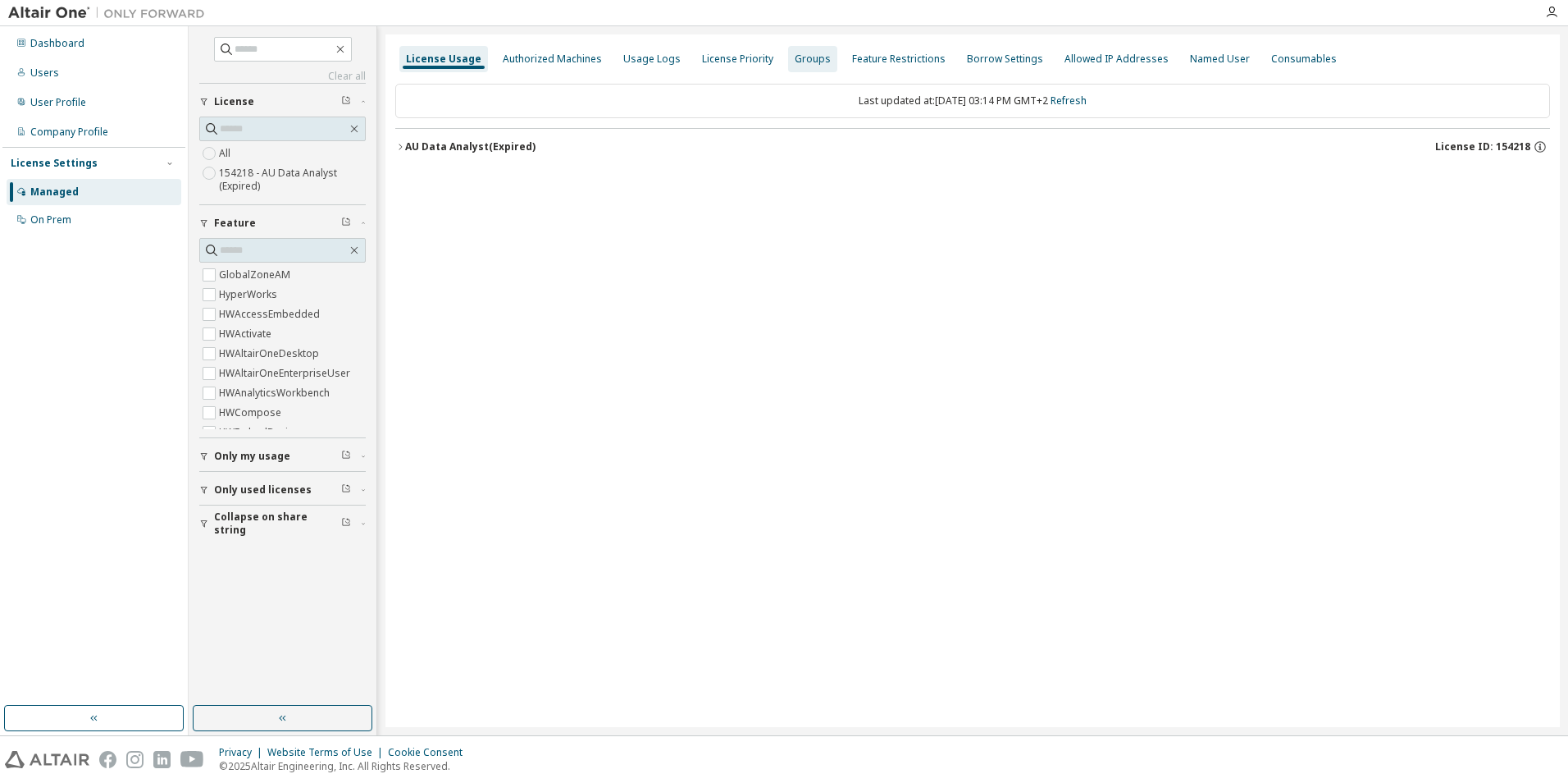
click at [795, 58] on div "Groups" at bounding box center [812, 58] width 36 height 13
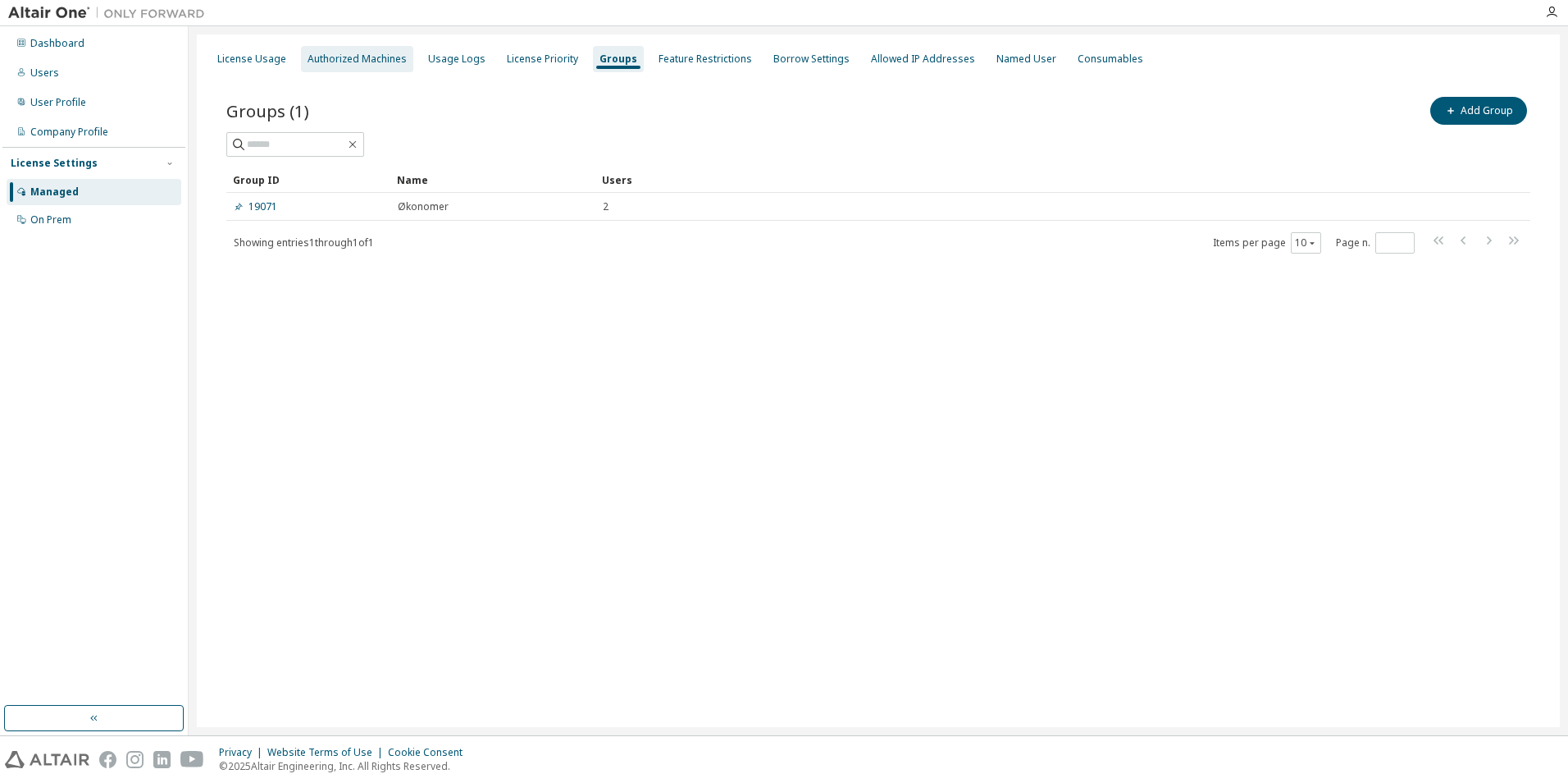
click at [372, 60] on div "Authorized Machines" at bounding box center [357, 58] width 99 height 13
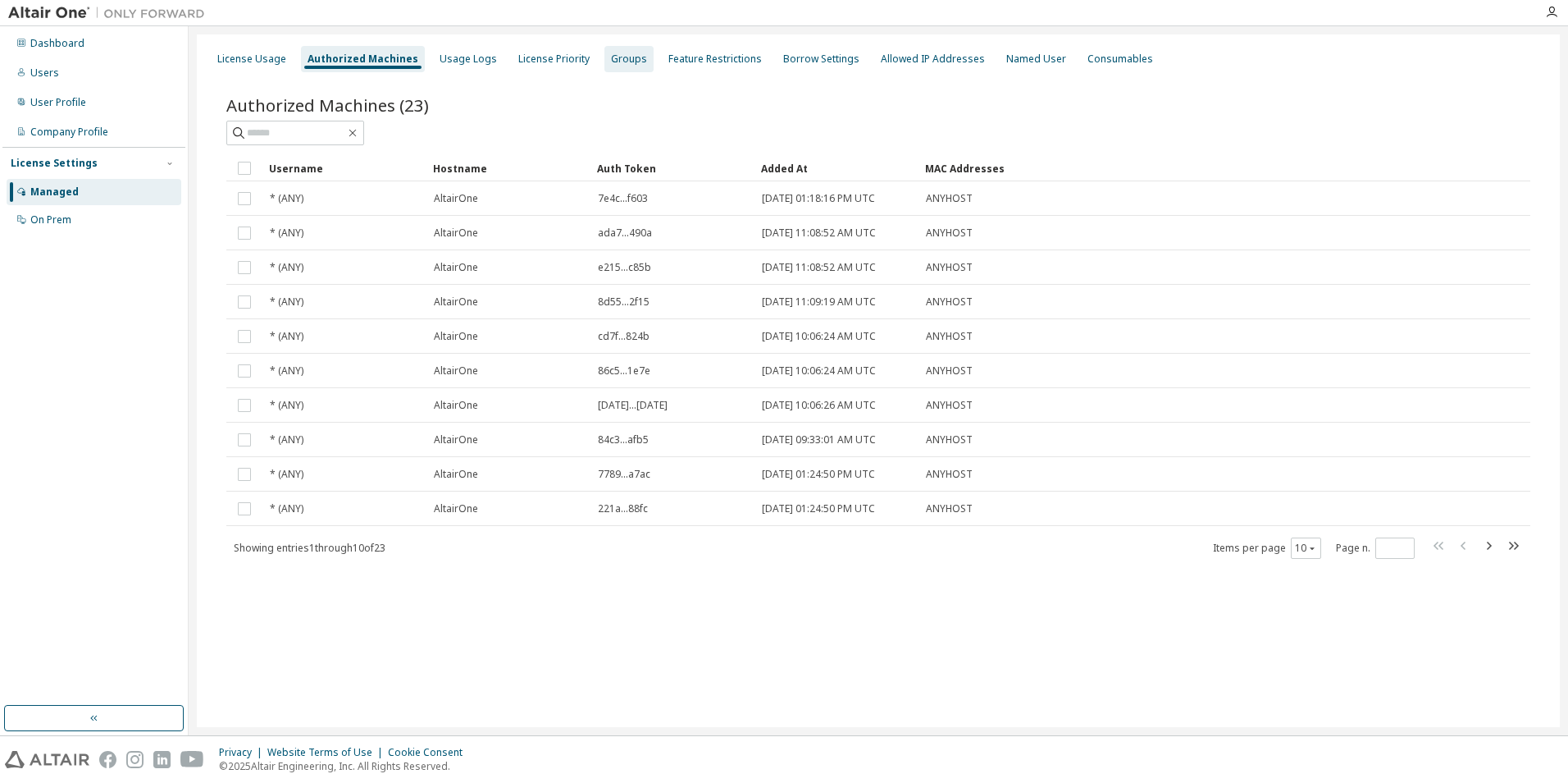
click at [619, 64] on div "Groups" at bounding box center [628, 58] width 36 height 13
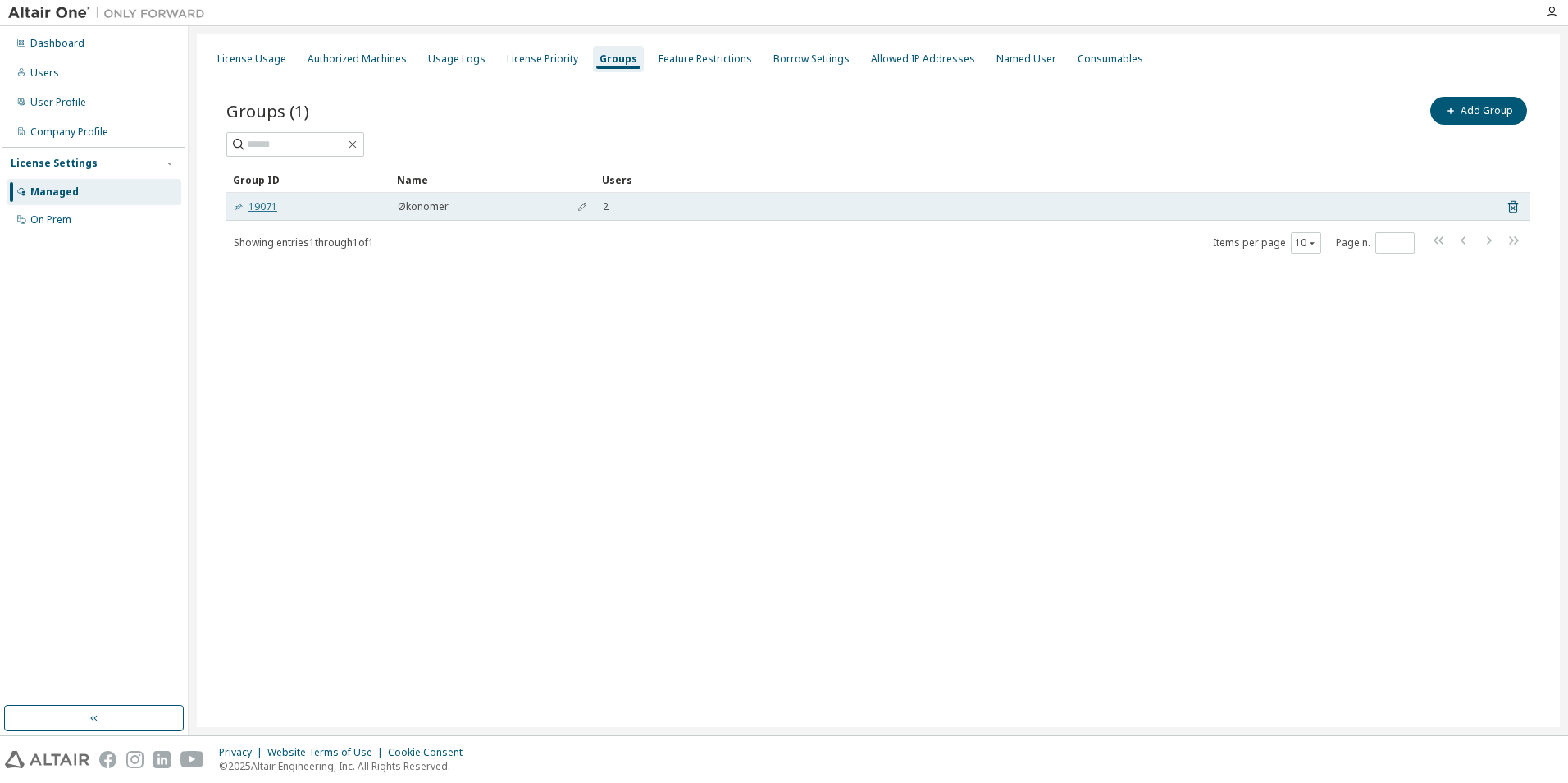
click at [267, 204] on link "19071" at bounding box center [256, 206] width 43 height 13
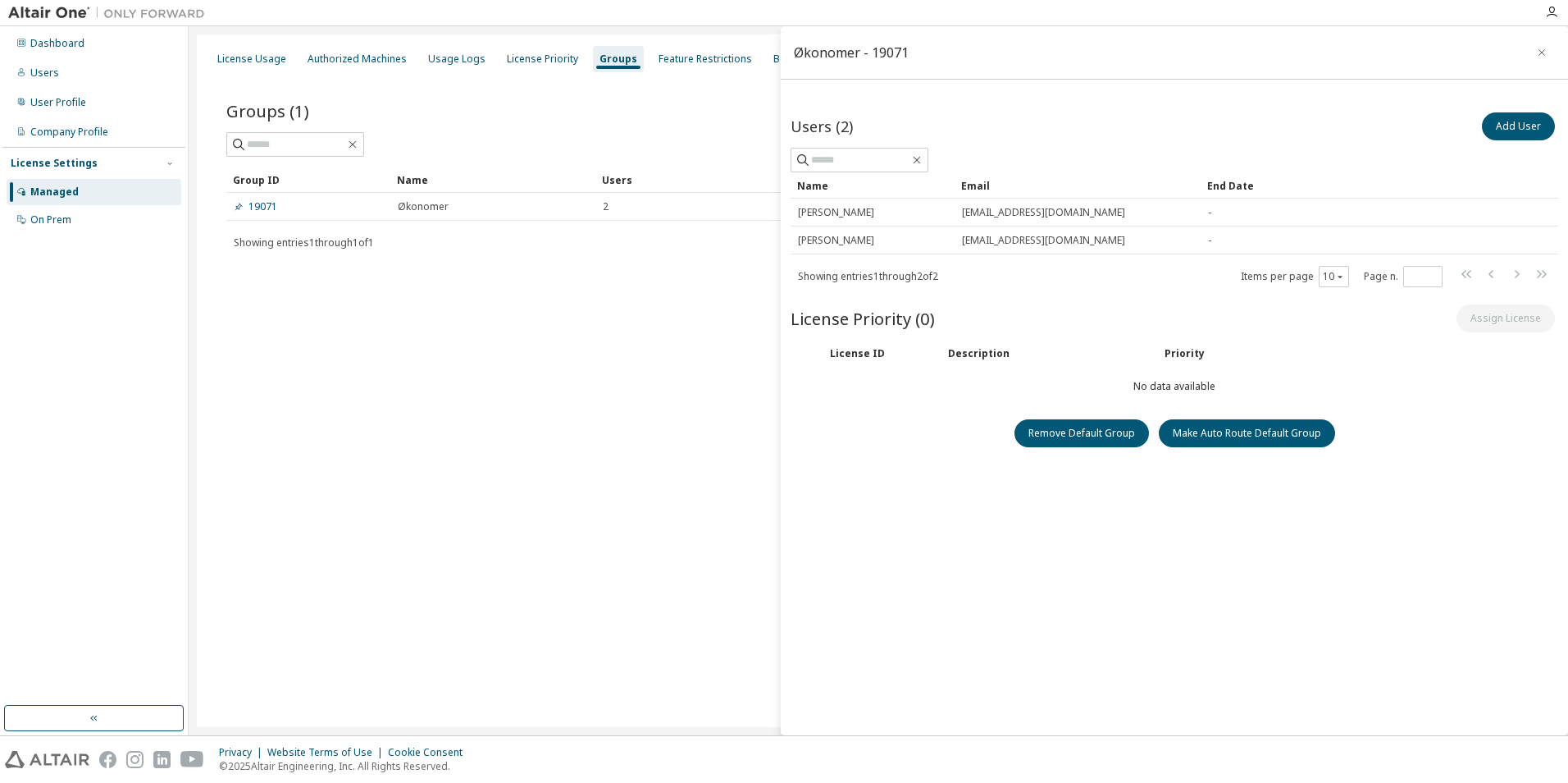
click at [1515, 341] on div "License ID Description Priority" at bounding box center [1174, 352] width 768 height 27
click at [1515, 345] on div "License ID Description Priority" at bounding box center [1174, 352] width 768 height 27
click at [253, 61] on div "License Usage" at bounding box center [251, 58] width 69 height 13
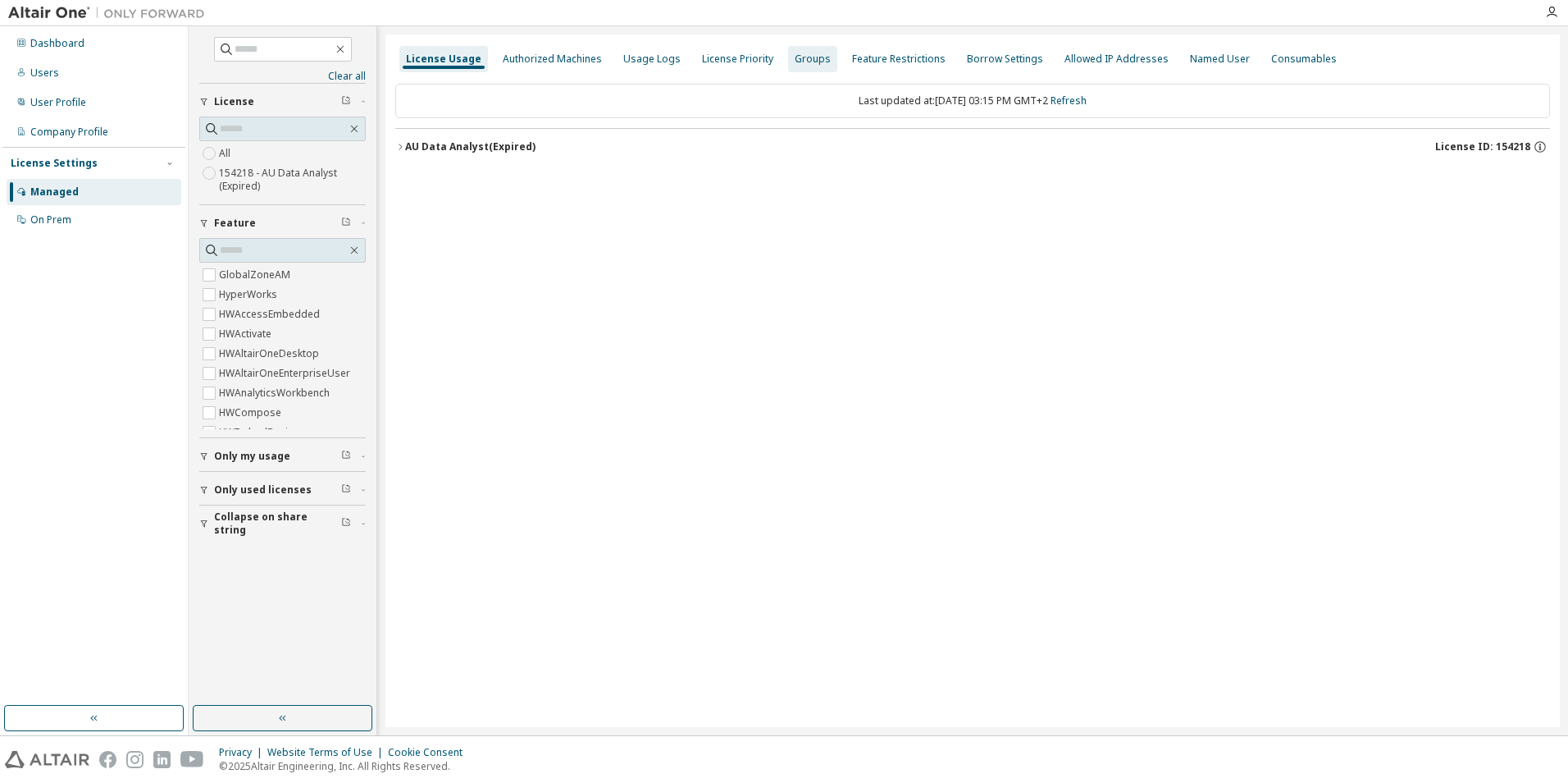
click at [803, 47] on div "Groups" at bounding box center [812, 59] width 50 height 26
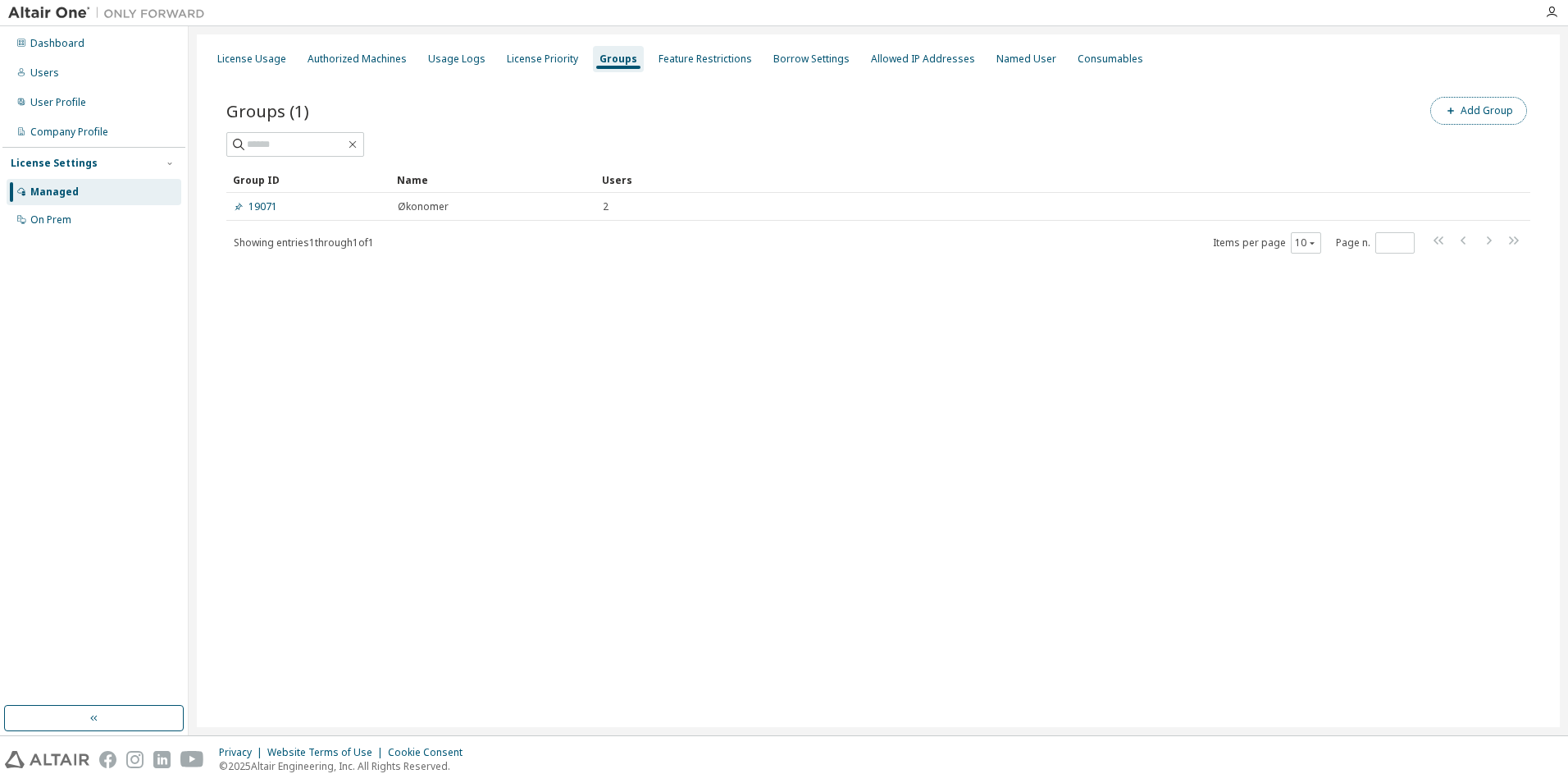
click at [1484, 117] on button "Add Group" at bounding box center [1478, 110] width 97 height 28
click at [235, 188] on div "Group ID" at bounding box center [308, 179] width 150 height 26
drag, startPoint x: 548, startPoint y: 564, endPoint x: 455, endPoint y: 371, distance: 214.2
click at [549, 563] on div "License Usage Authorized Machines Usage Logs License Priority Groups Feature Re…" at bounding box center [877, 381] width 1363 height 693
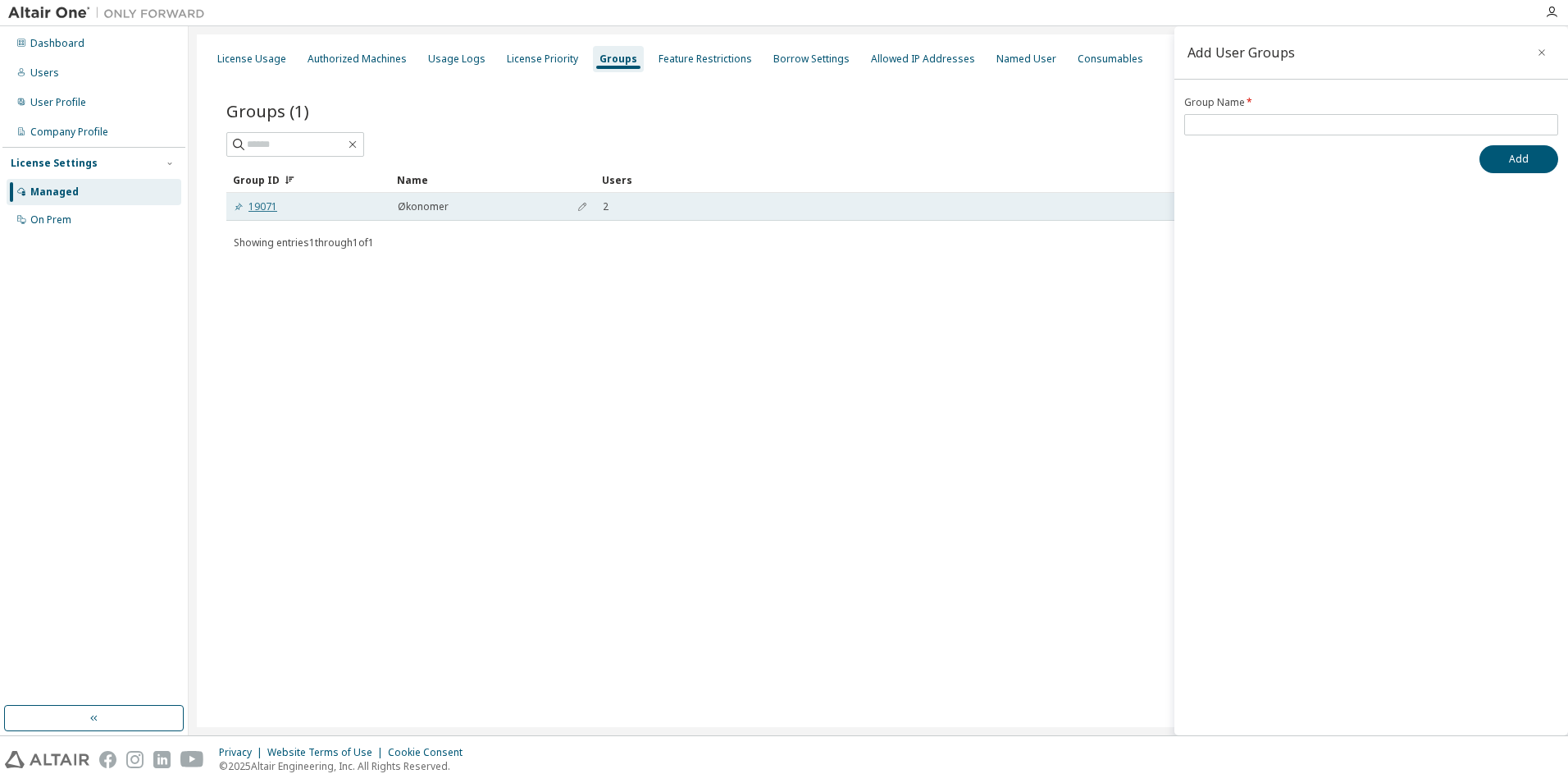
click at [260, 204] on link "19071" at bounding box center [256, 206] width 43 height 13
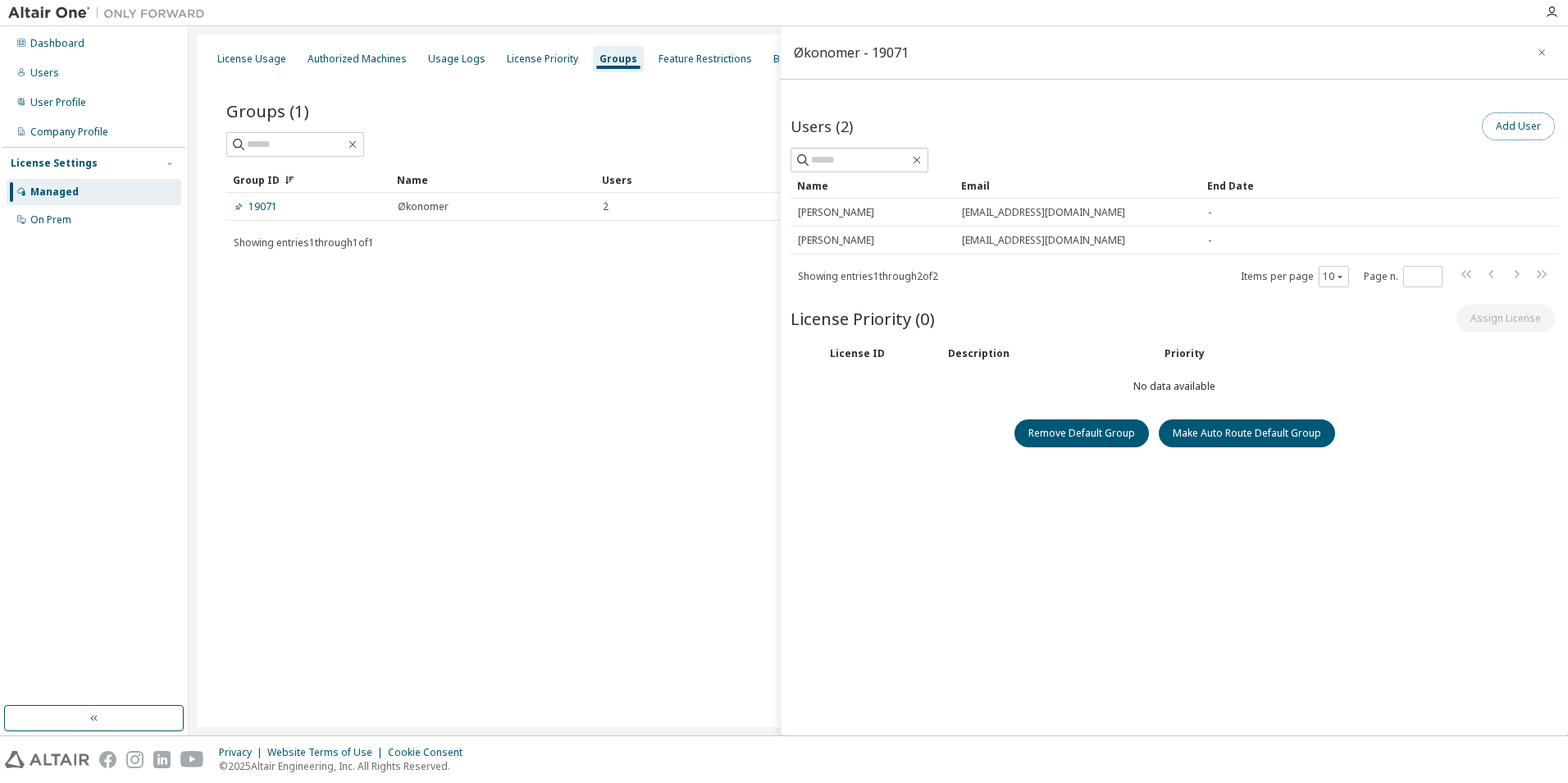
click at [1513, 117] on button "Add User" at bounding box center [1518, 126] width 73 height 28
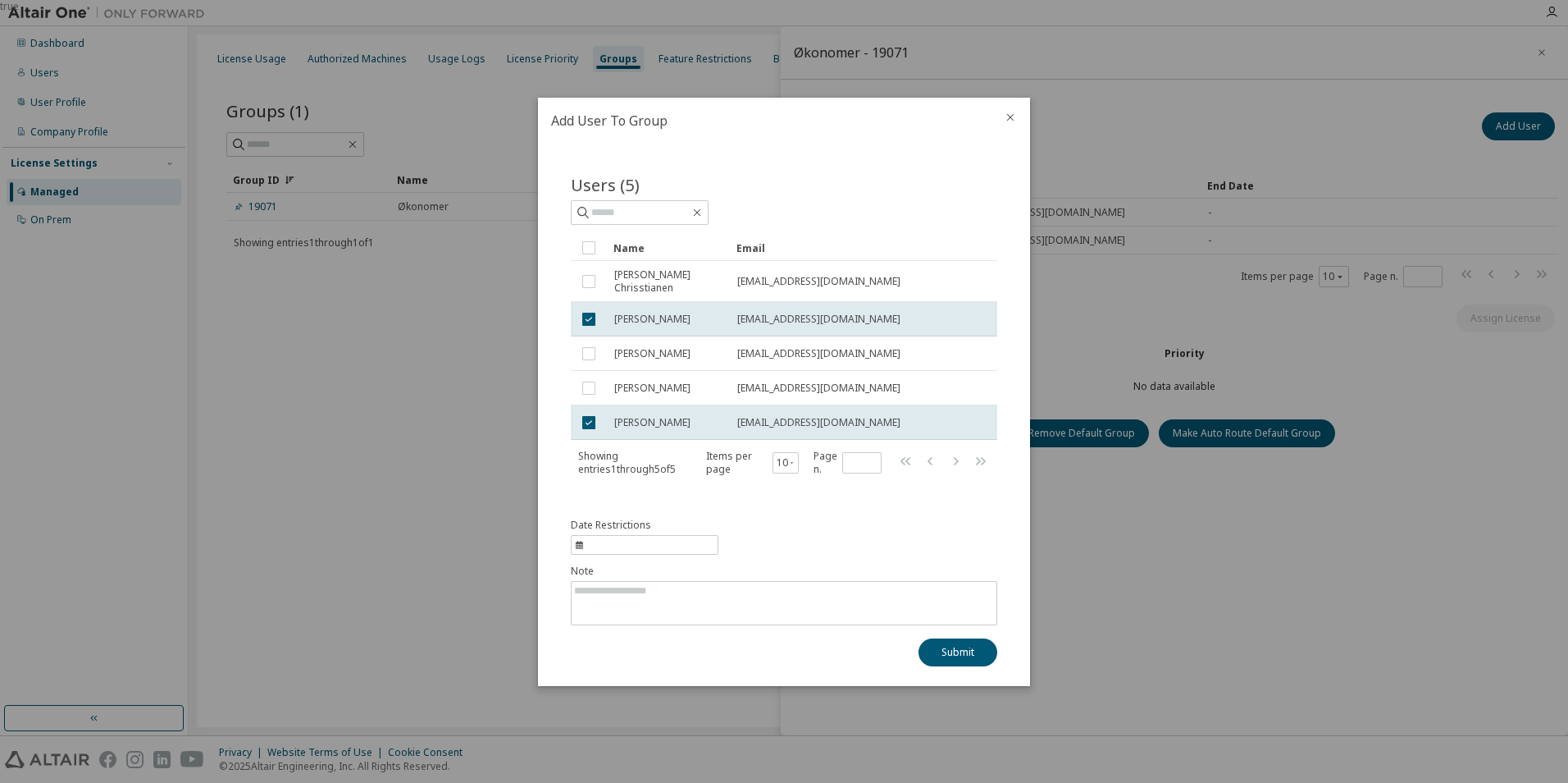
click at [1199, 570] on div "true" at bounding box center [784, 392] width 1568 height 783
click at [1004, 111] on icon "close" at bounding box center [1010, 117] width 13 height 13
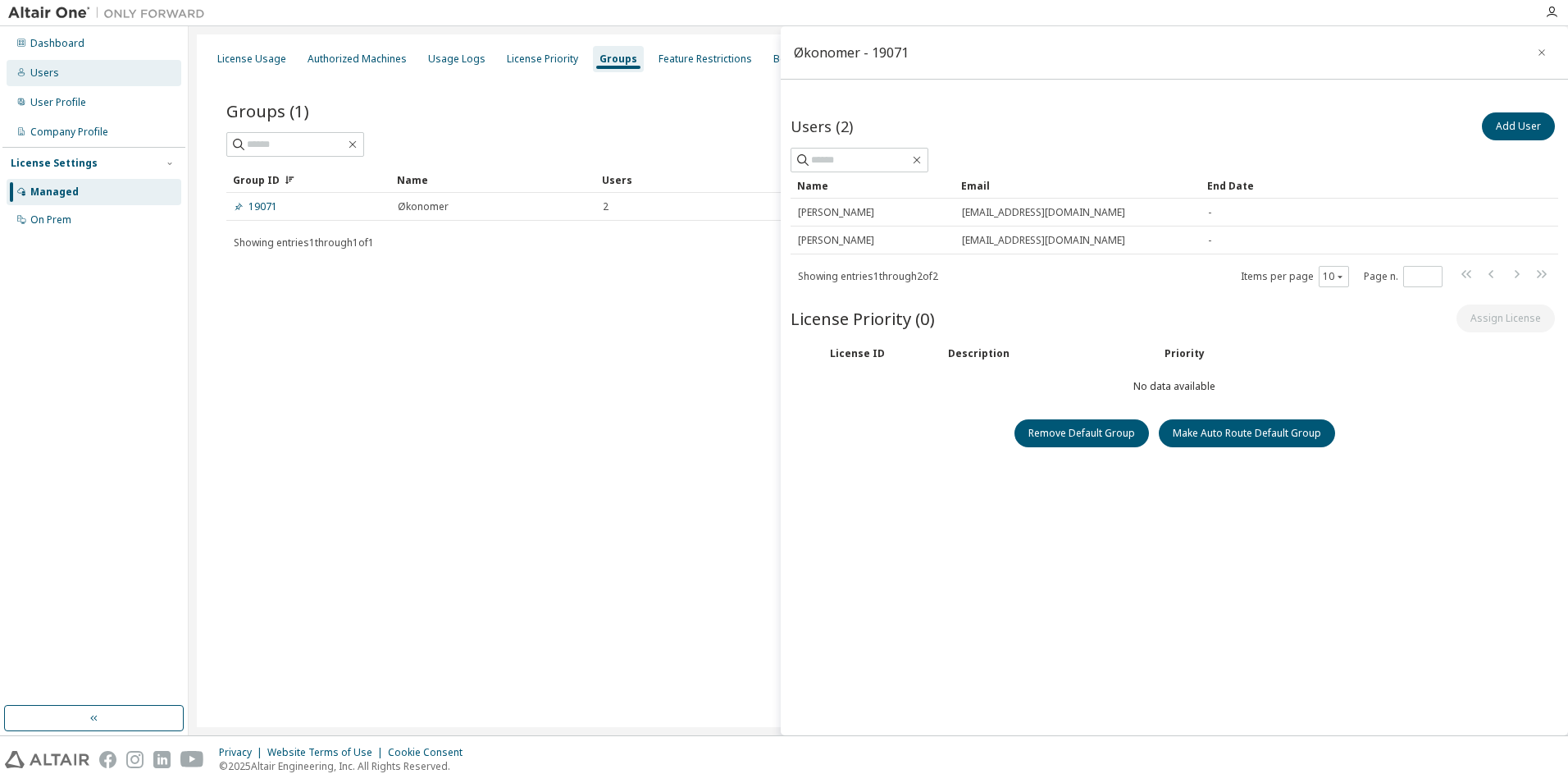
click at [72, 77] on div "Users" at bounding box center [94, 73] width 175 height 26
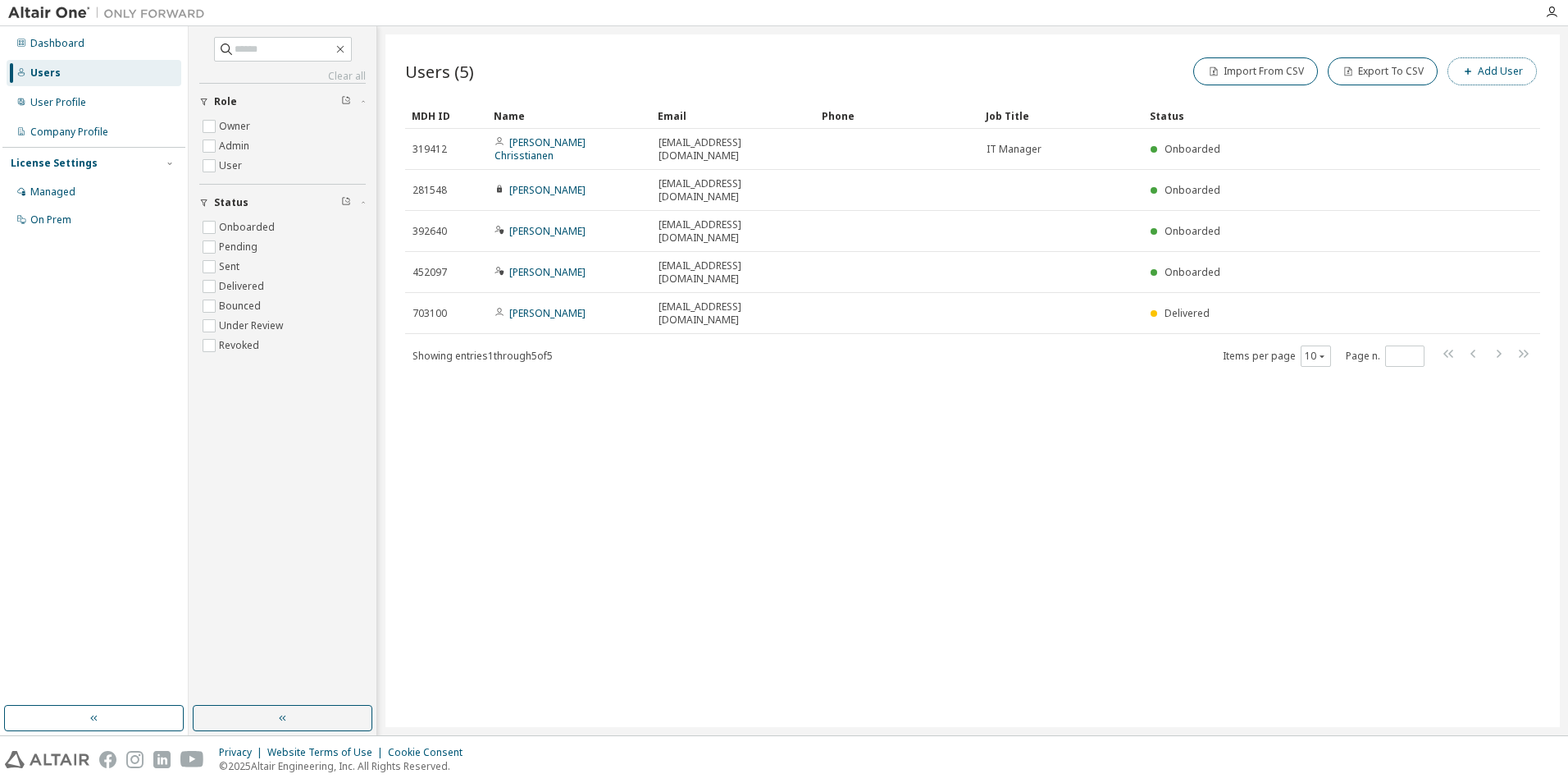
click at [1489, 64] on button "Add User" at bounding box center [1491, 71] width 90 height 28
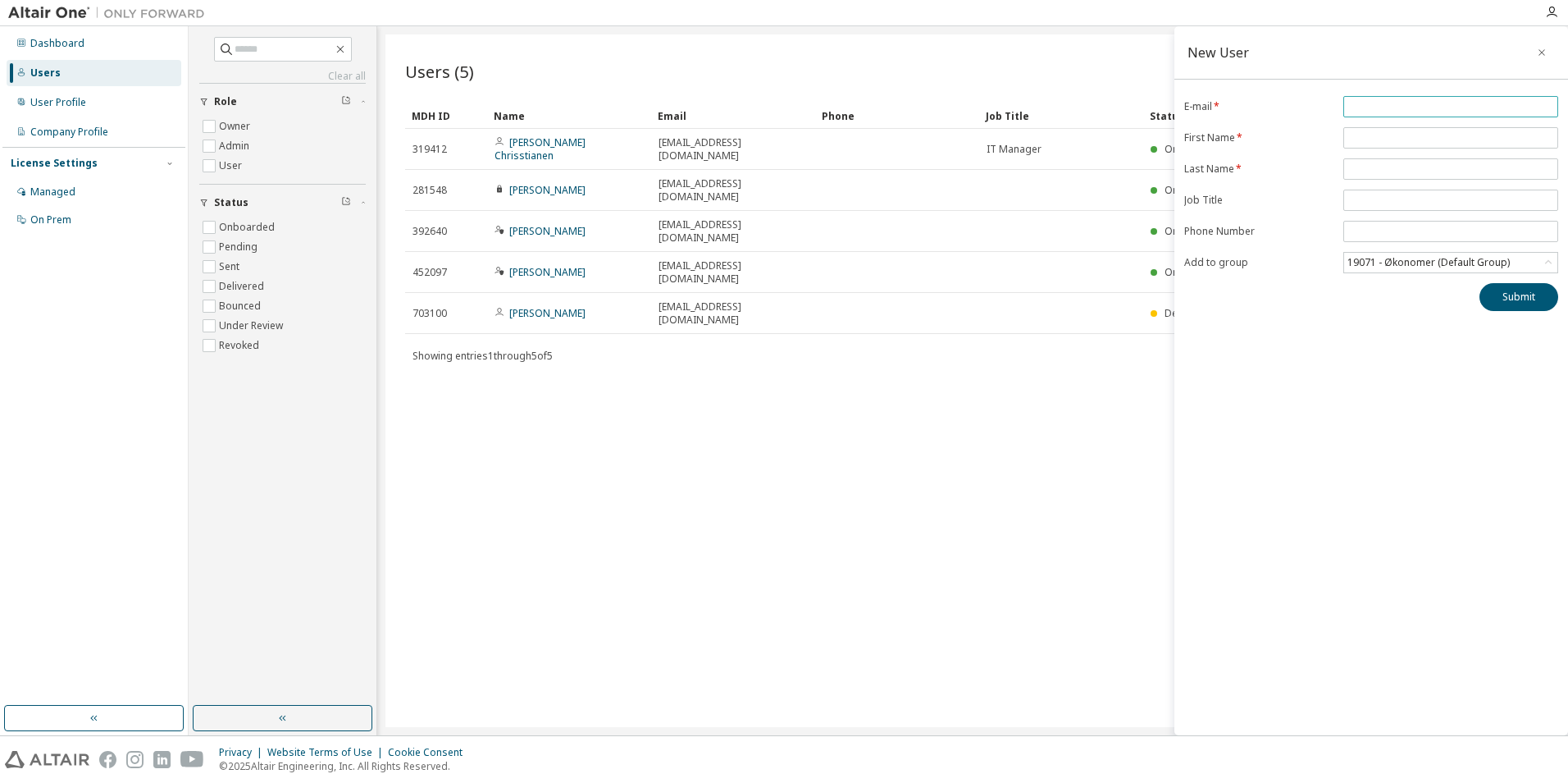
click at [1378, 106] on input "email" at bounding box center [1451, 106] width 207 height 13
type input "**********"
click at [1385, 137] on input "text" at bounding box center [1451, 137] width 207 height 13
type input "*******"
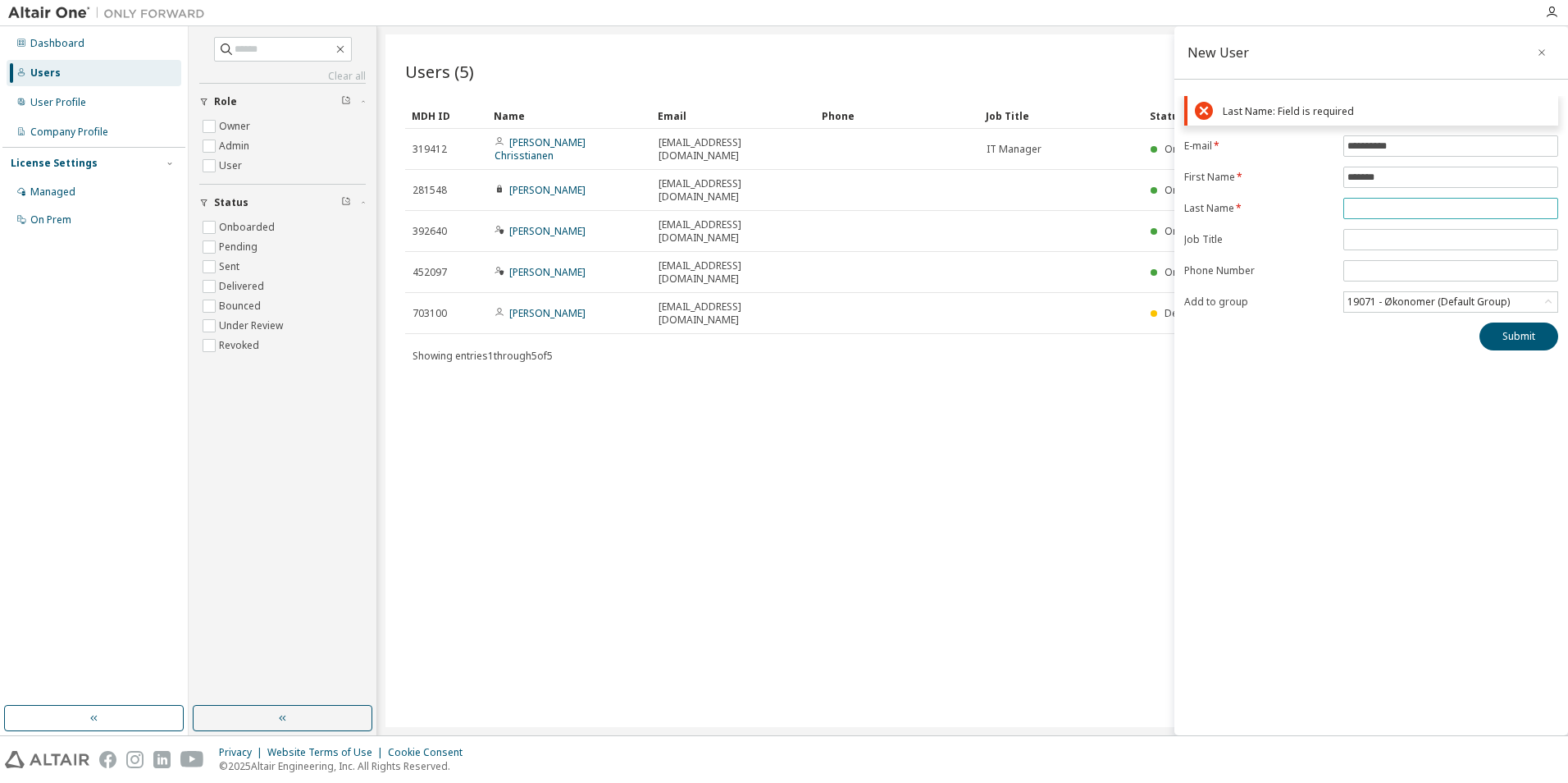
click at [1397, 209] on input "text" at bounding box center [1451, 208] width 207 height 13
type input "*********"
click at [1521, 328] on div "**********" at bounding box center [1371, 380] width 394 height 709
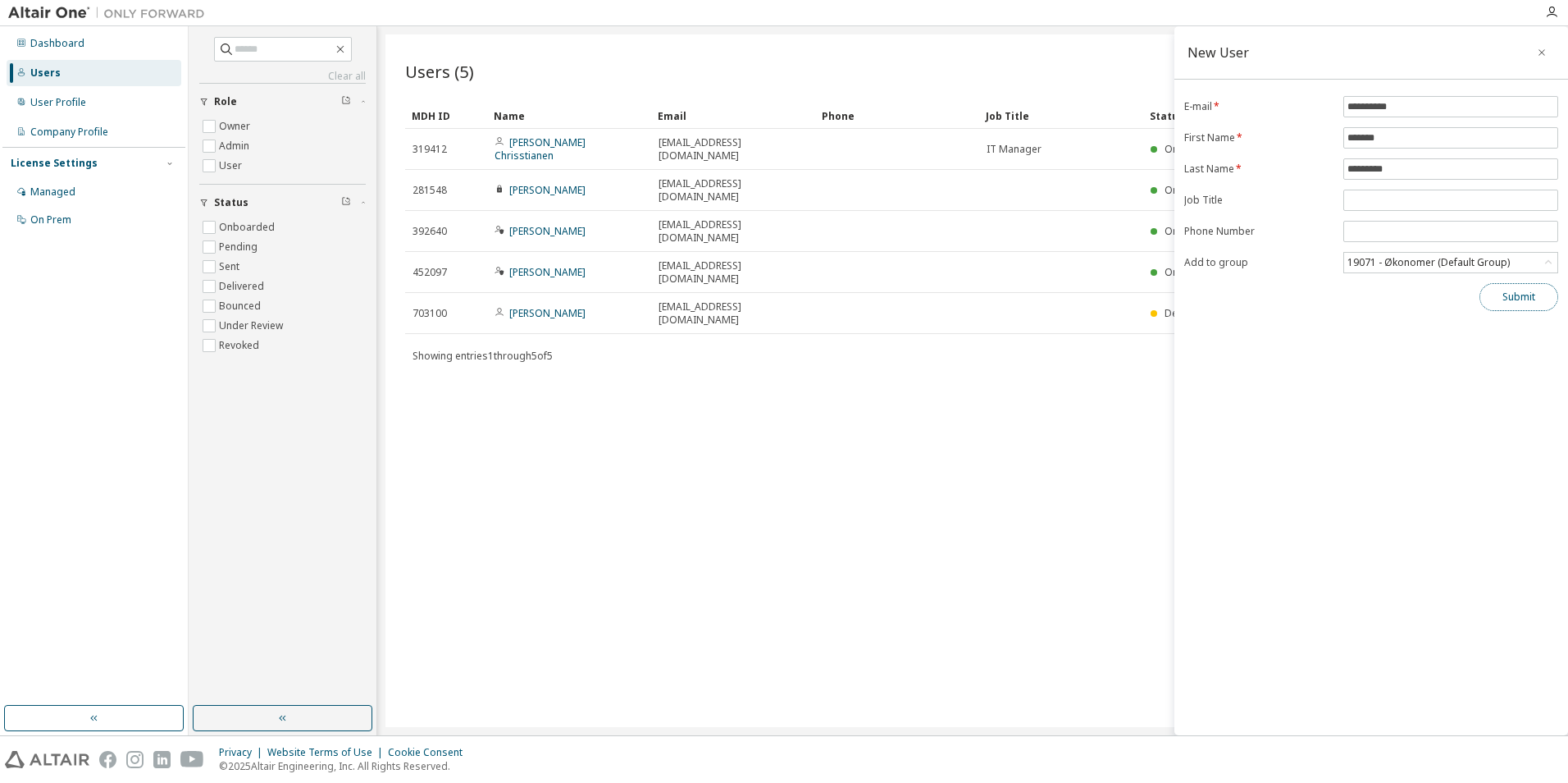
click at [1517, 292] on button "Submit" at bounding box center [1518, 297] width 79 height 28
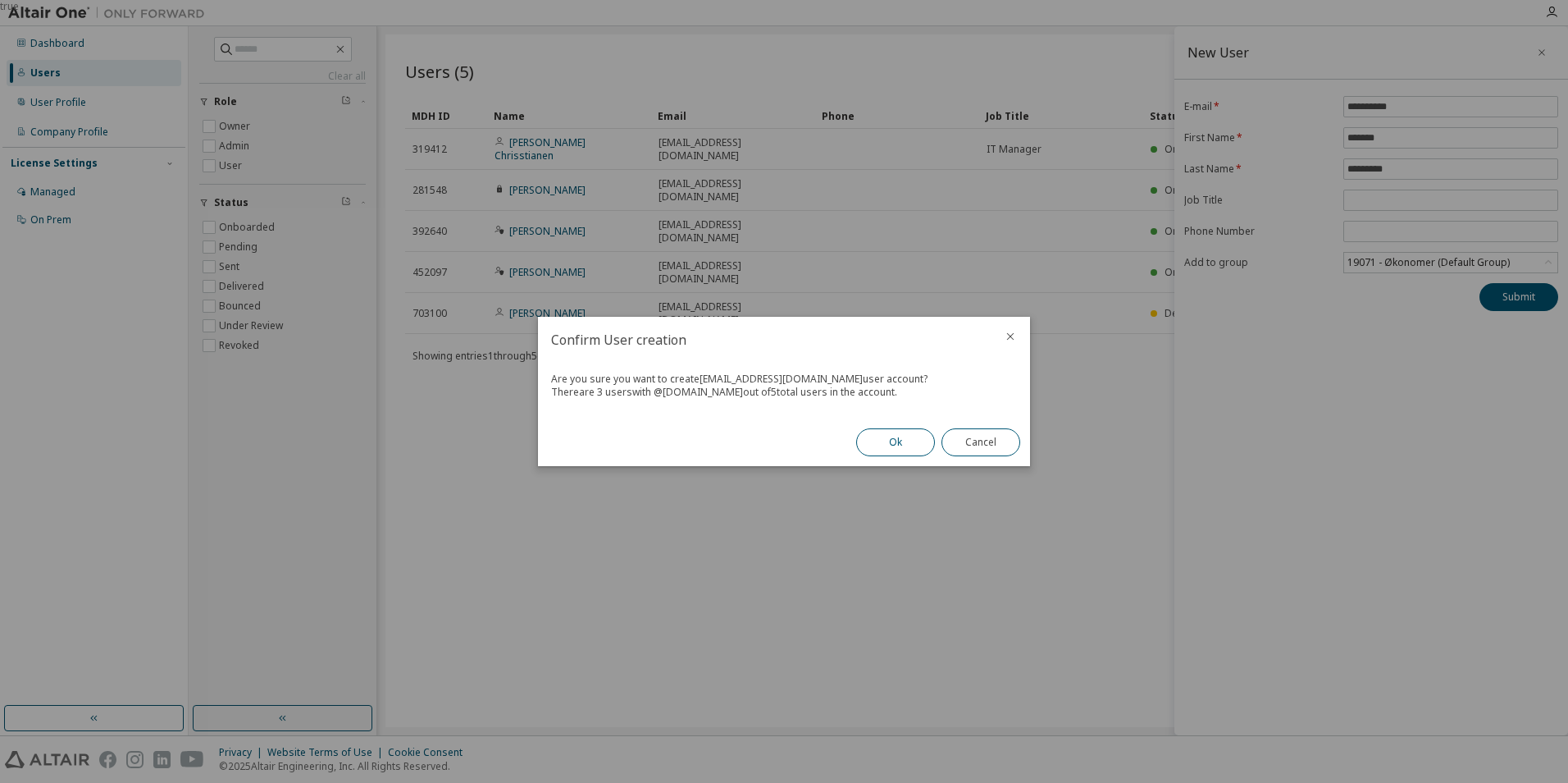
click at [893, 439] on button "Ok" at bounding box center [895, 442] width 79 height 28
click at [974, 451] on button "Close" at bounding box center [980, 442] width 79 height 28
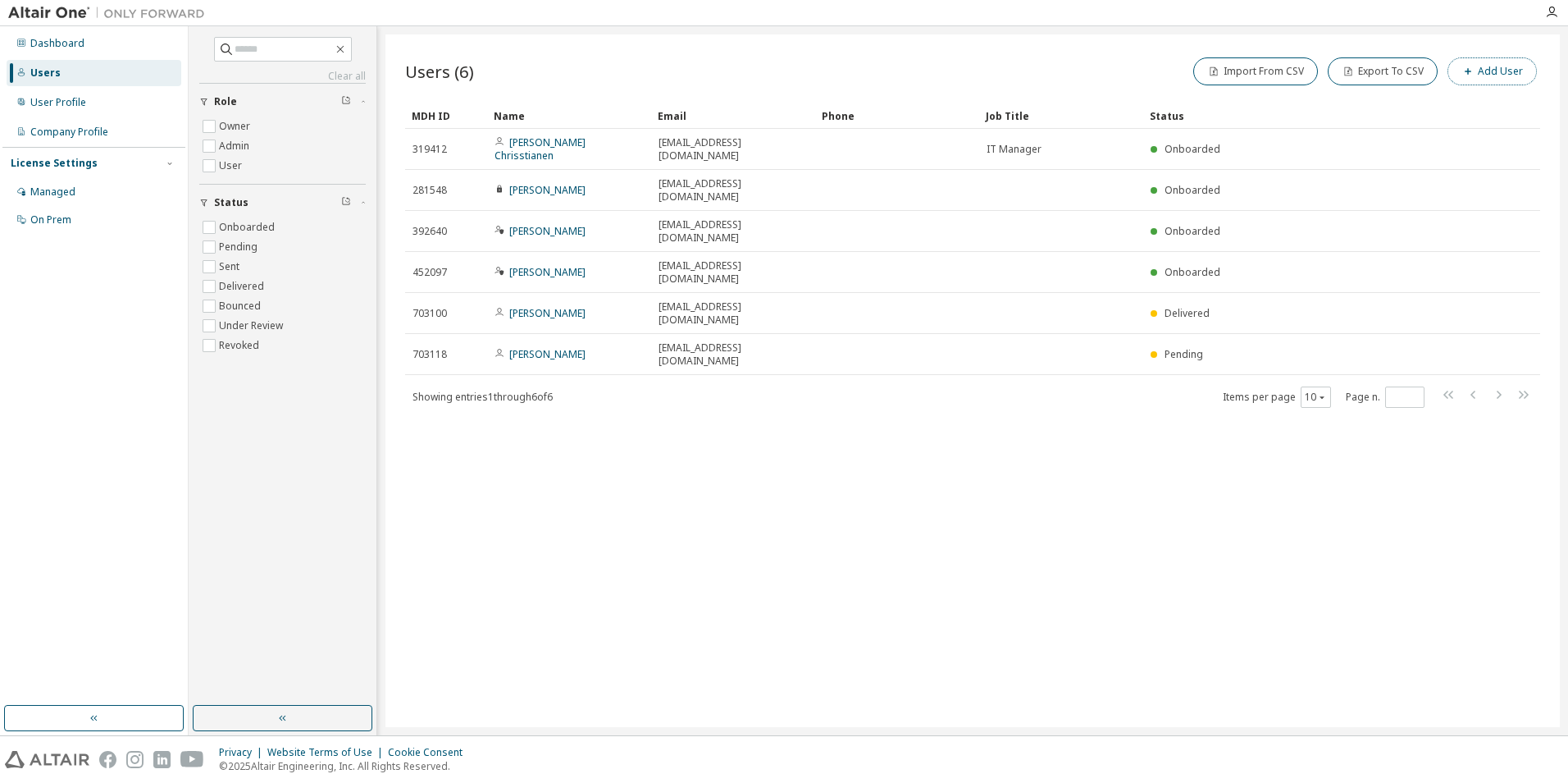
click at [1504, 67] on button "Add User" at bounding box center [1491, 71] width 90 height 28
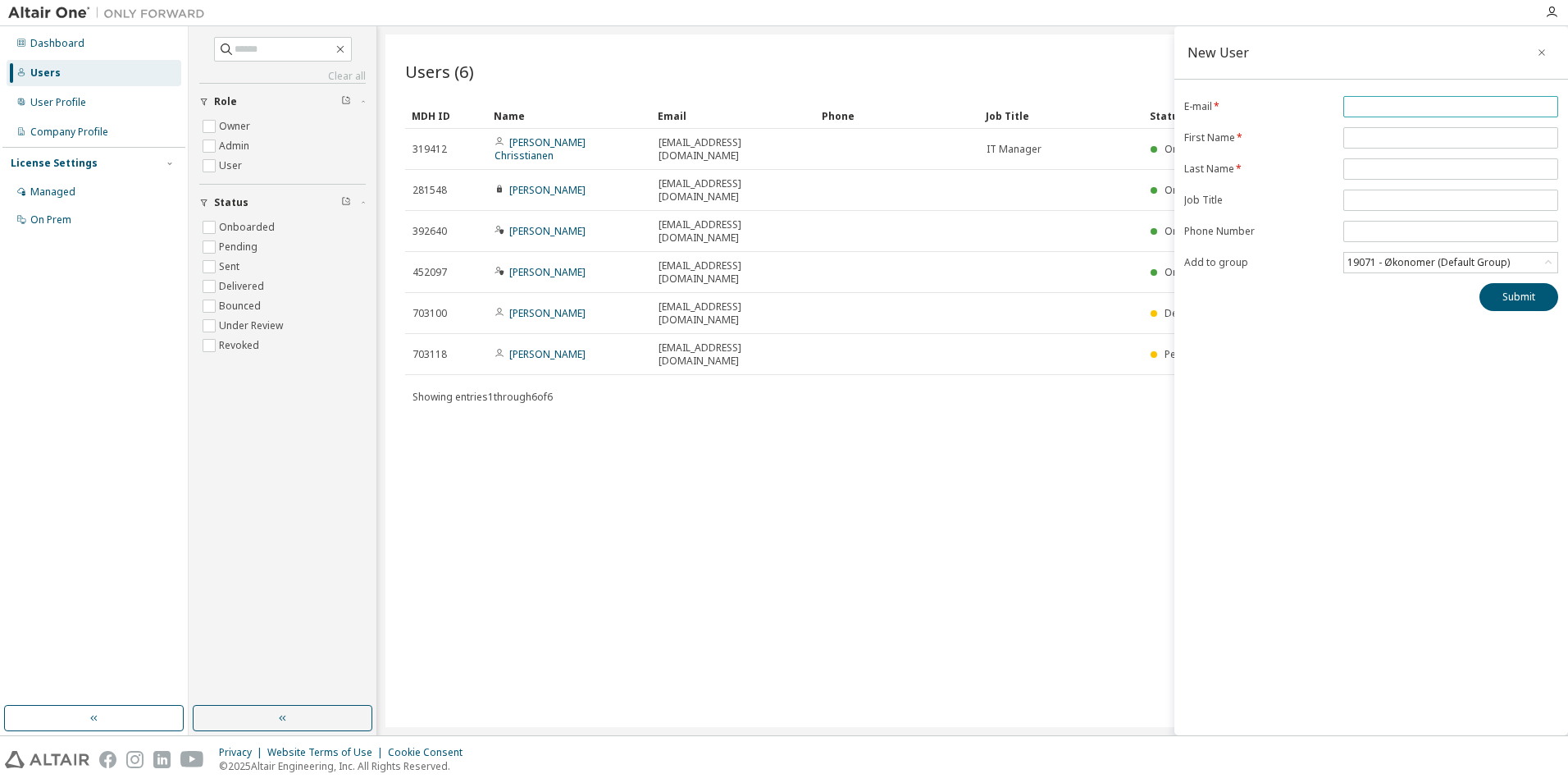
click at [1387, 108] on input "email" at bounding box center [1451, 106] width 207 height 13
type input "**********"
type input "******"
type input "*********"
click at [1516, 308] on button "Submit" at bounding box center [1518, 297] width 79 height 28
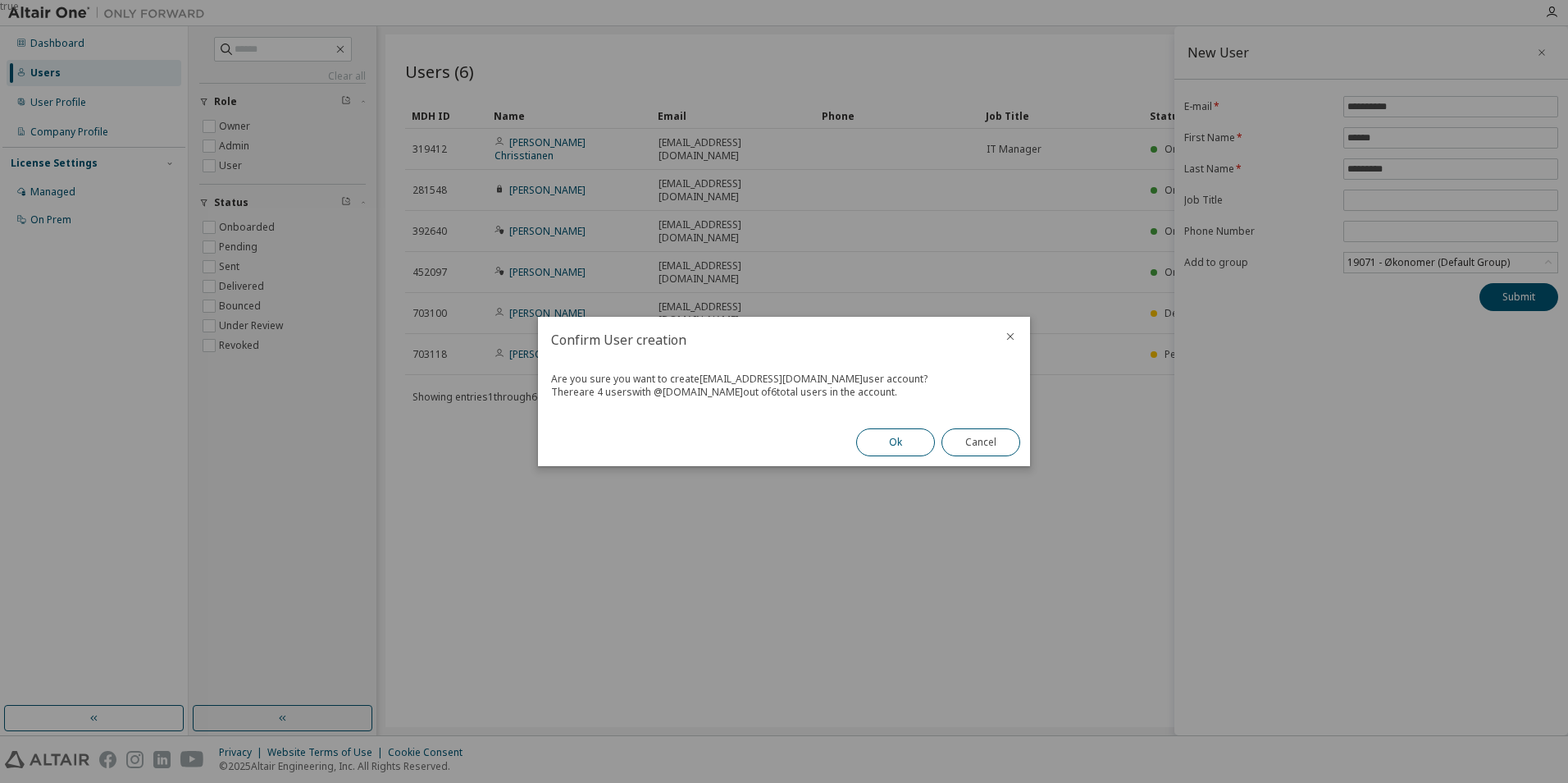
click at [885, 436] on button "Ok" at bounding box center [895, 442] width 79 height 28
click at [984, 439] on button "Close" at bounding box center [980, 442] width 79 height 28
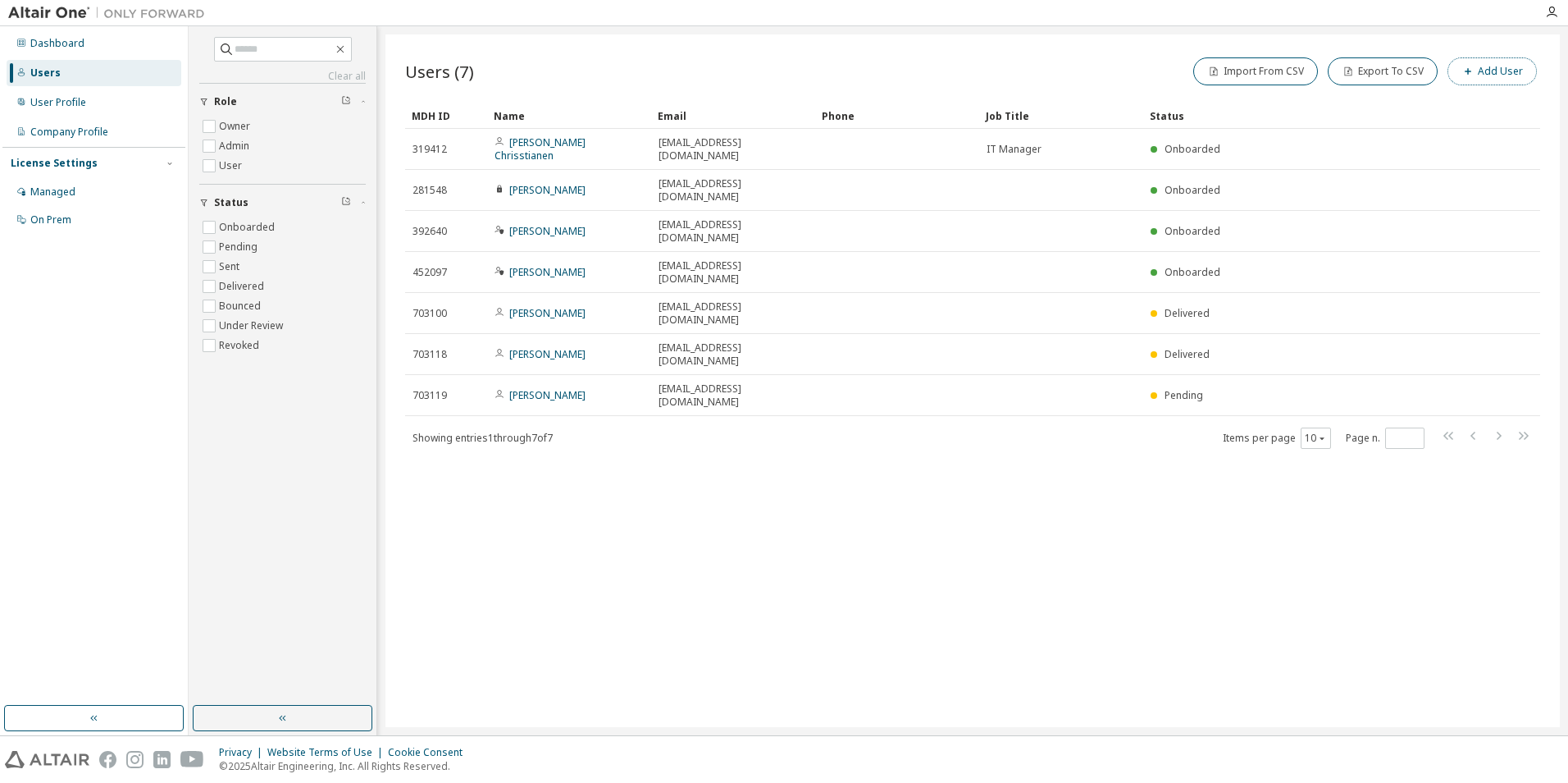
click at [1465, 69] on icon "button" at bounding box center [1467, 70] width 10 height 10
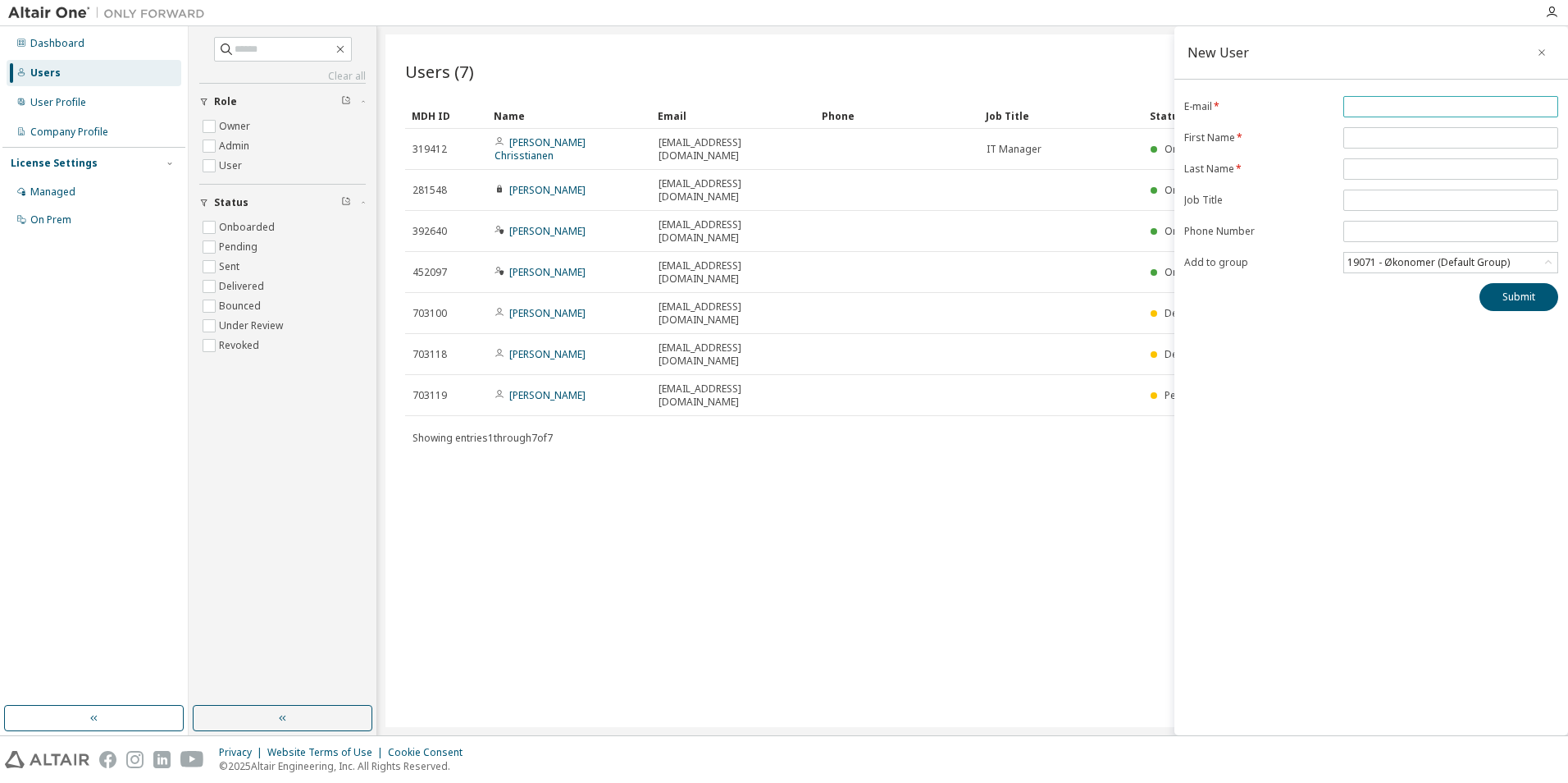
click at [1391, 112] on input "email" at bounding box center [1451, 106] width 207 height 13
type input "**********"
type input "******"
type input "**********"
click at [1528, 301] on button "Submit" at bounding box center [1518, 297] width 79 height 28
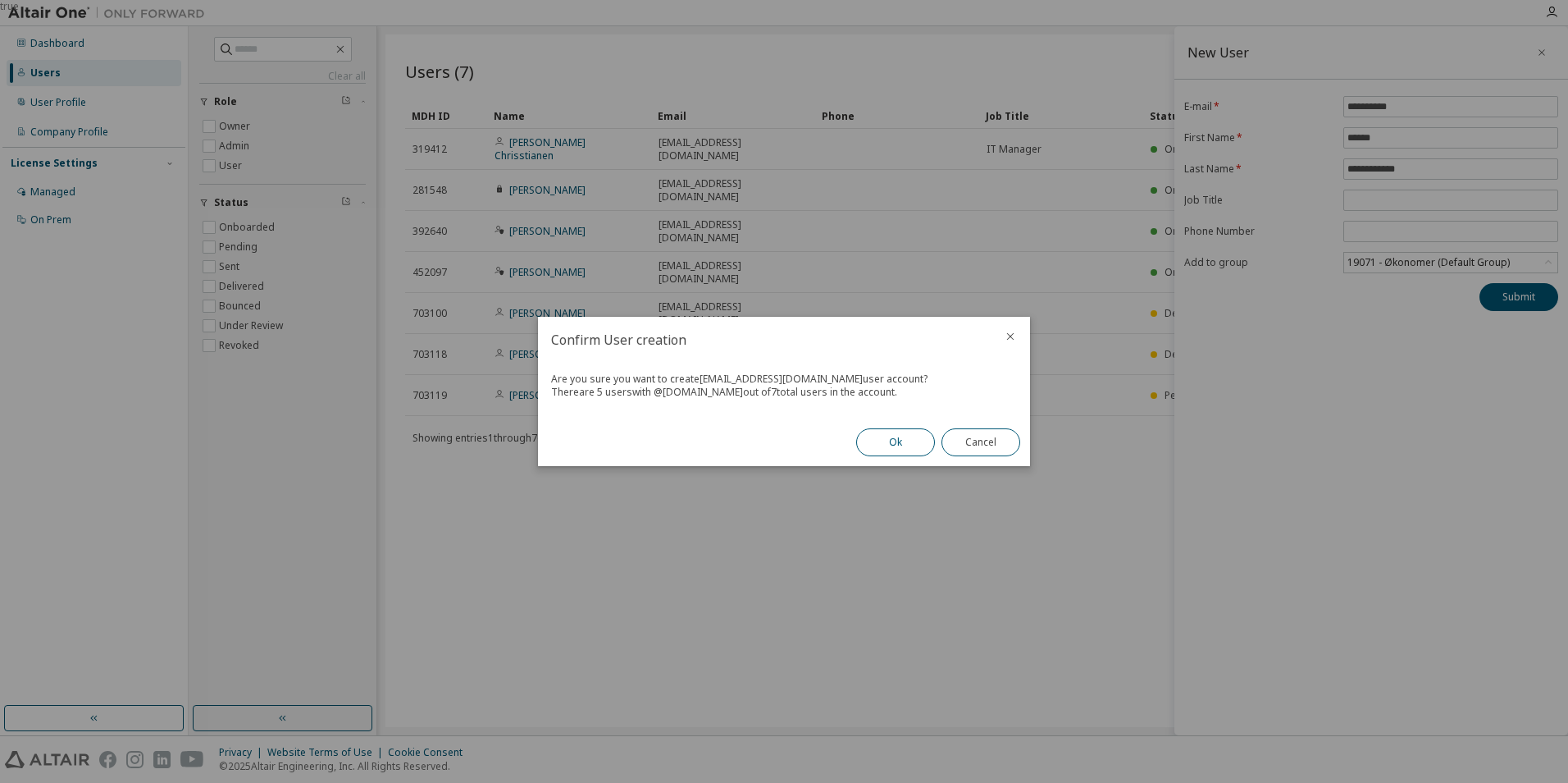
click at [918, 442] on button "Ok" at bounding box center [895, 442] width 79 height 28
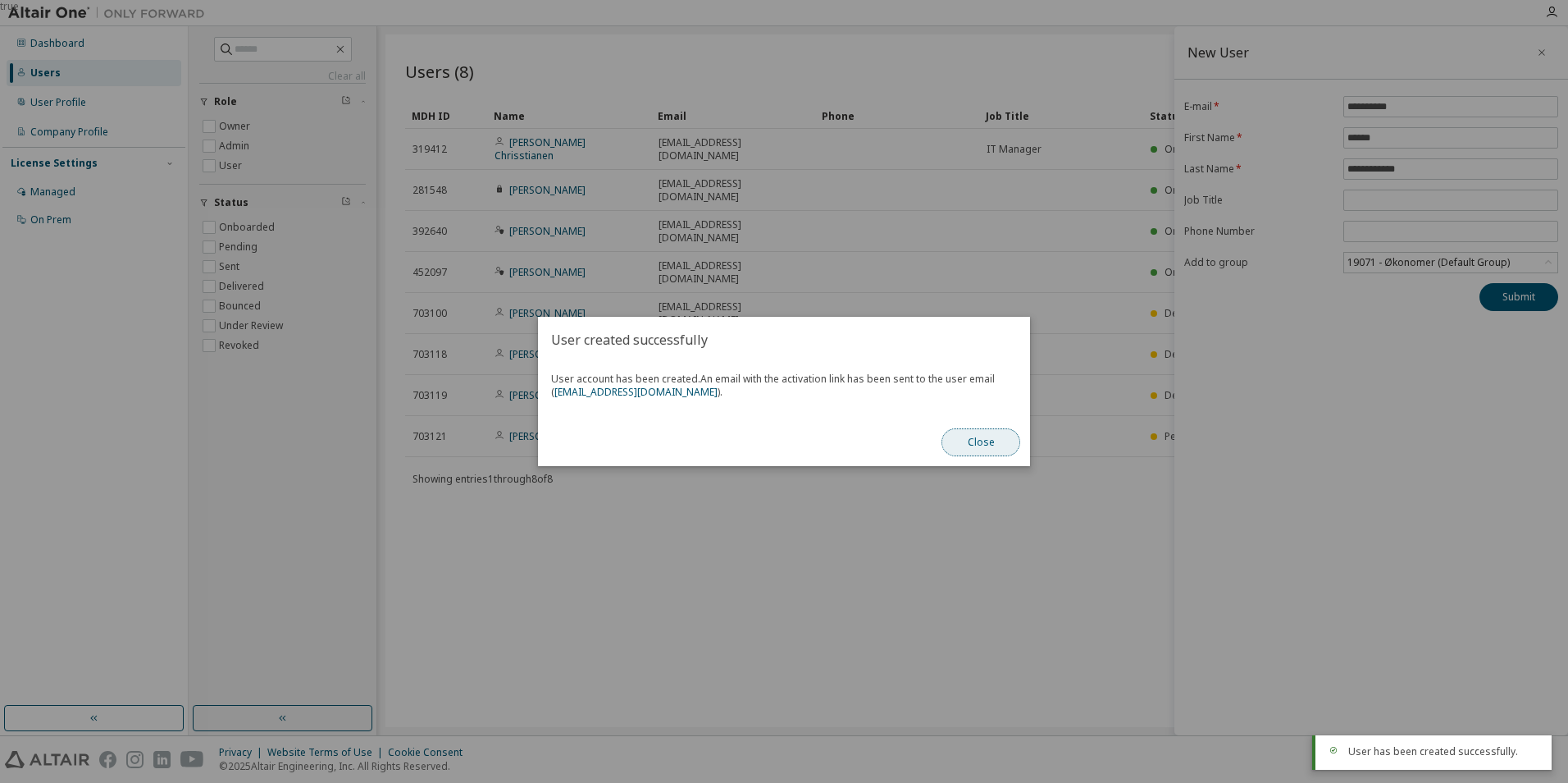
click at [984, 445] on button "Close" at bounding box center [980, 442] width 79 height 28
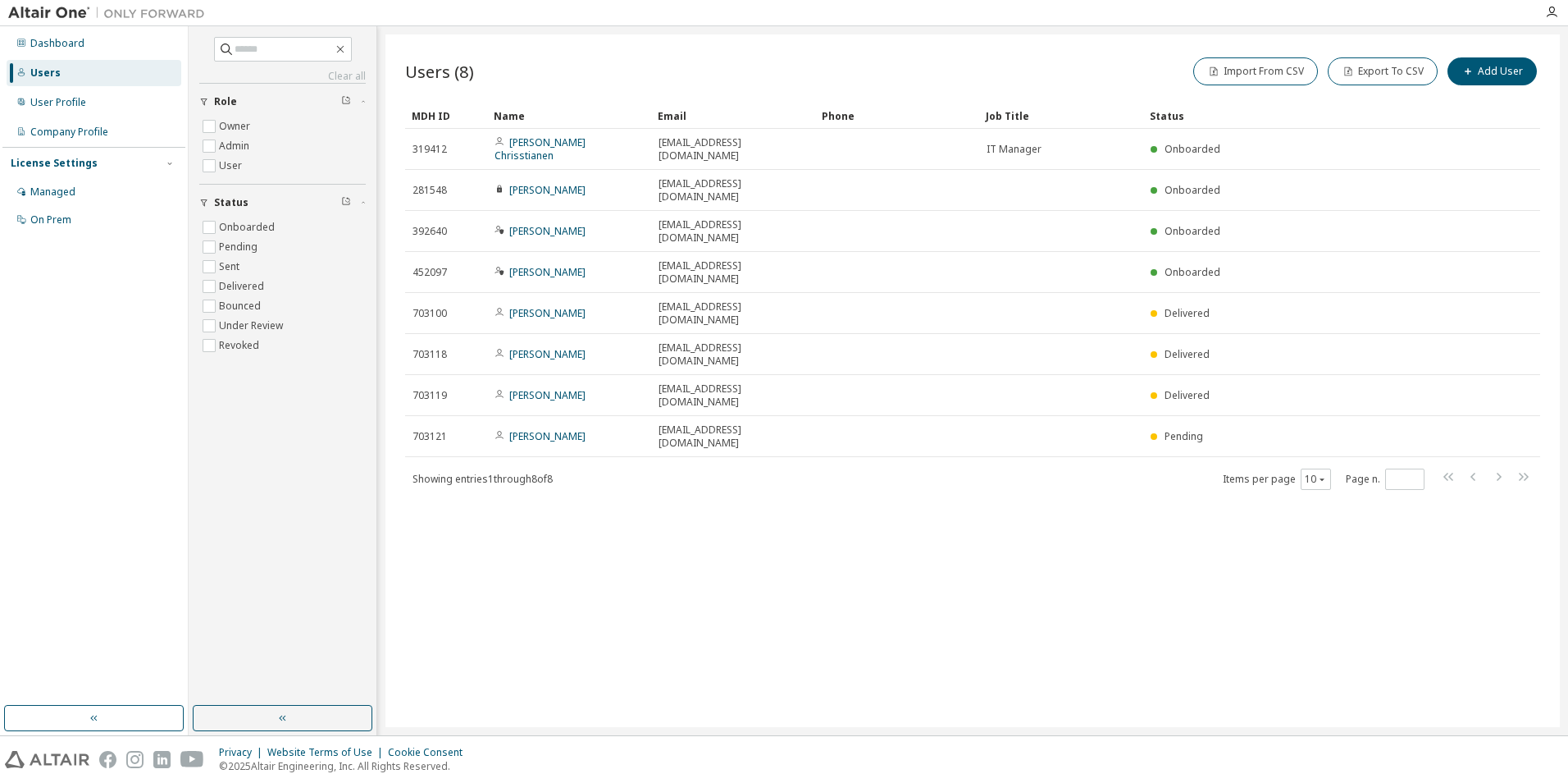
click at [1493, 54] on div "Import From CSV Export To CSV Add User" at bounding box center [1256, 71] width 568 height 35
click at [1487, 68] on button "Add User" at bounding box center [1491, 71] width 90 height 28
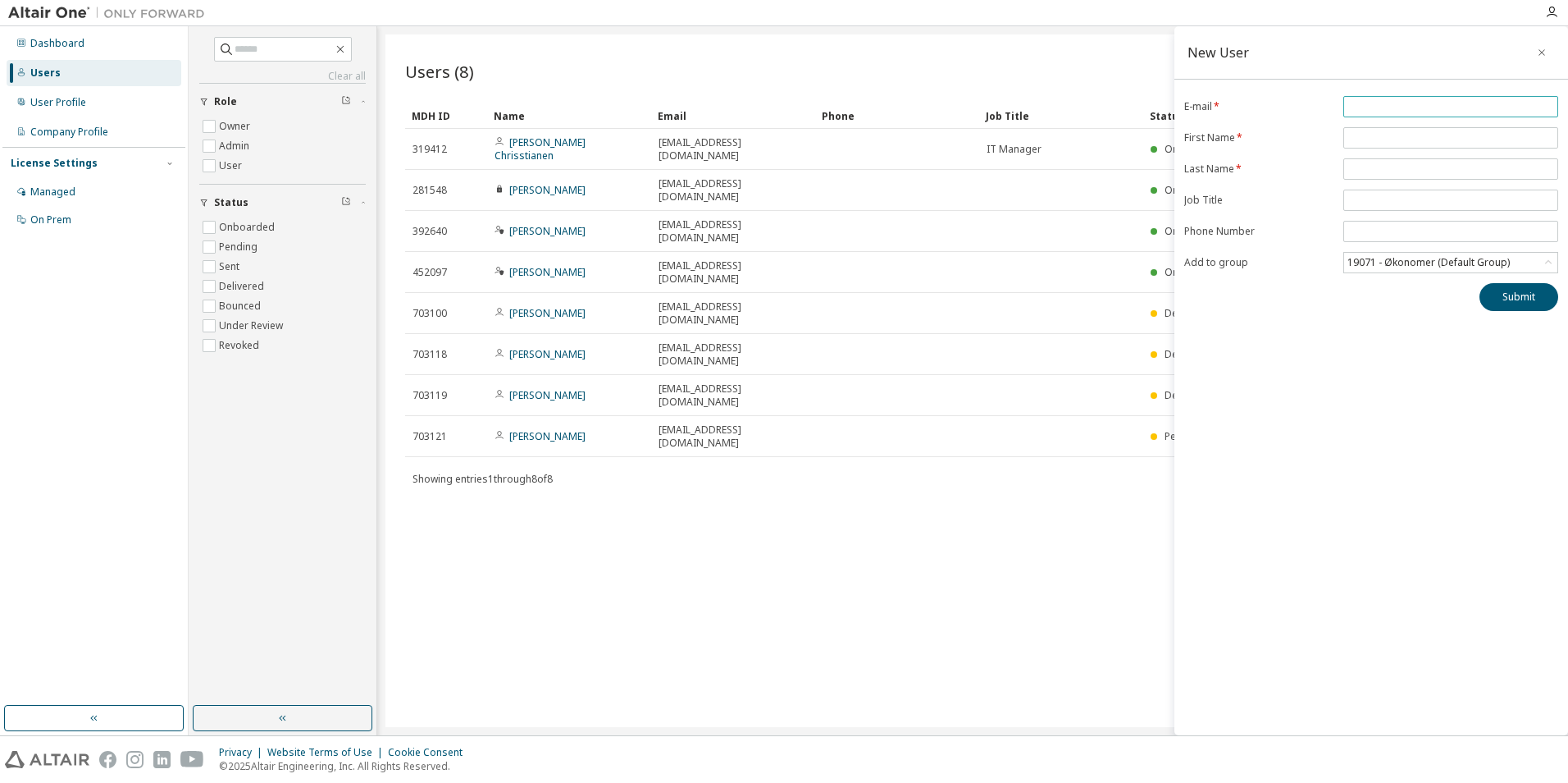
click at [1357, 101] on input "email" at bounding box center [1451, 106] width 207 height 13
type input "**********"
type input "******"
type input "*****"
click at [1525, 285] on button "Submit" at bounding box center [1518, 297] width 79 height 28
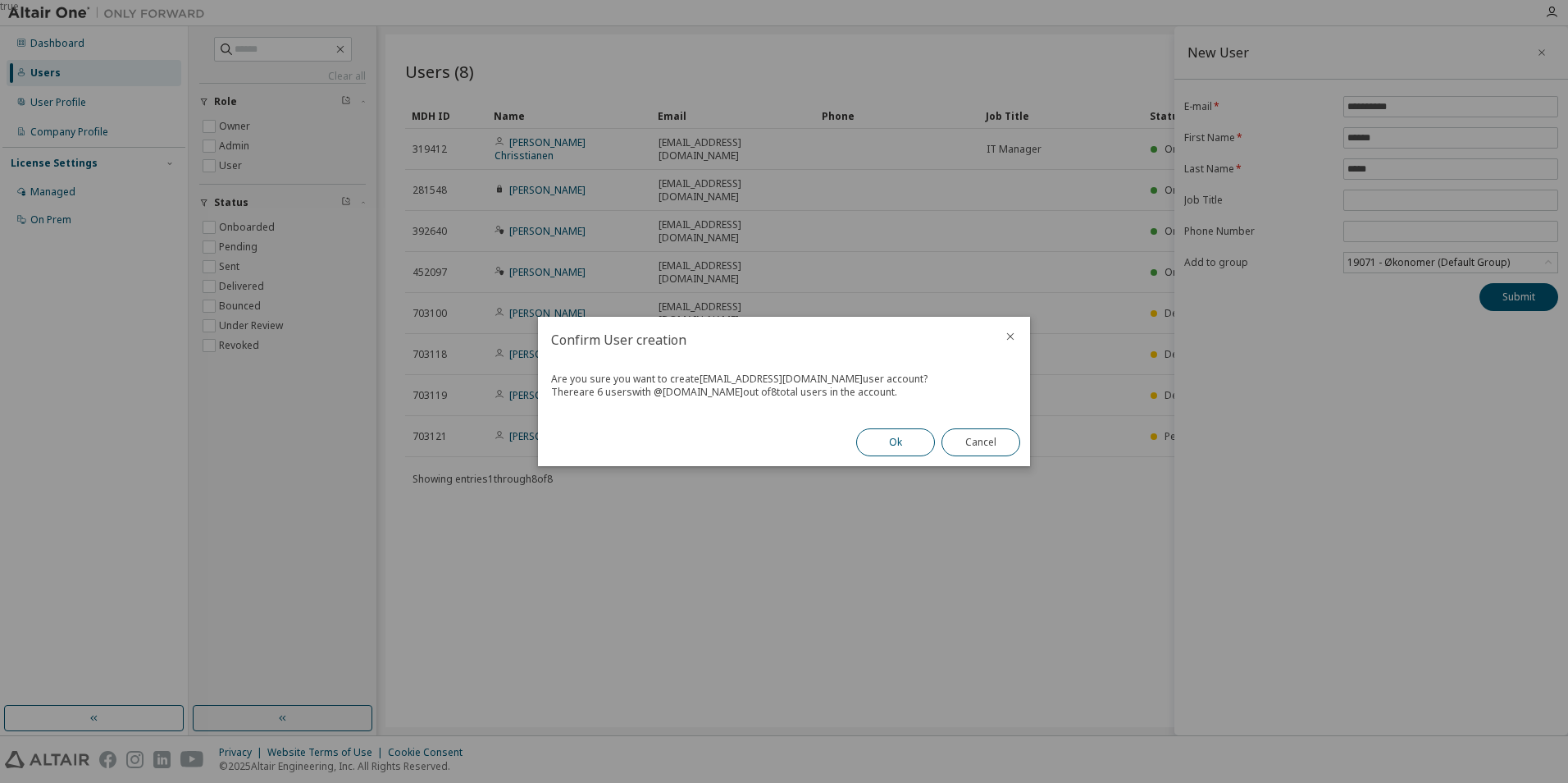
click at [886, 444] on button "Ok" at bounding box center [895, 442] width 79 height 28
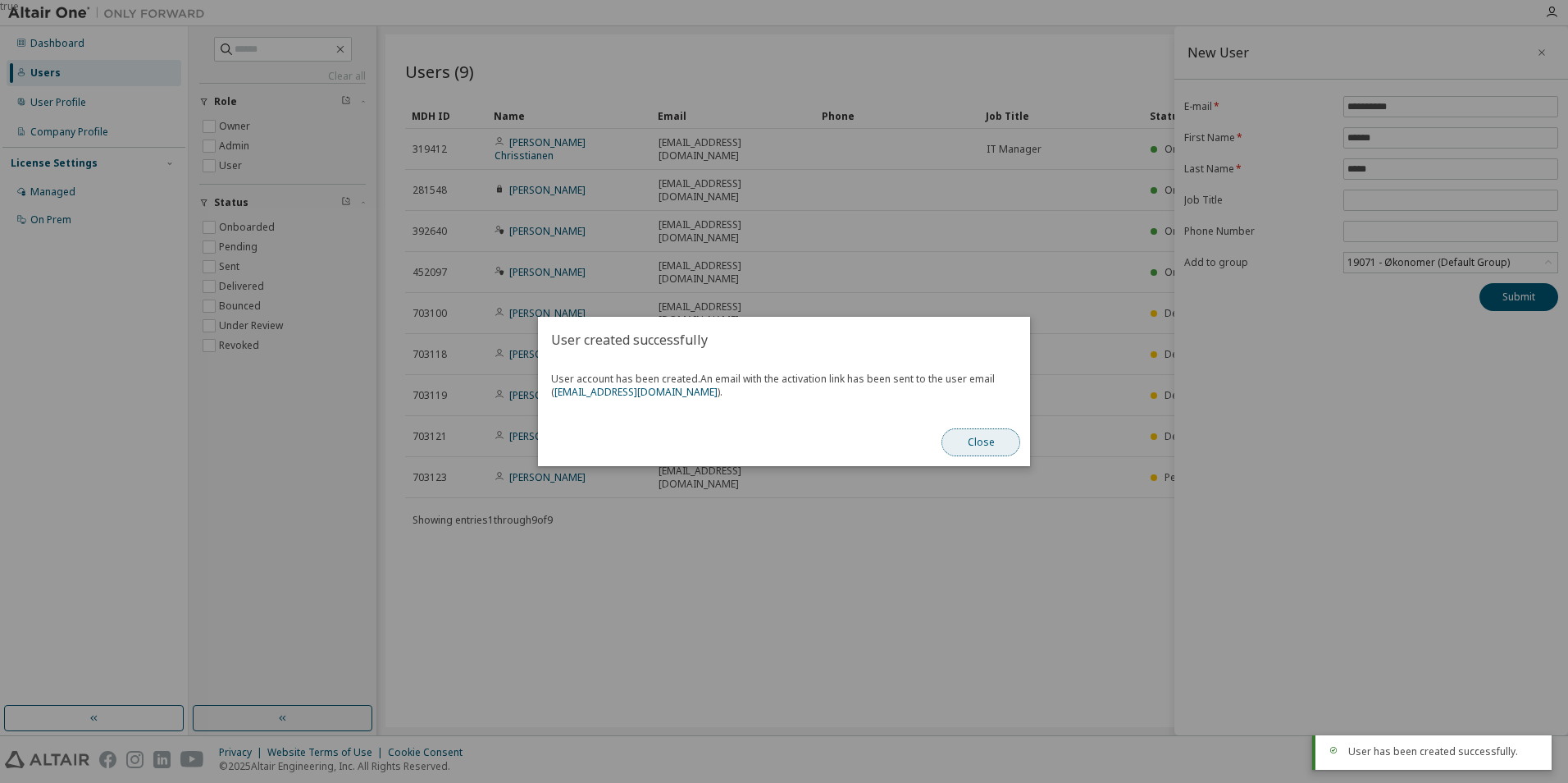
click at [1004, 444] on button "Close" at bounding box center [980, 442] width 79 height 28
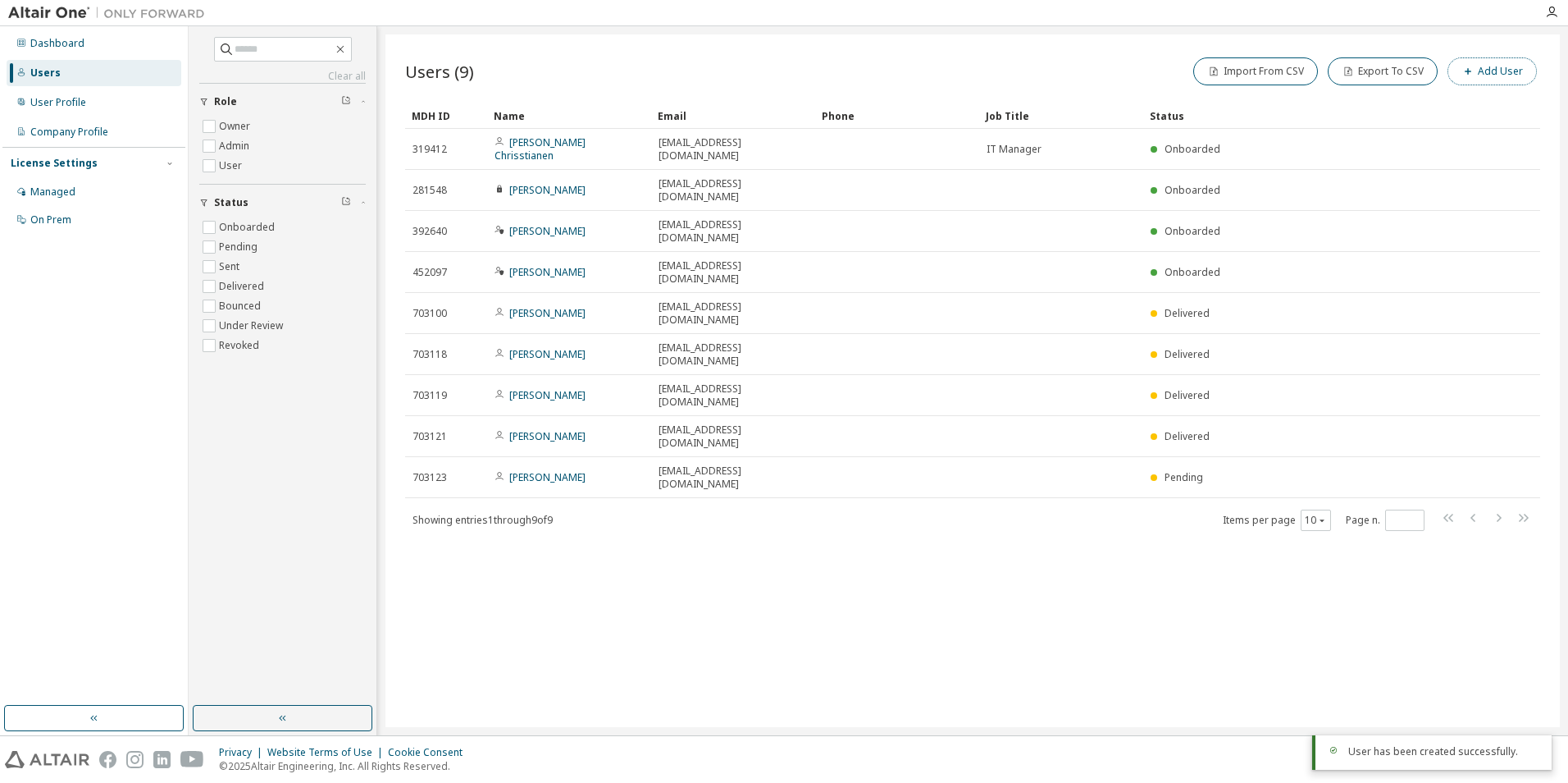
click at [1485, 67] on button "Add User" at bounding box center [1491, 71] width 90 height 28
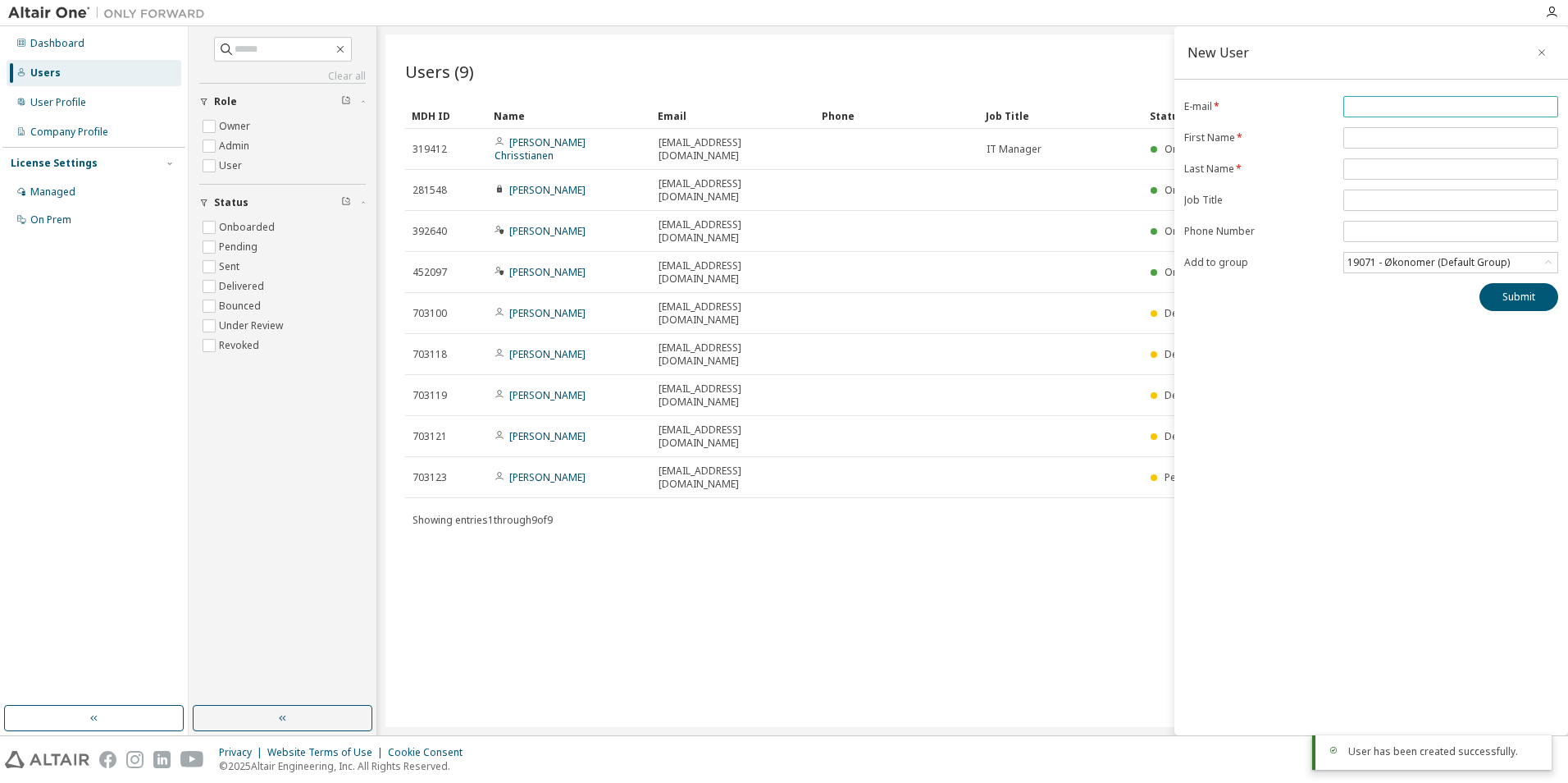
click at [1384, 111] on input "email" at bounding box center [1451, 106] width 207 height 13
type input "**********"
type input "********"
type input "******"
click at [1528, 289] on button "Submit" at bounding box center [1518, 297] width 79 height 28
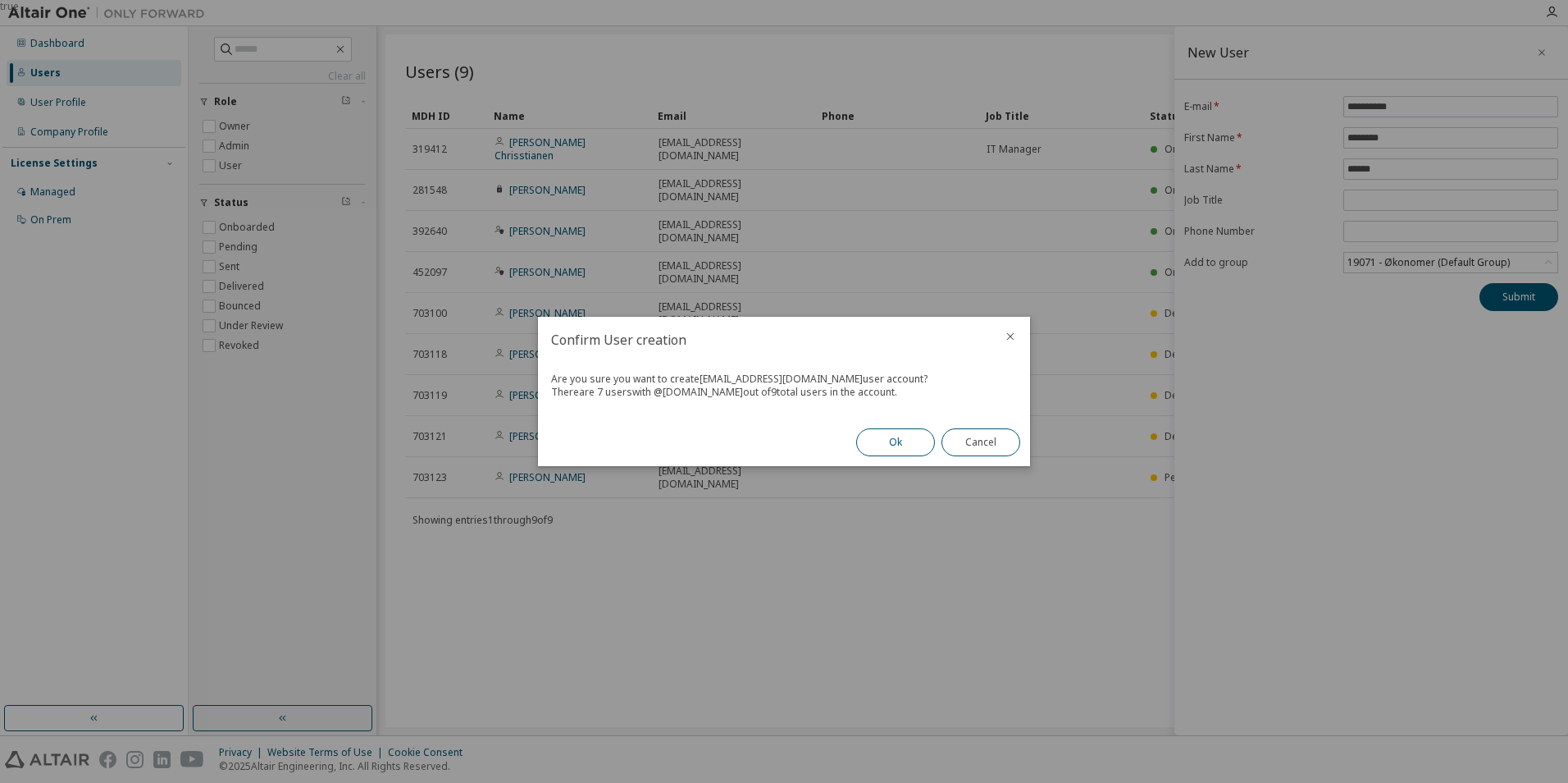
click at [927, 436] on button "Ok" at bounding box center [895, 442] width 79 height 28
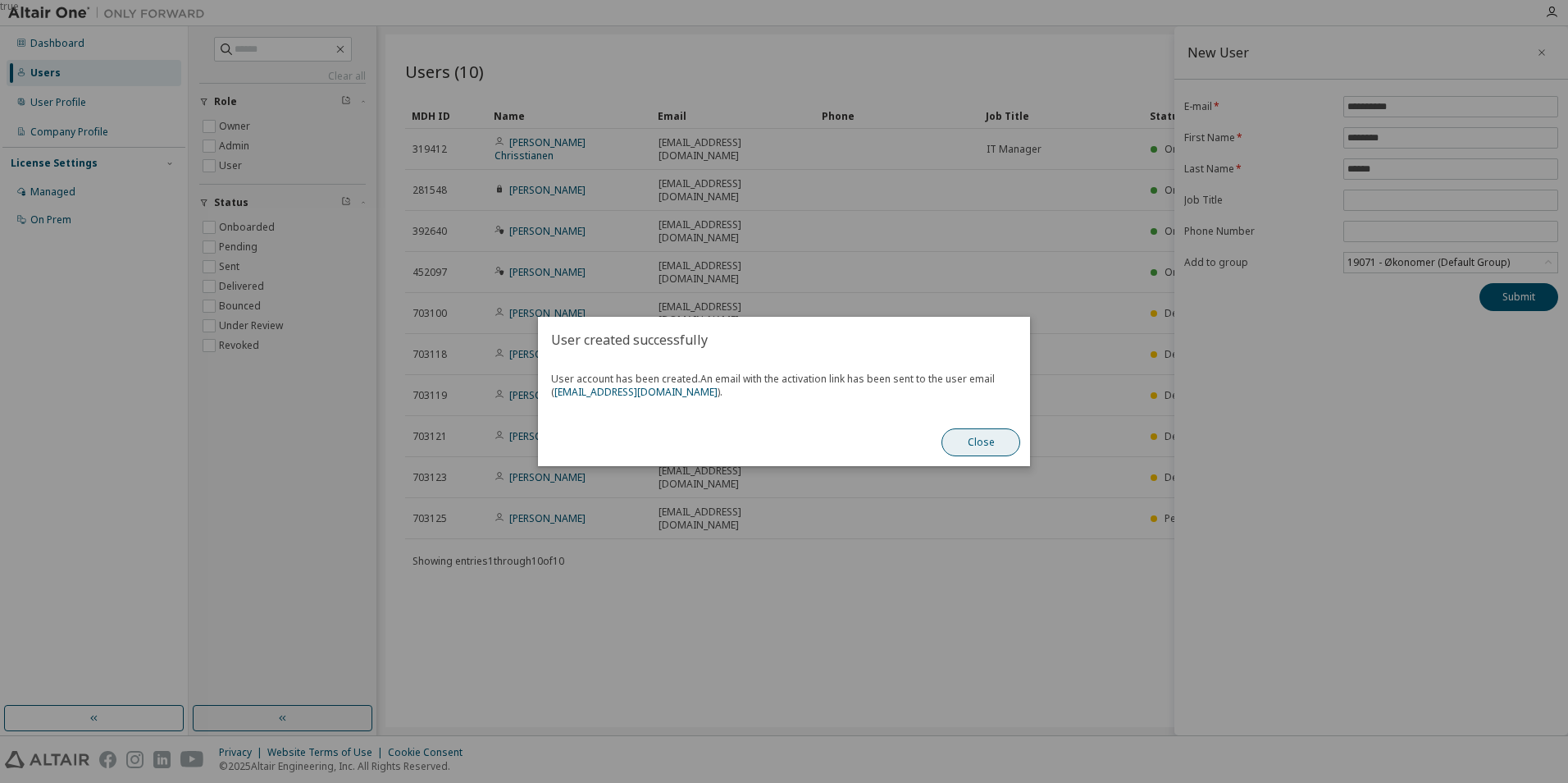
click at [990, 432] on button "Close" at bounding box center [980, 442] width 79 height 28
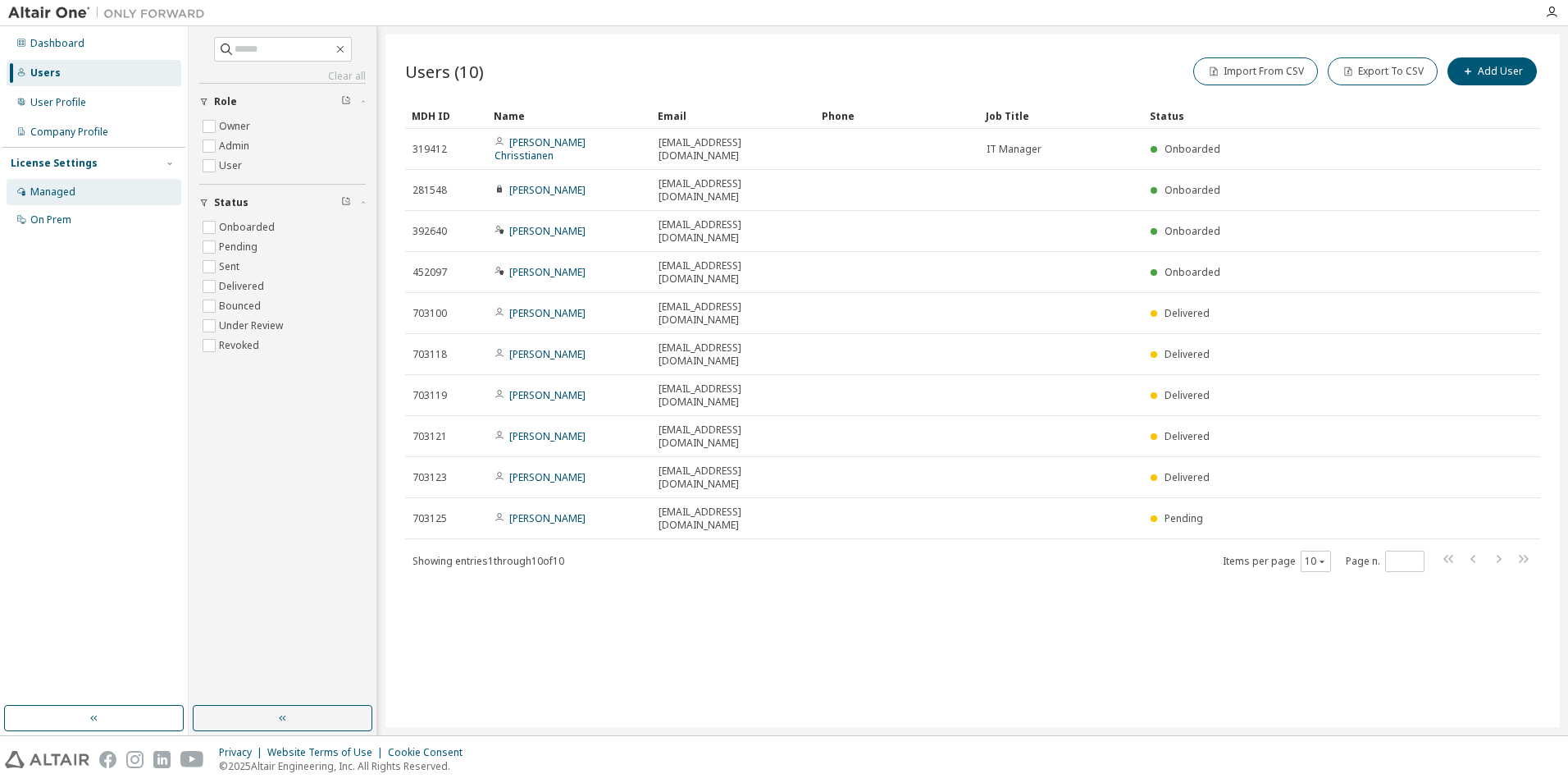
click at [71, 199] on div "Managed" at bounding box center [94, 192] width 175 height 26
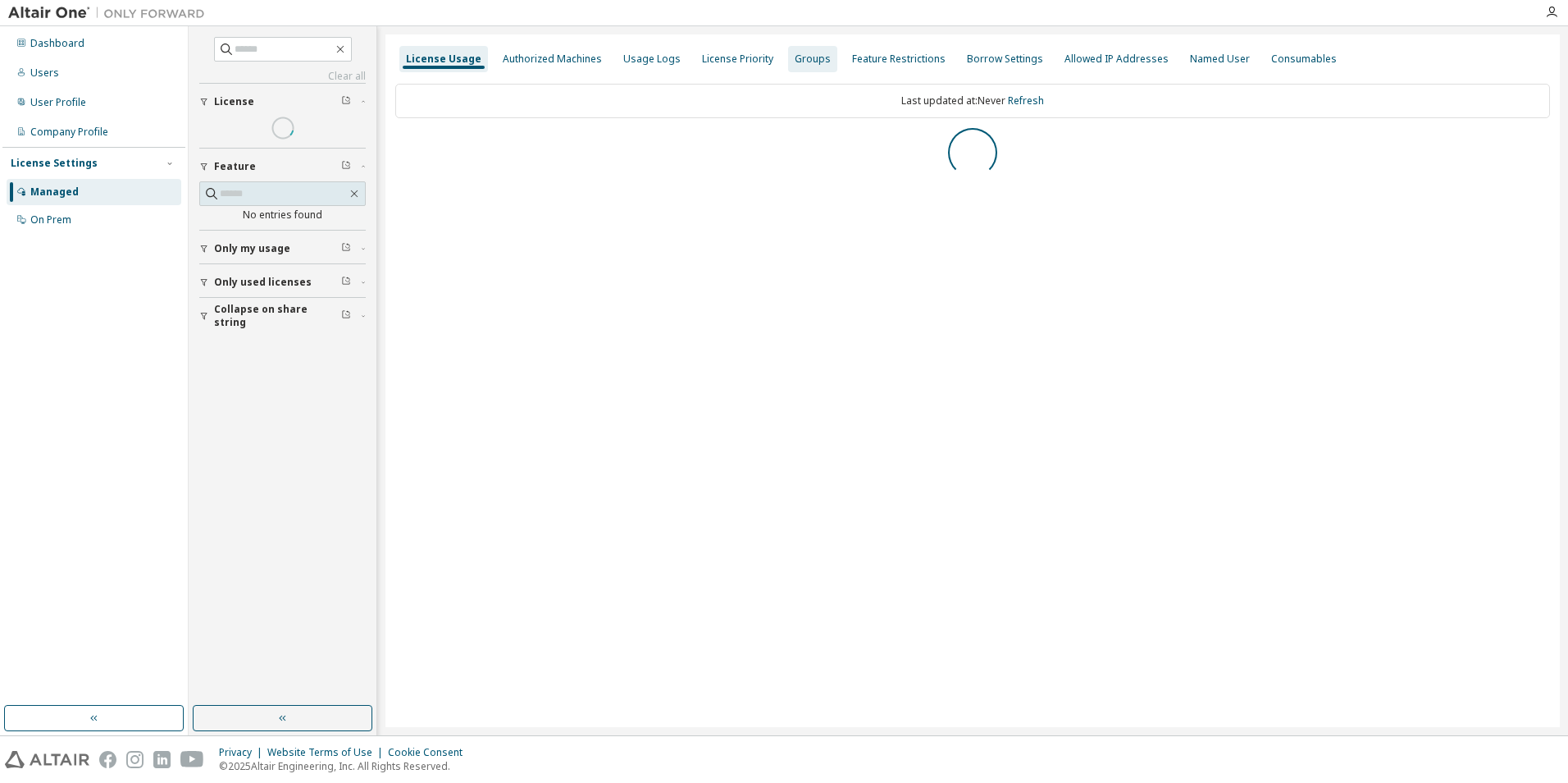
click at [795, 52] on div "Groups" at bounding box center [812, 58] width 36 height 13
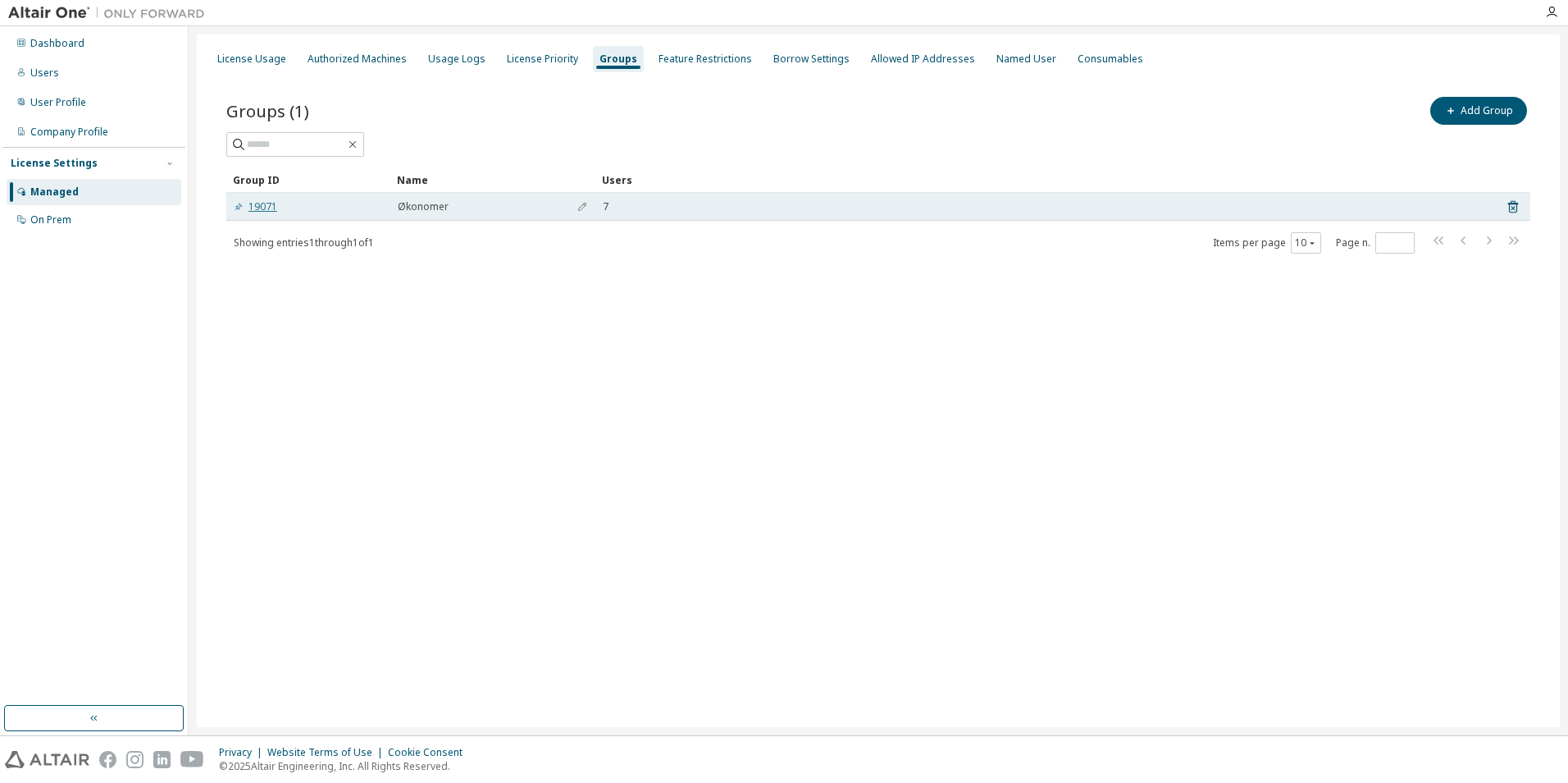
click at [237, 204] on icon at bounding box center [238, 206] width 10 height 10
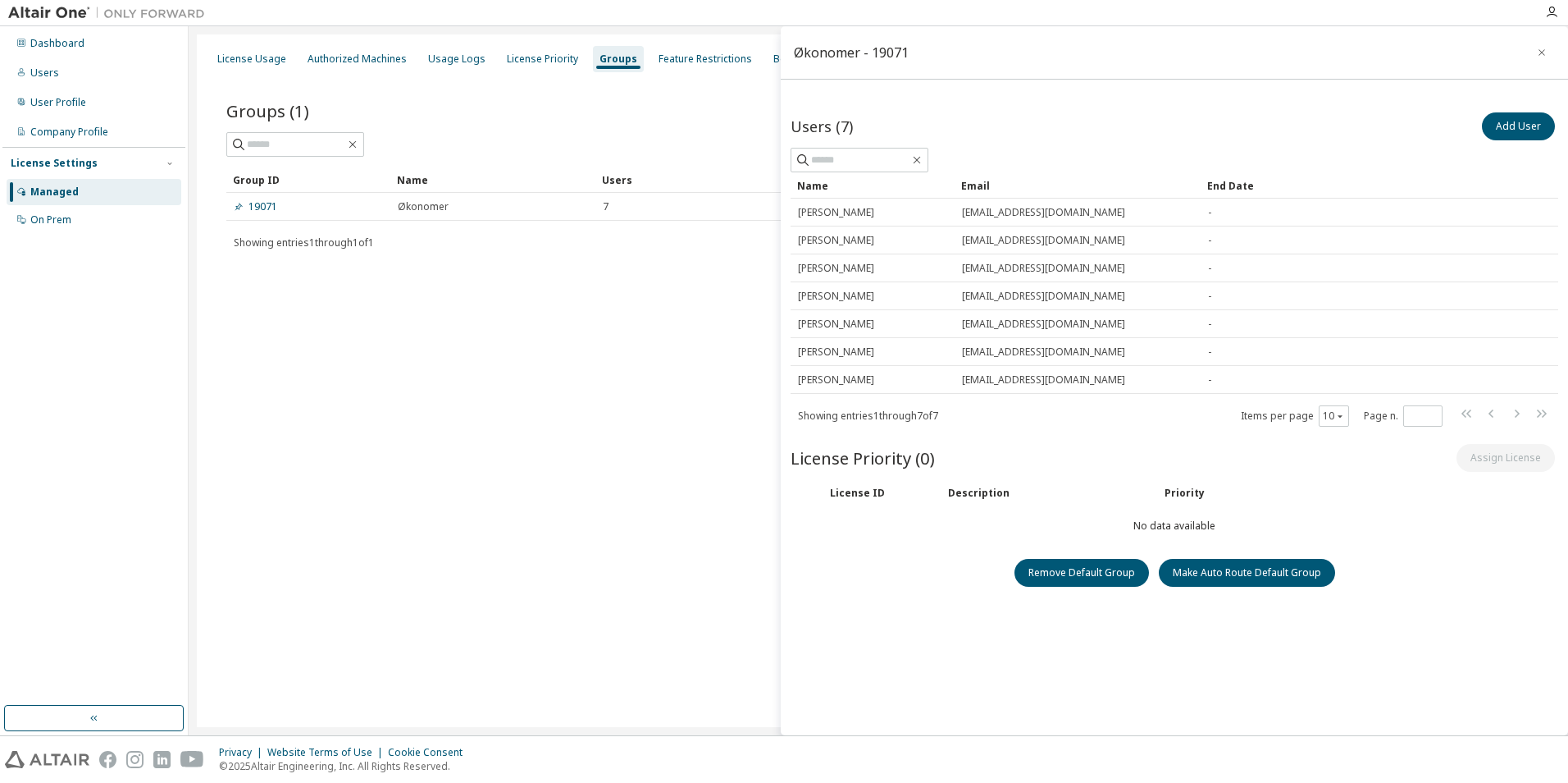
click at [859, 505] on div "License ID Description Priority" at bounding box center [1174, 492] width 768 height 27
click at [1009, 506] on div "Users (7) Add User Clear Load Save Save As Field Operator Value Select filter S…" at bounding box center [1174, 421] width 768 height 626
click at [63, 124] on div "Company Profile" at bounding box center [94, 132] width 175 height 26
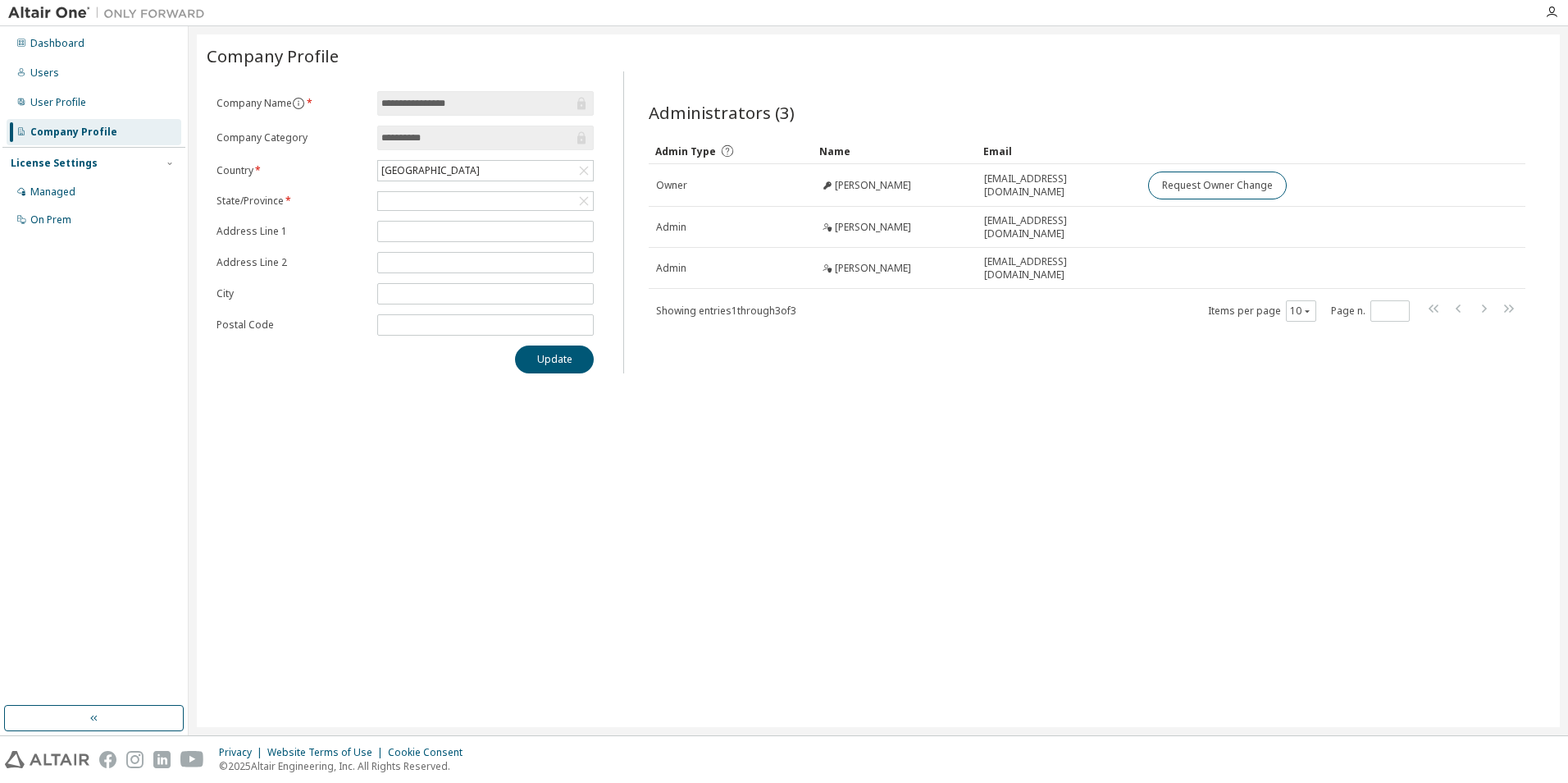
click at [82, 157] on div "License Settings" at bounding box center [54, 163] width 87 height 13
click at [78, 160] on div "License Settings" at bounding box center [54, 163] width 87 height 13
click at [61, 180] on div "Managed" at bounding box center [94, 192] width 175 height 26
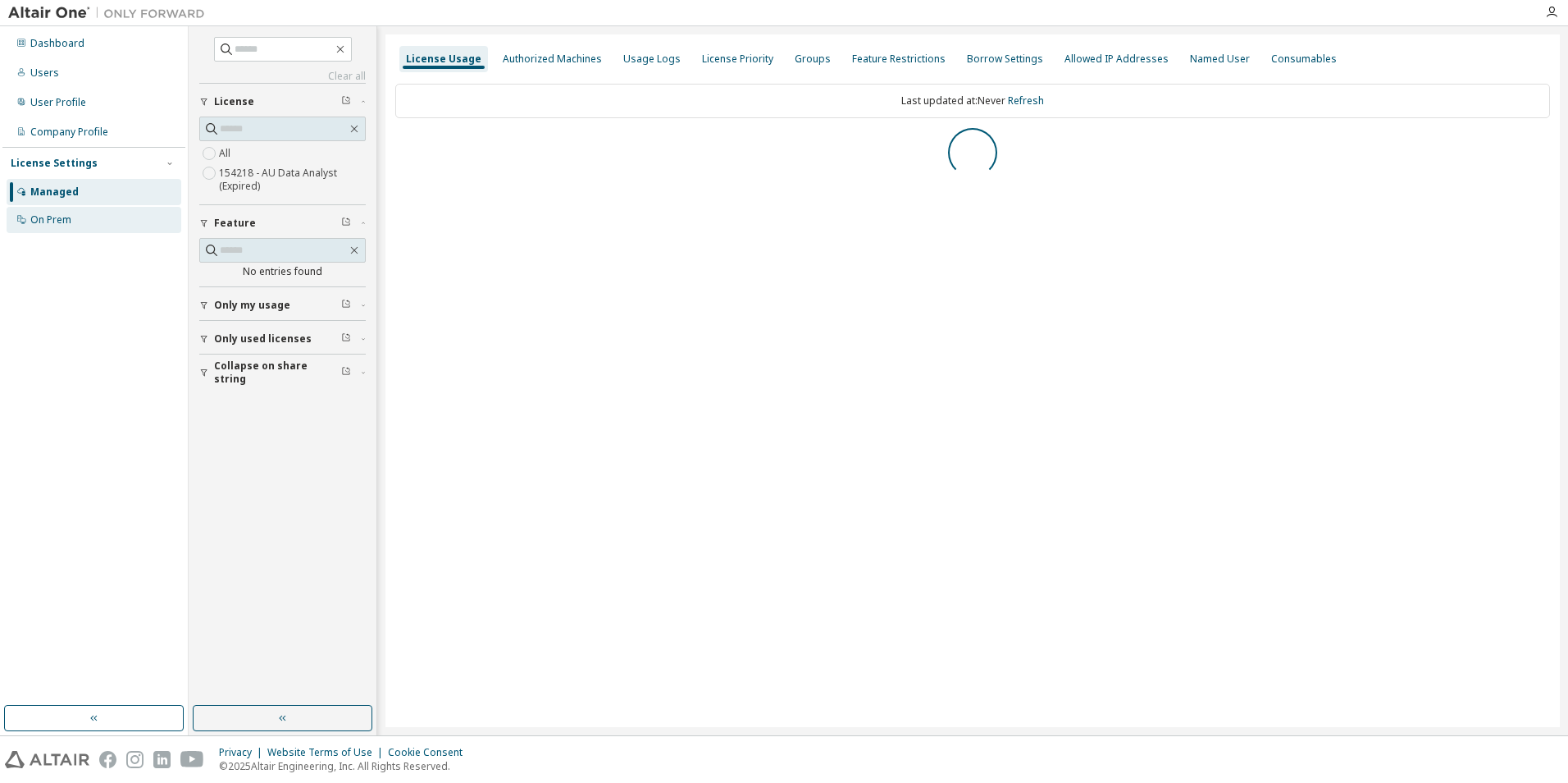
click at [61, 213] on div "On Prem" at bounding box center [50, 219] width 41 height 13
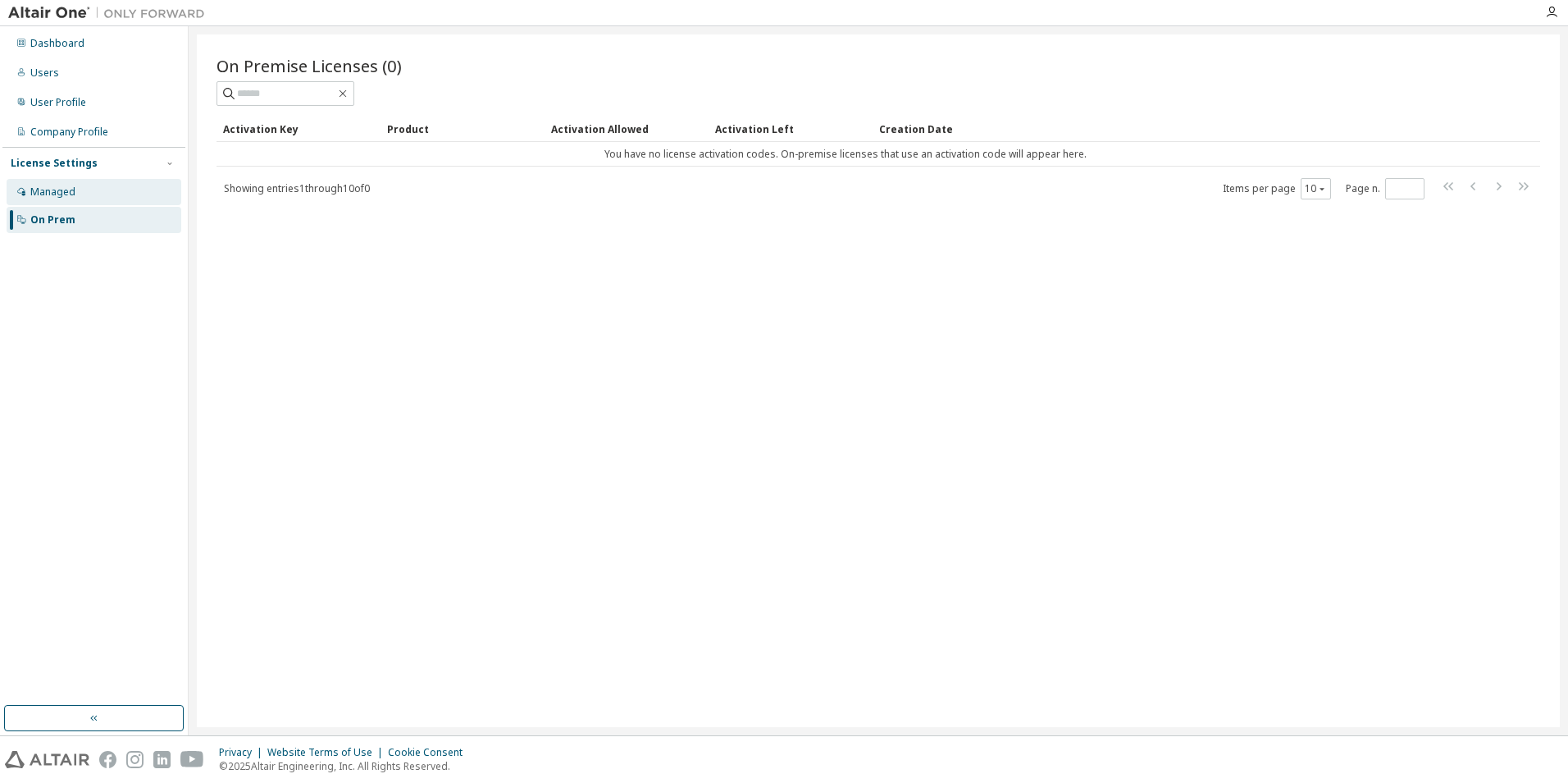
click at [83, 190] on div "Managed" at bounding box center [94, 192] width 175 height 26
